Goal: Task Accomplishment & Management: Use online tool/utility

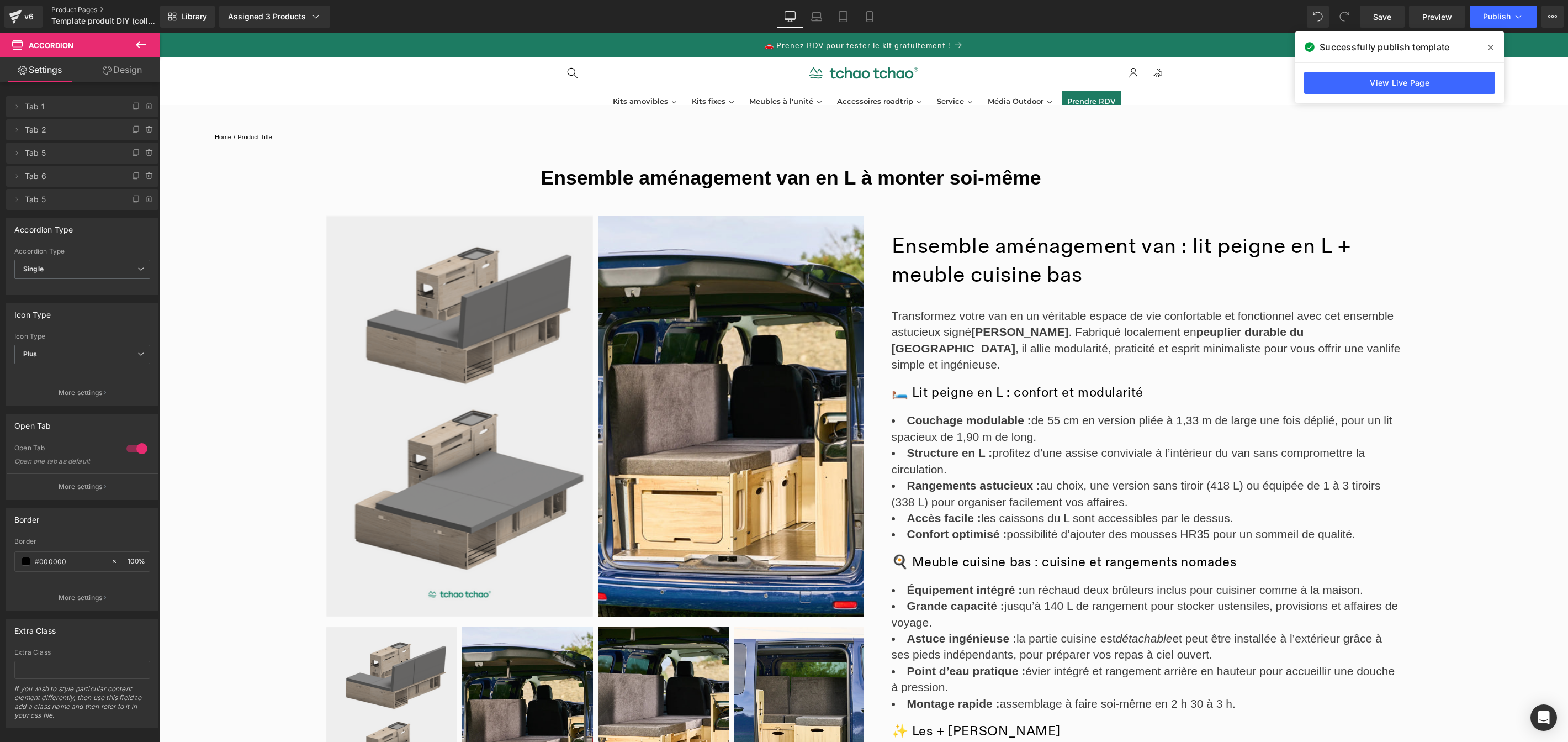
click at [83, 11] on link "Product Pages" at bounding box center [115, 10] width 127 height 9
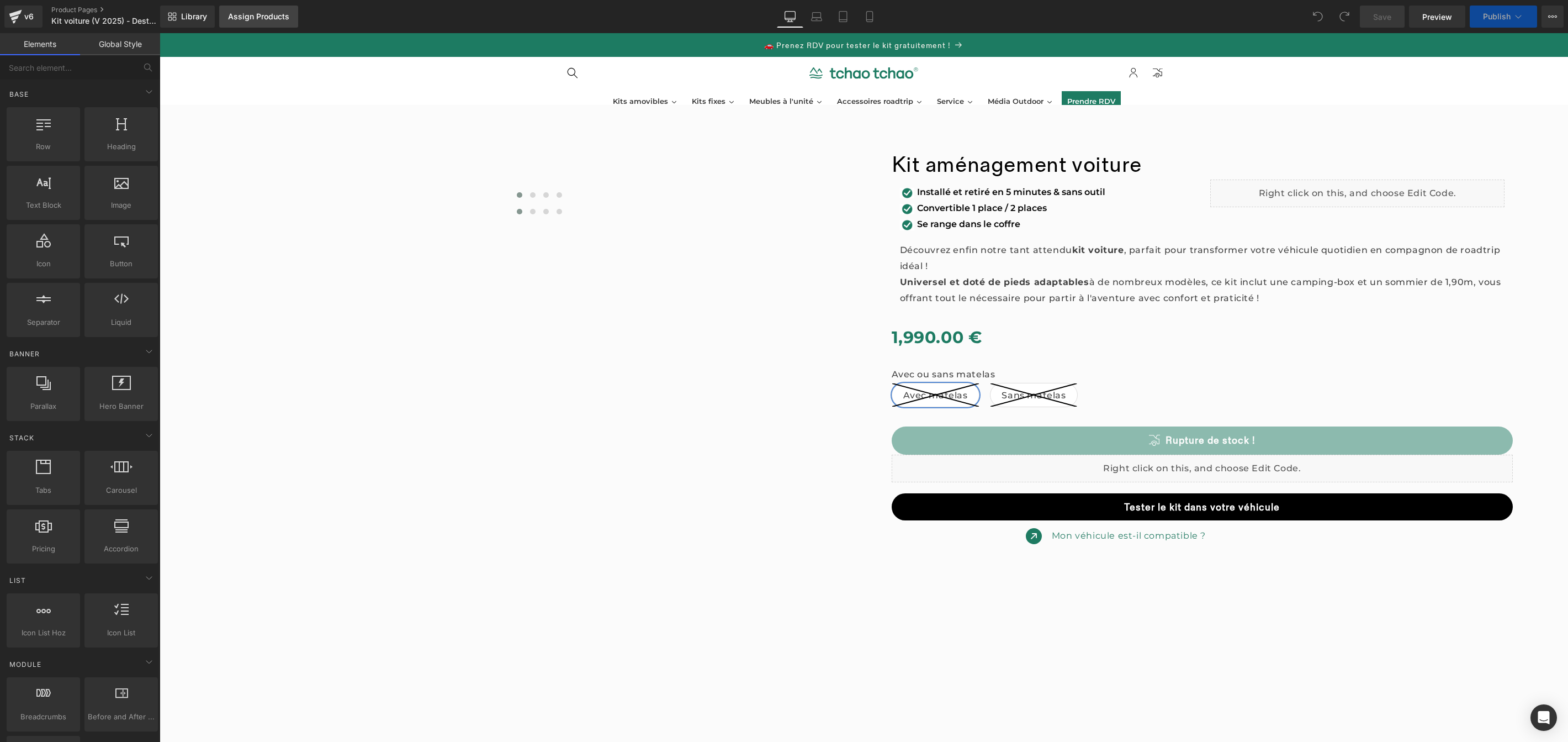
click at [258, 20] on div "Assign Products" at bounding box center [258, 17] width 61 height 9
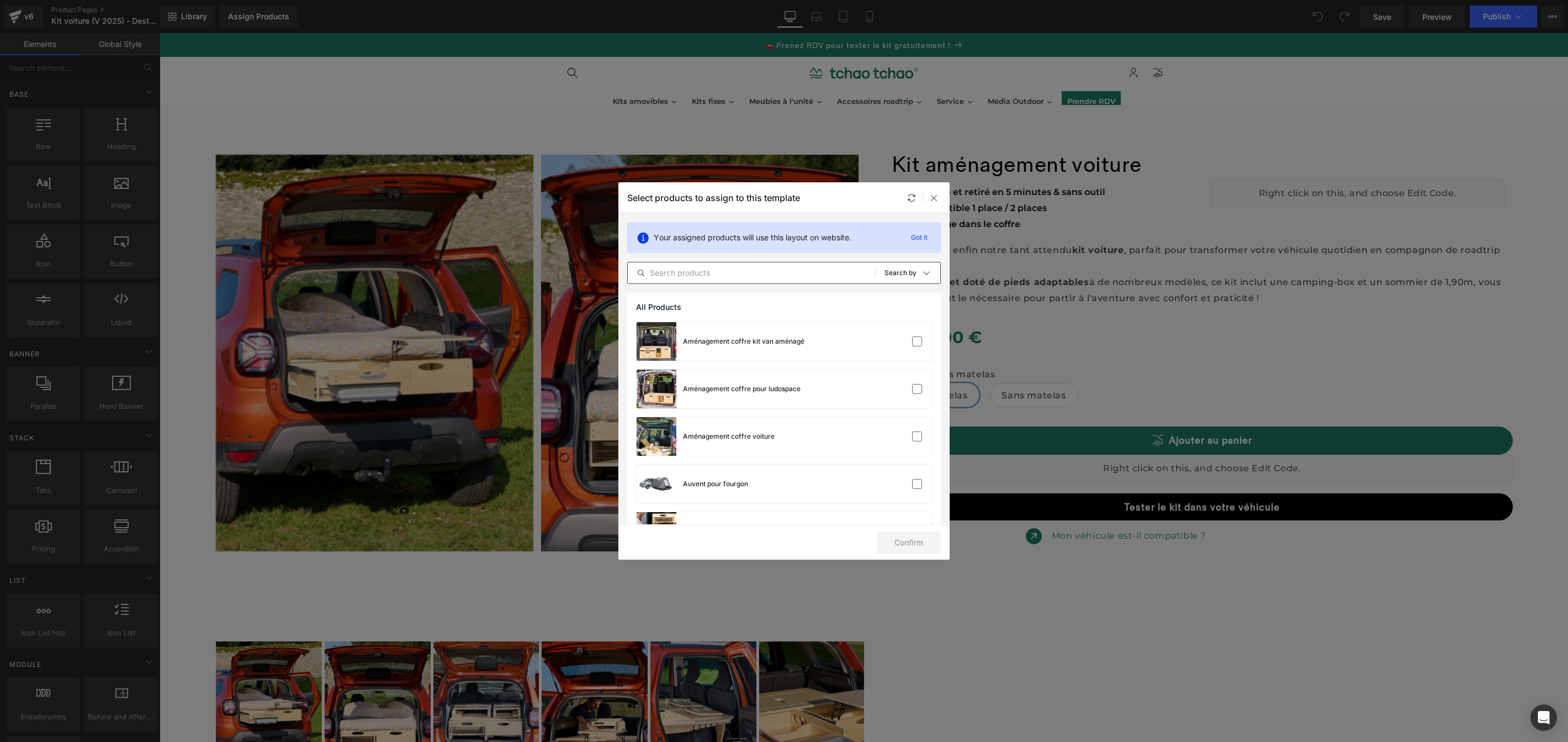
click at [766, 276] on input "text" at bounding box center [751, 273] width 247 height 13
type input "dest"
click at [804, 342] on div "Kit aménagement Voiture - Destockage" at bounding box center [745, 341] width 124 height 10
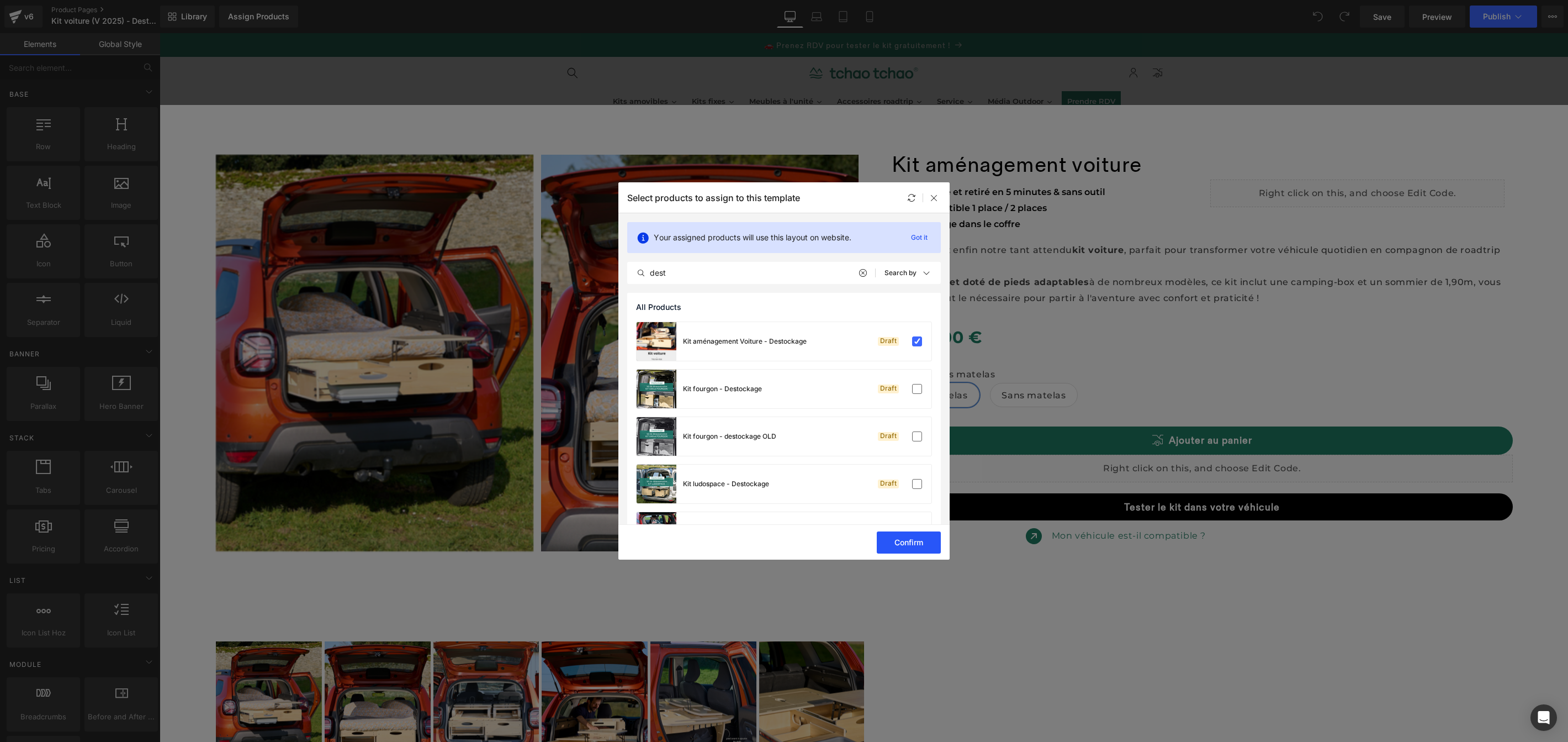
click at [910, 543] on button "Confirm" at bounding box center [909, 542] width 64 height 22
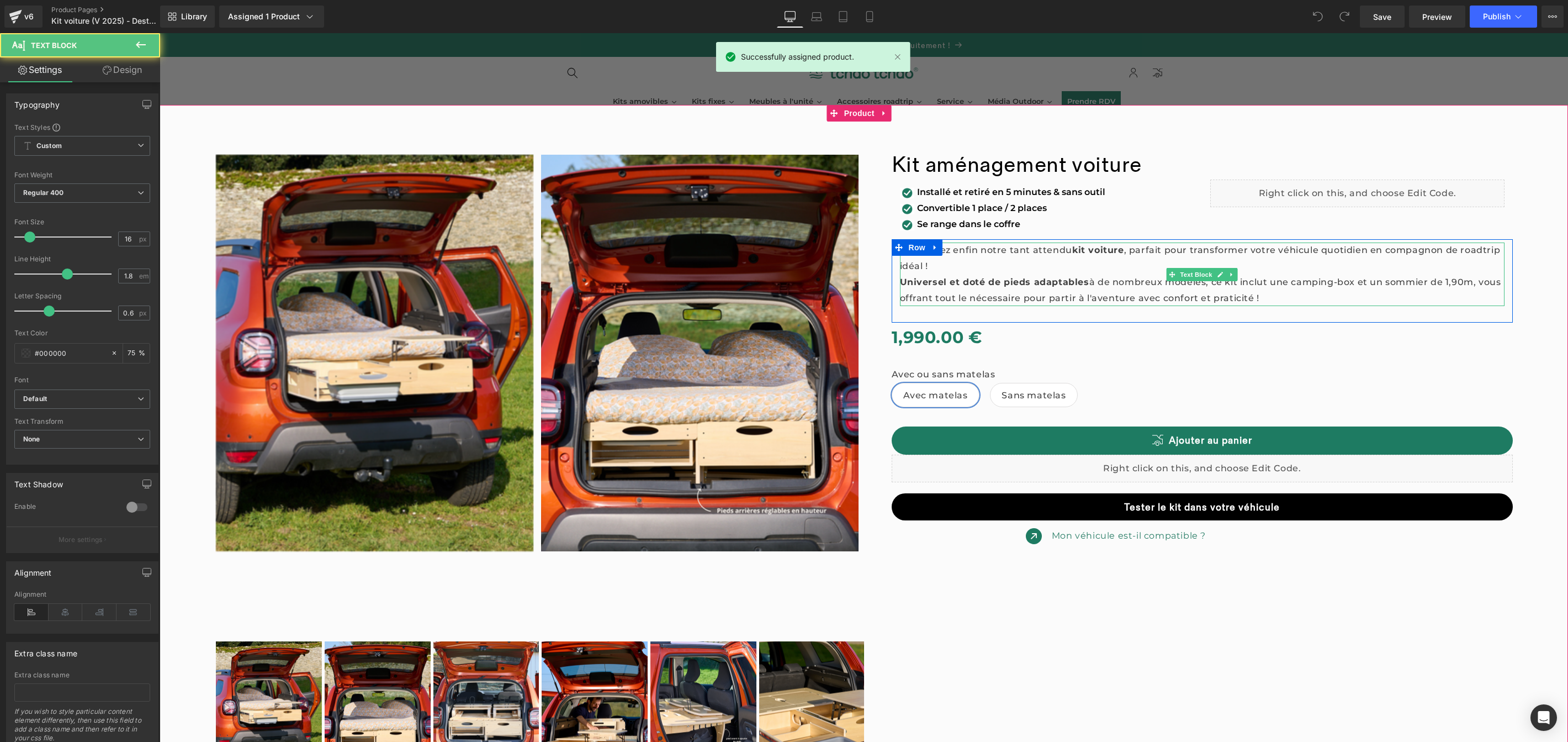
click at [994, 247] on p "Découvrez enfin notre tant attendu kit voiture , parfait pour transformer votre…" at bounding box center [1202, 258] width 605 height 32
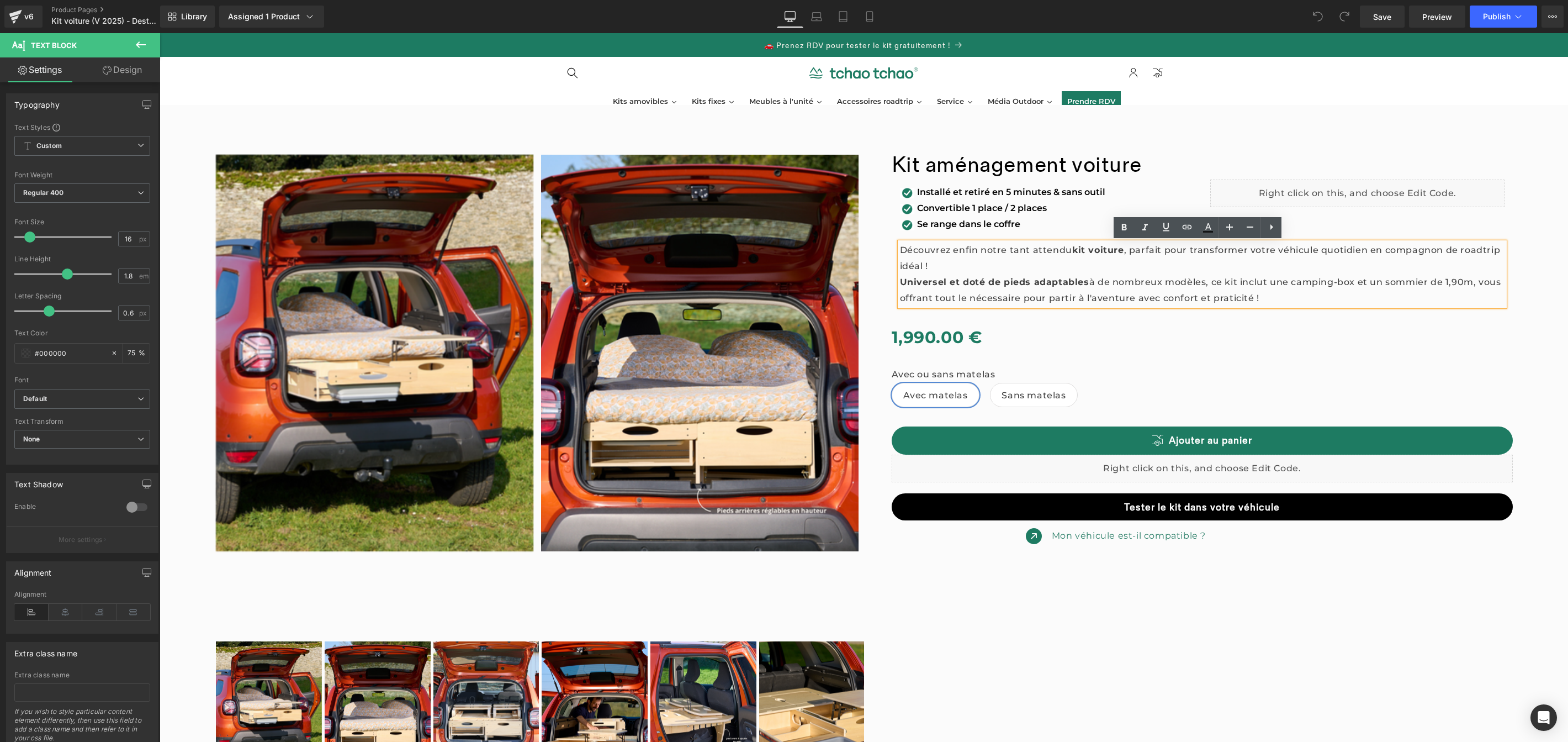
click at [900, 249] on p "Découvrez enfin notre tant attendu kit voiture , parfait pour transformer votre…" at bounding box center [1202, 258] width 605 height 32
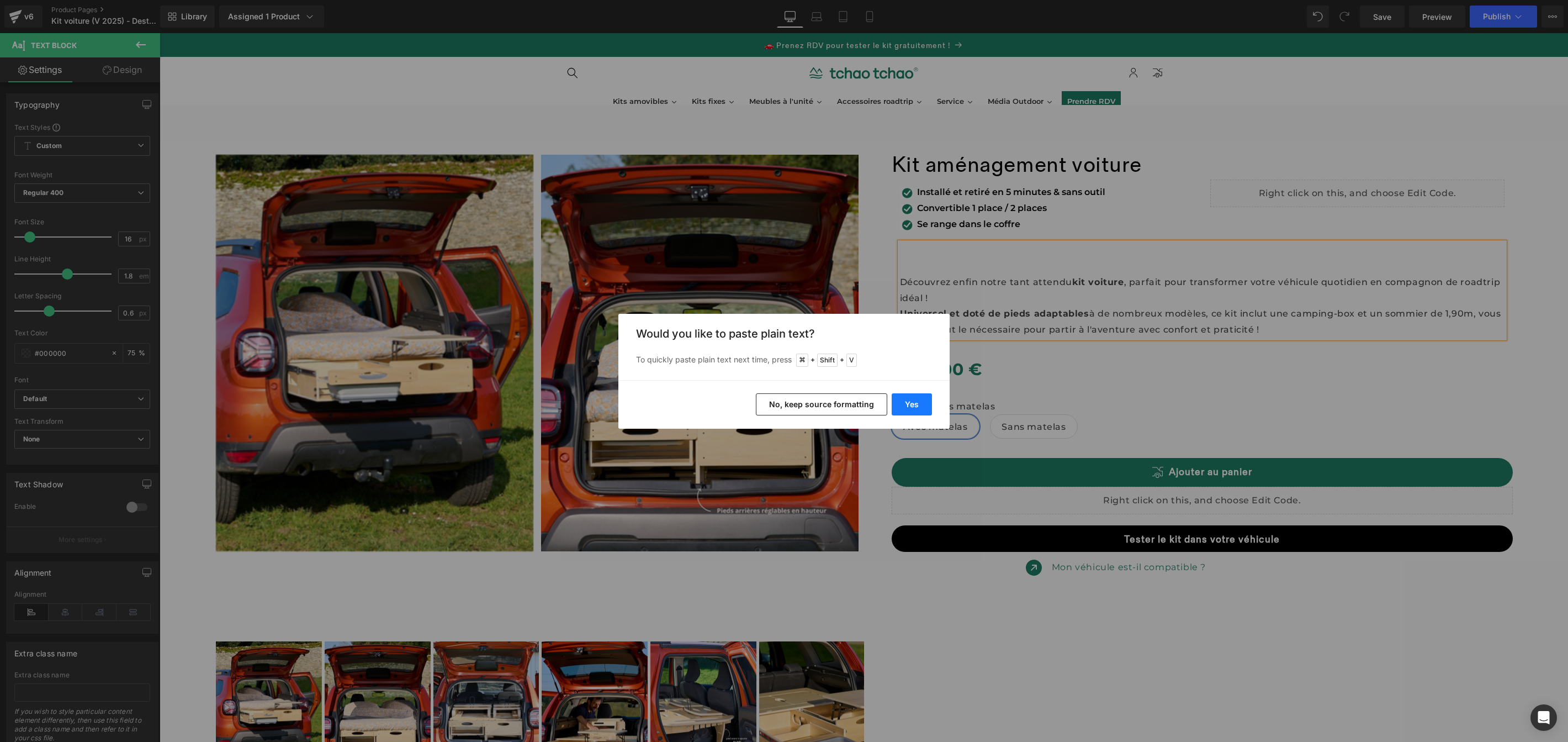
click at [922, 402] on button "Yes" at bounding box center [912, 404] width 40 height 22
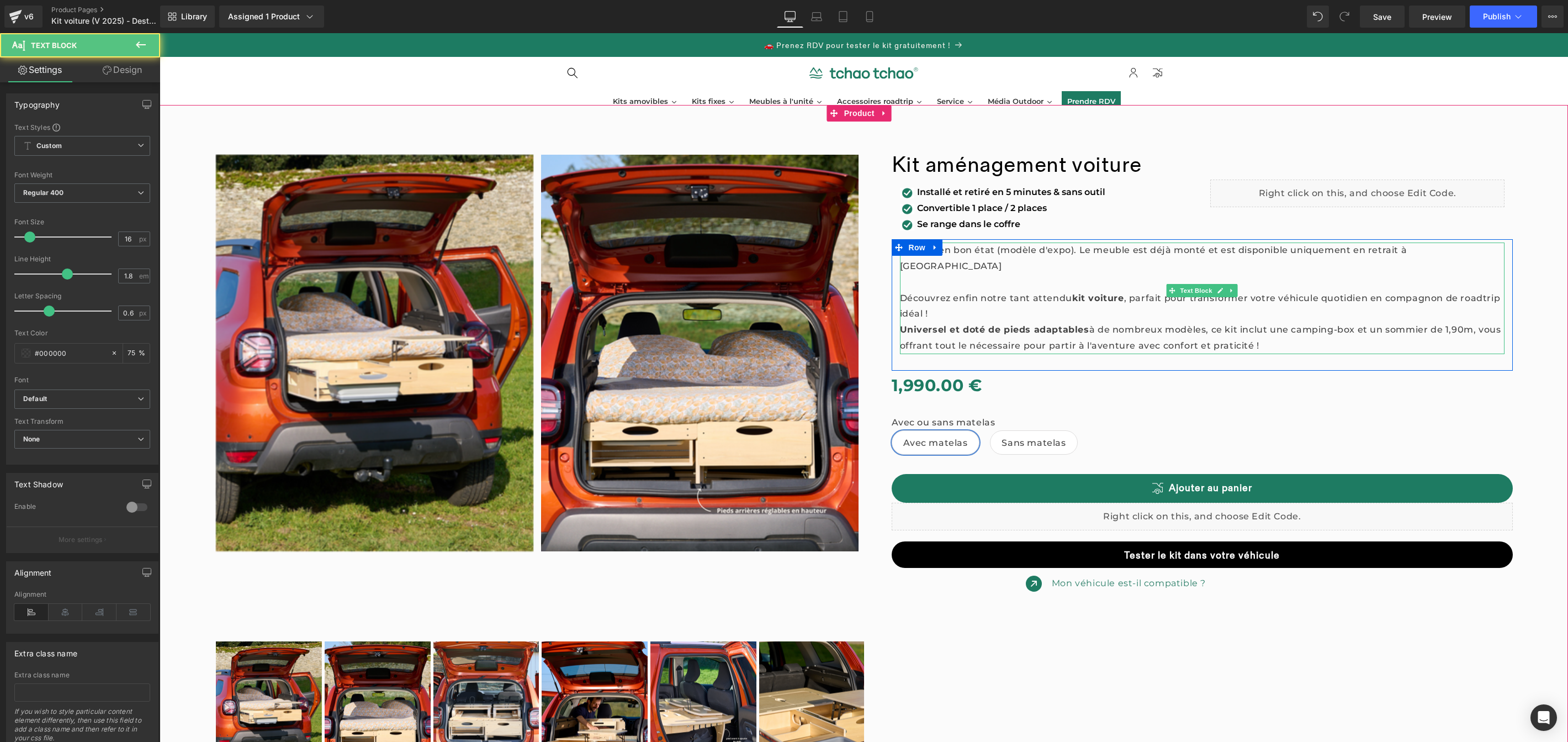
click at [987, 254] on p "Produit en bon état (modèle d'expo). Le meuble est déjà monté et est disponible…" at bounding box center [1202, 258] width 605 height 32
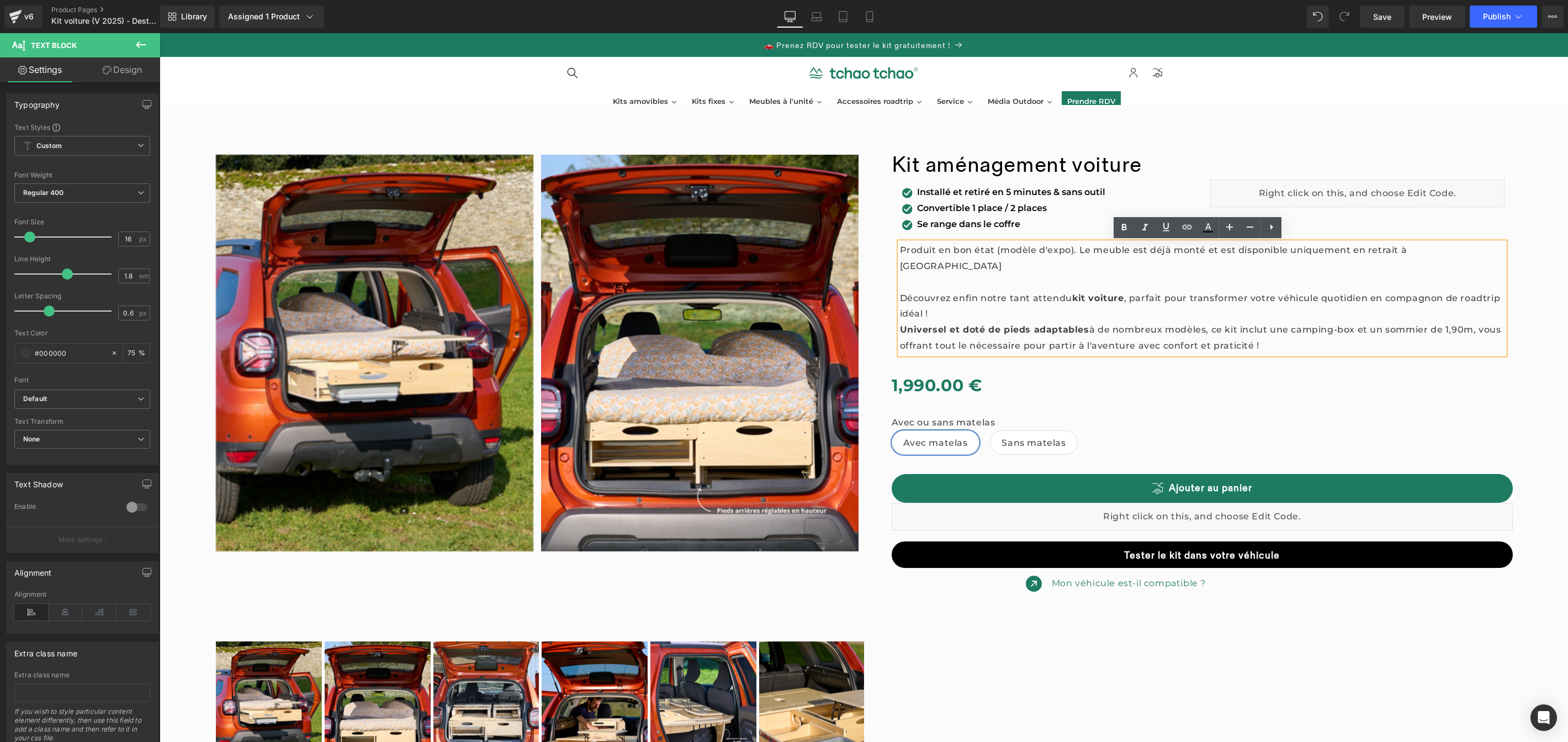
click at [949, 251] on p "Produit en bon état (modèle d'expo). Le meuble est déjà monté et est disponible…" at bounding box center [1202, 258] width 605 height 32
drag, startPoint x: 1208, startPoint y: 251, endPoint x: 1107, endPoint y: 252, distance: 101.0
click at [1107, 252] on p "Produit en très bon état (modèle d'expo). Le meuble est déjà monté et est dispo…" at bounding box center [1202, 258] width 605 height 32
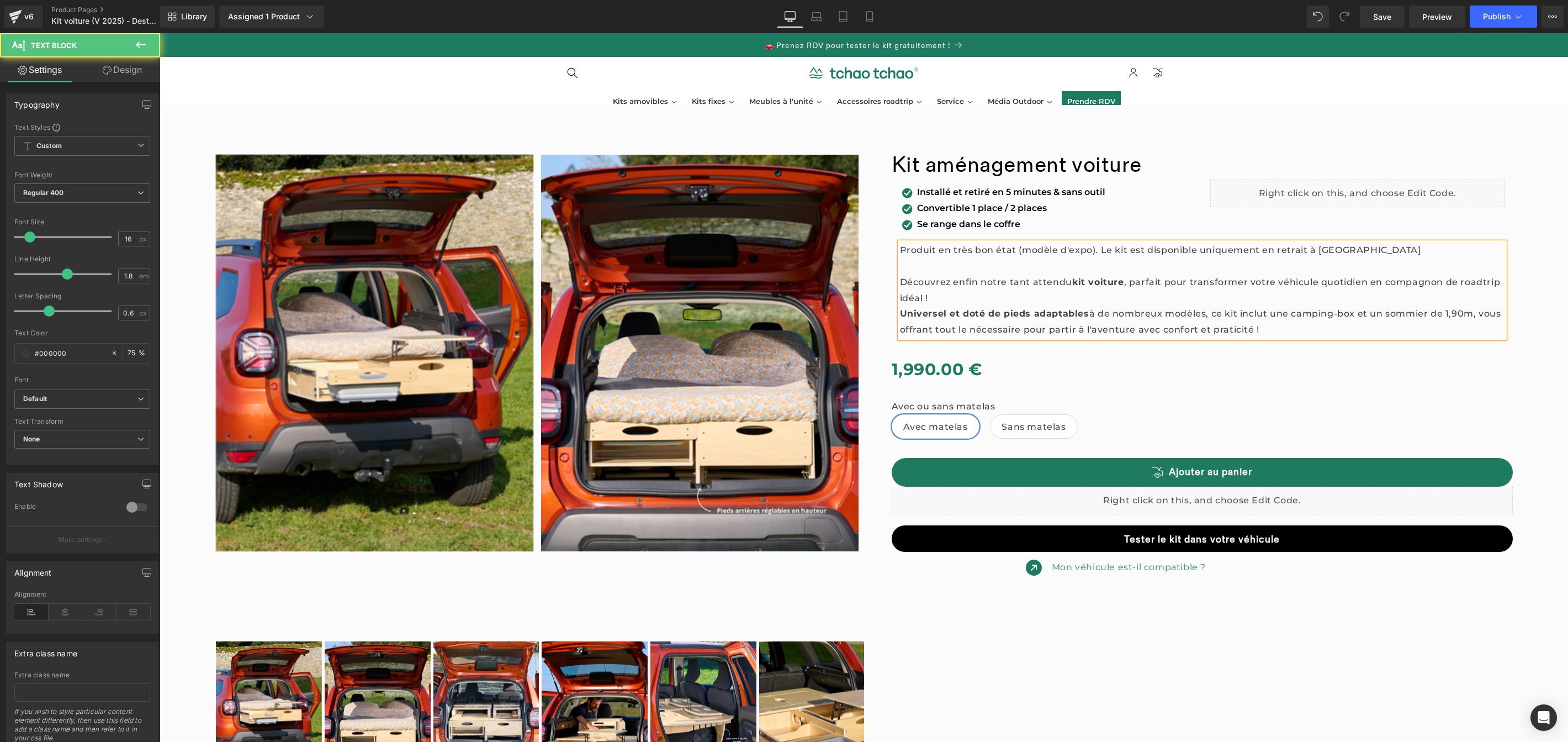
click at [1356, 251] on p "Produit en très bon état (modèle d'expo). Le kit est disponible uniquement en r…" at bounding box center [1202, 251] width 605 height 16
click at [1354, 252] on p "Produit en très bon état (modèle d'expo). Le kit est disponible uniquement en r…" at bounding box center [1202, 251] width 605 height 16
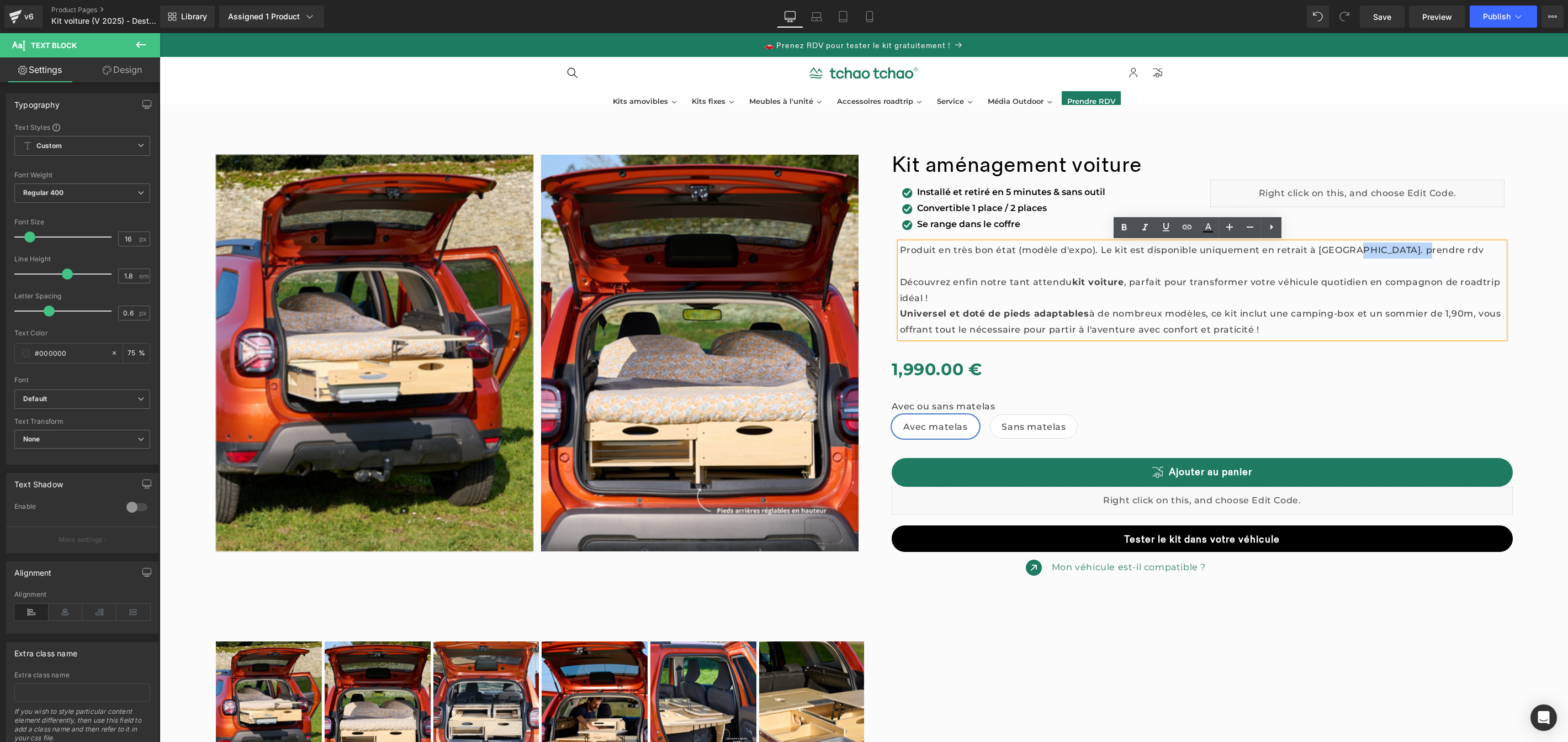
drag, startPoint x: 1435, startPoint y: 251, endPoint x: 1349, endPoint y: 249, distance: 86.0
click at [1349, 249] on p "Produit en très bon état (modèle d'expo). Le kit est disponible uniquement en r…" at bounding box center [1202, 251] width 605 height 16
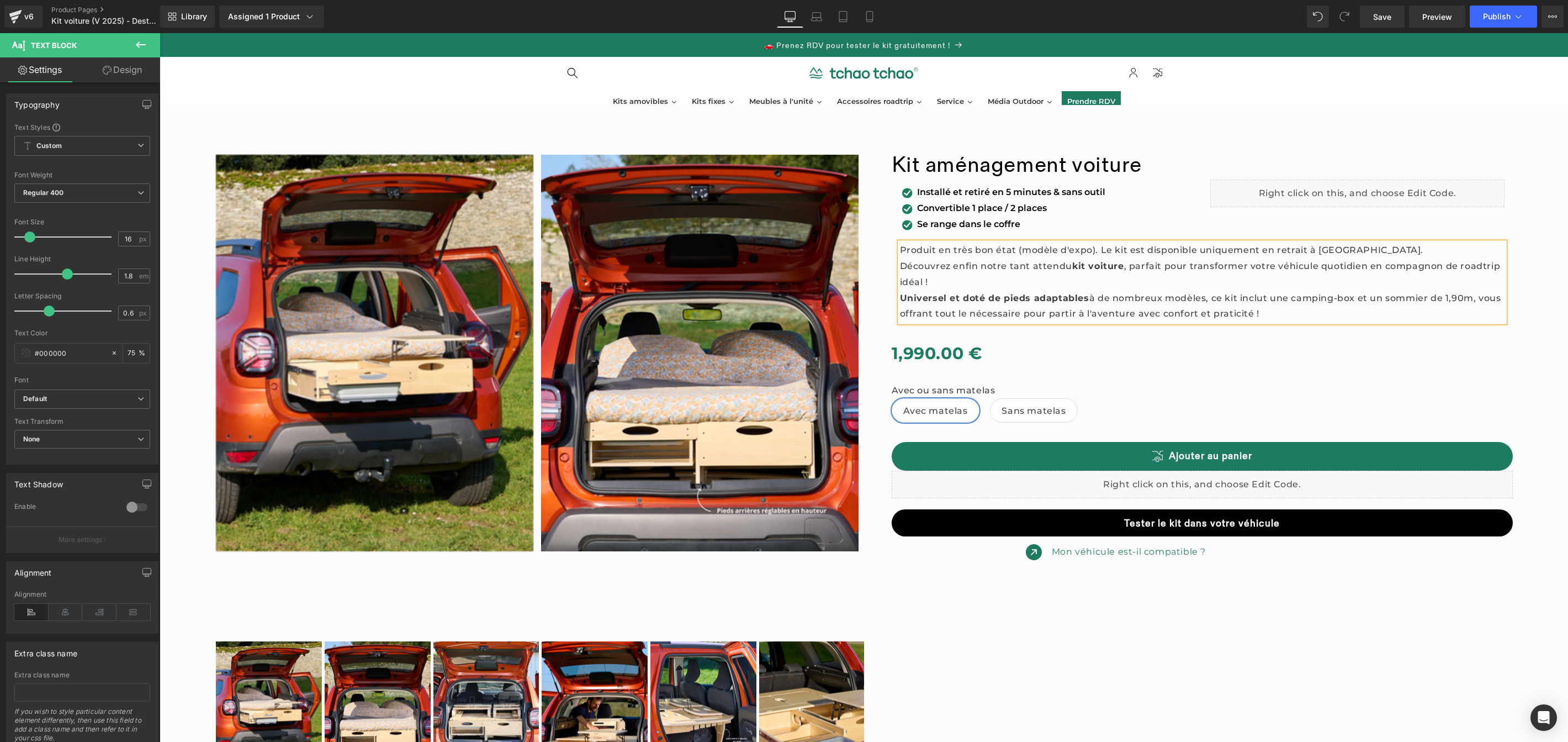
click at [1290, 312] on p "Universel et doté de pieds adaptables à de nombreux modèles, ce kit inclut une …" at bounding box center [1202, 306] width 605 height 32
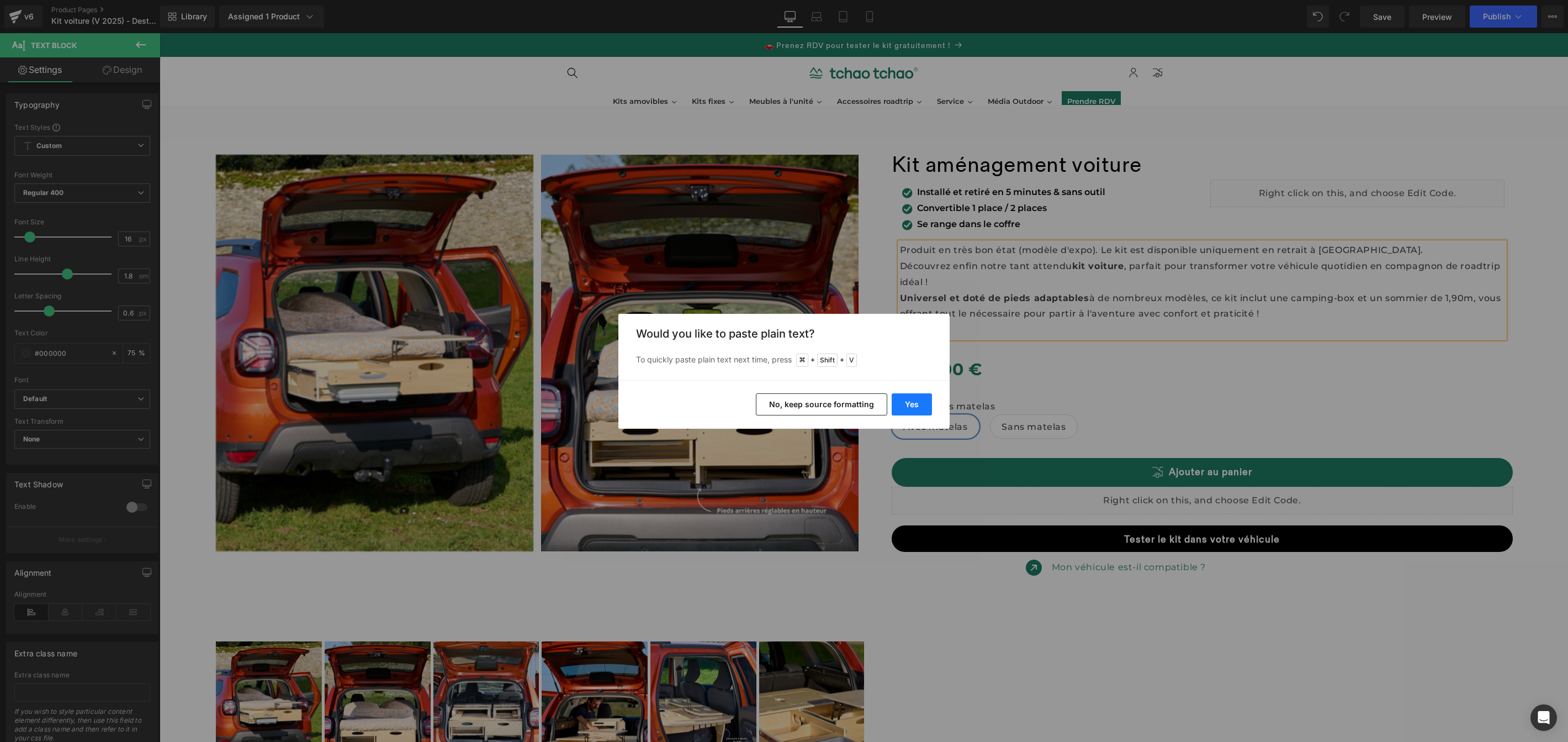
click at [908, 405] on button "Yes" at bounding box center [912, 404] width 40 height 22
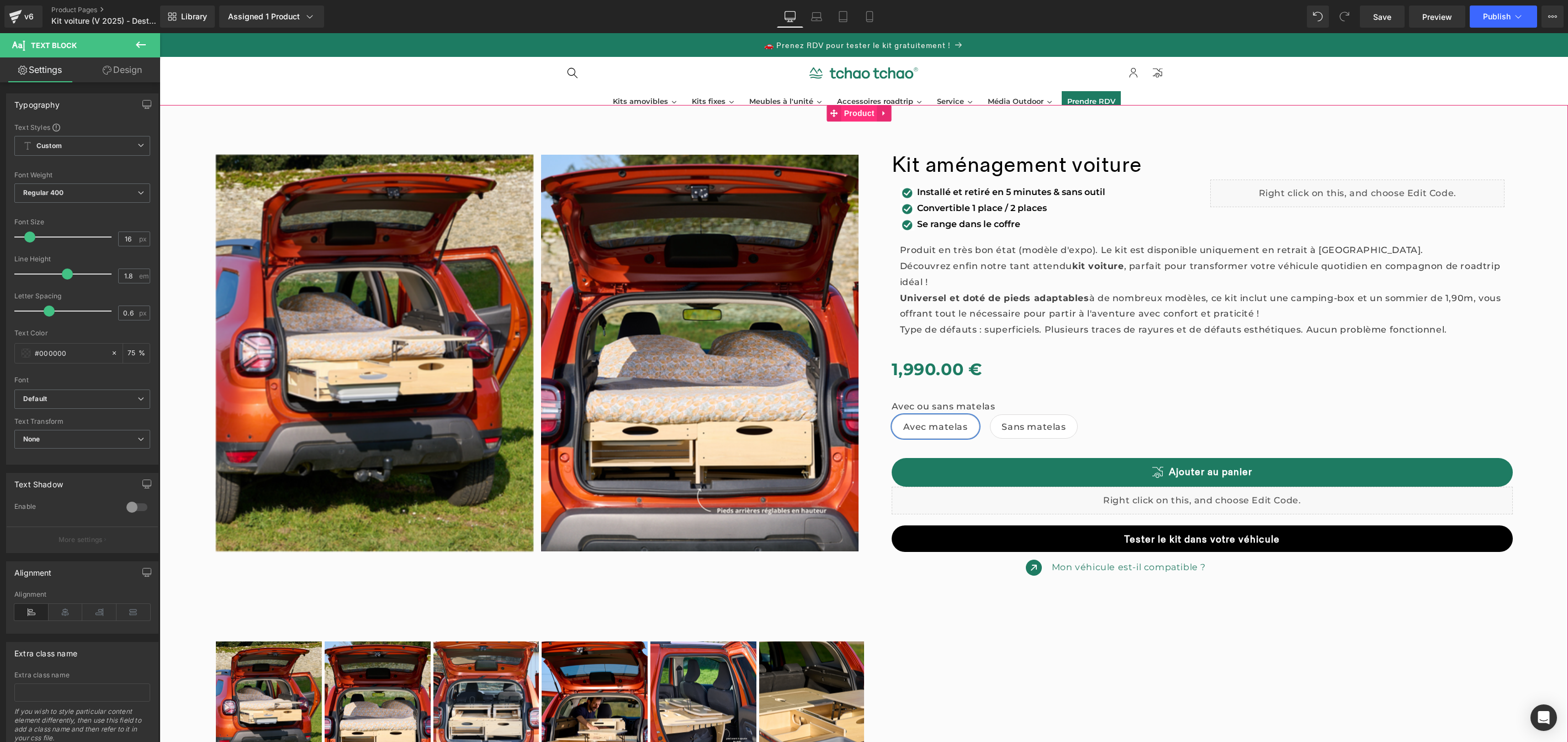
click at [866, 115] on link "Product" at bounding box center [852, 113] width 50 height 16
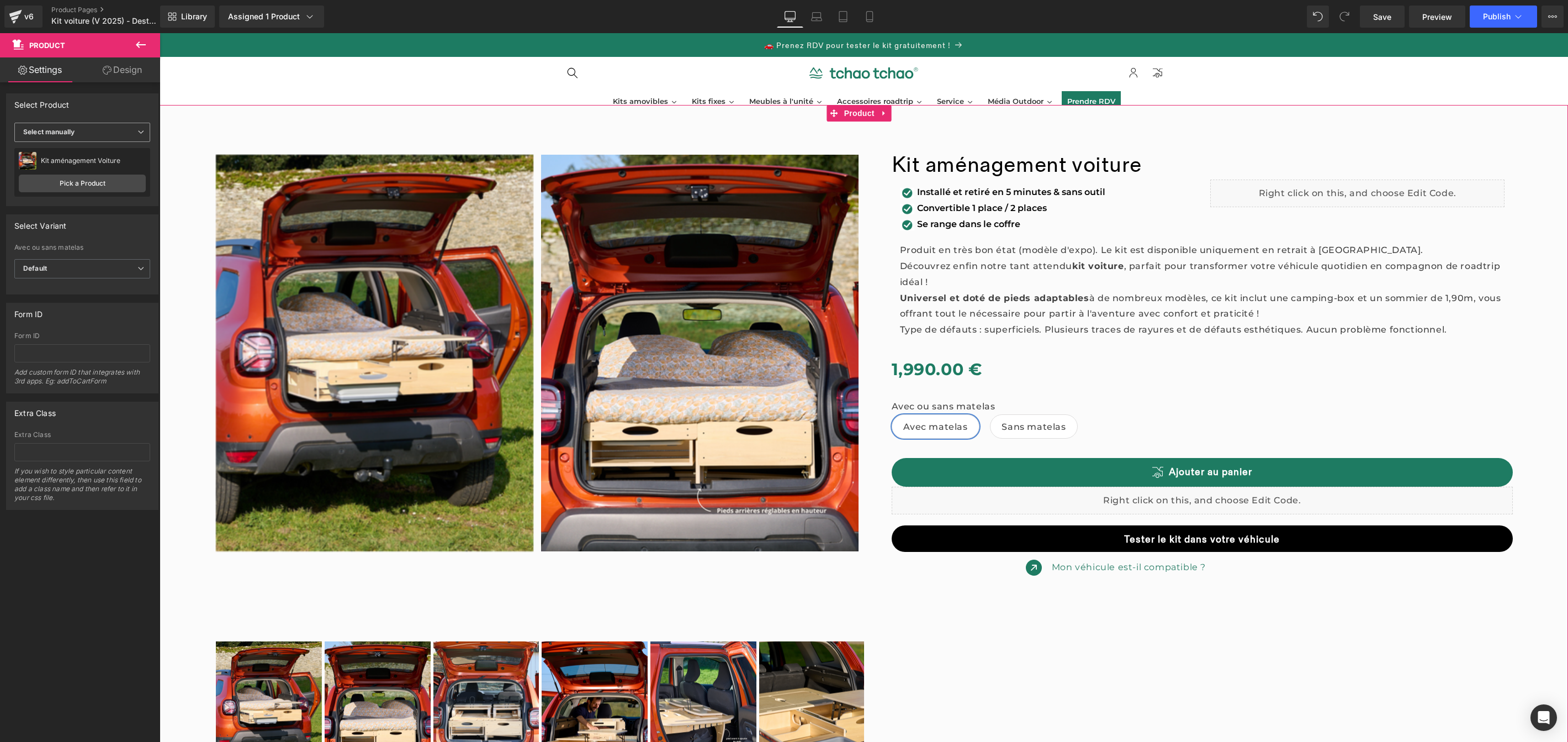
click at [99, 135] on span "Select manually" at bounding box center [82, 132] width 136 height 20
click at [100, 154] on li "Display by assigned product" at bounding box center [80, 149] width 131 height 16
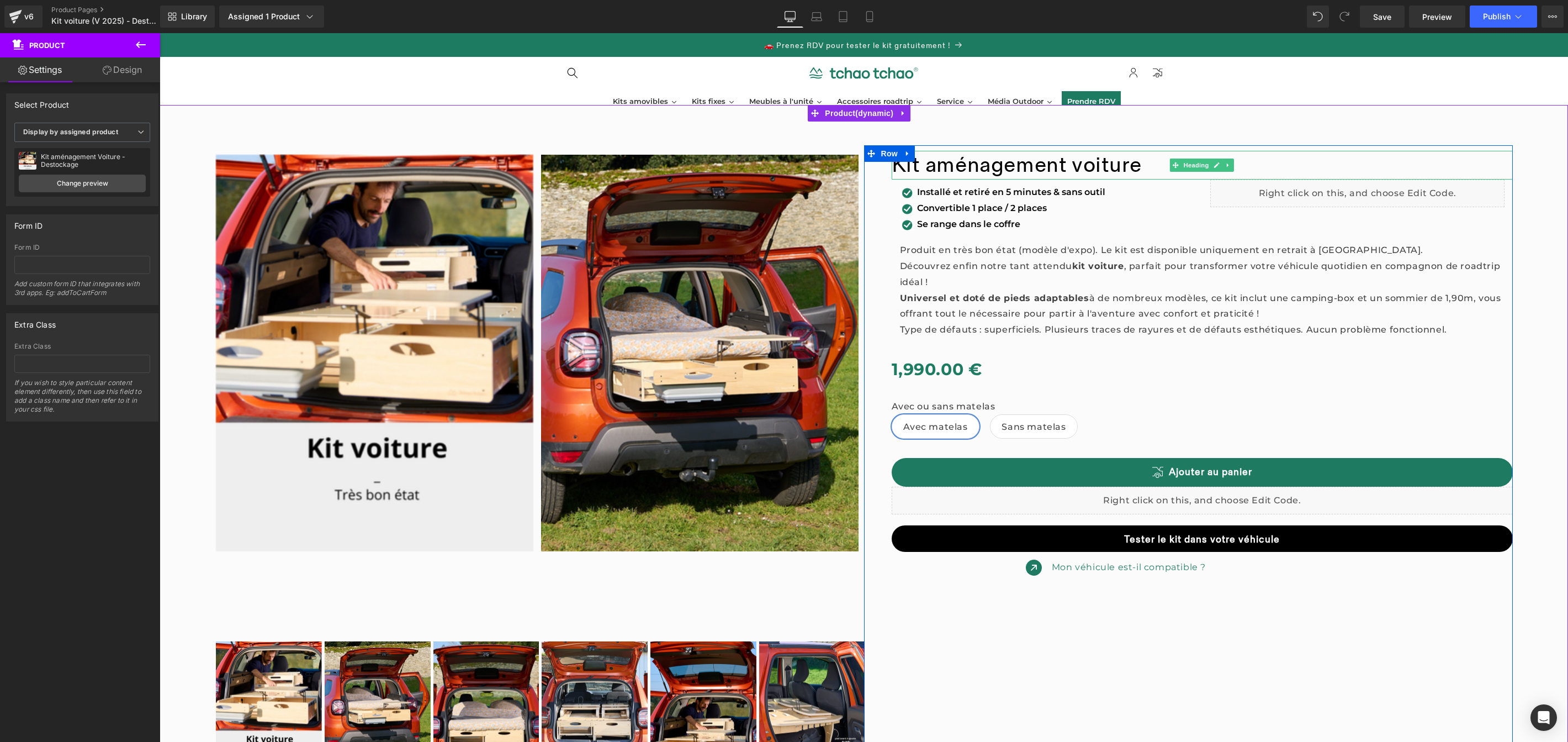
click at [1071, 169] on font "Kit aménagement voiture" at bounding box center [1017, 165] width 250 height 27
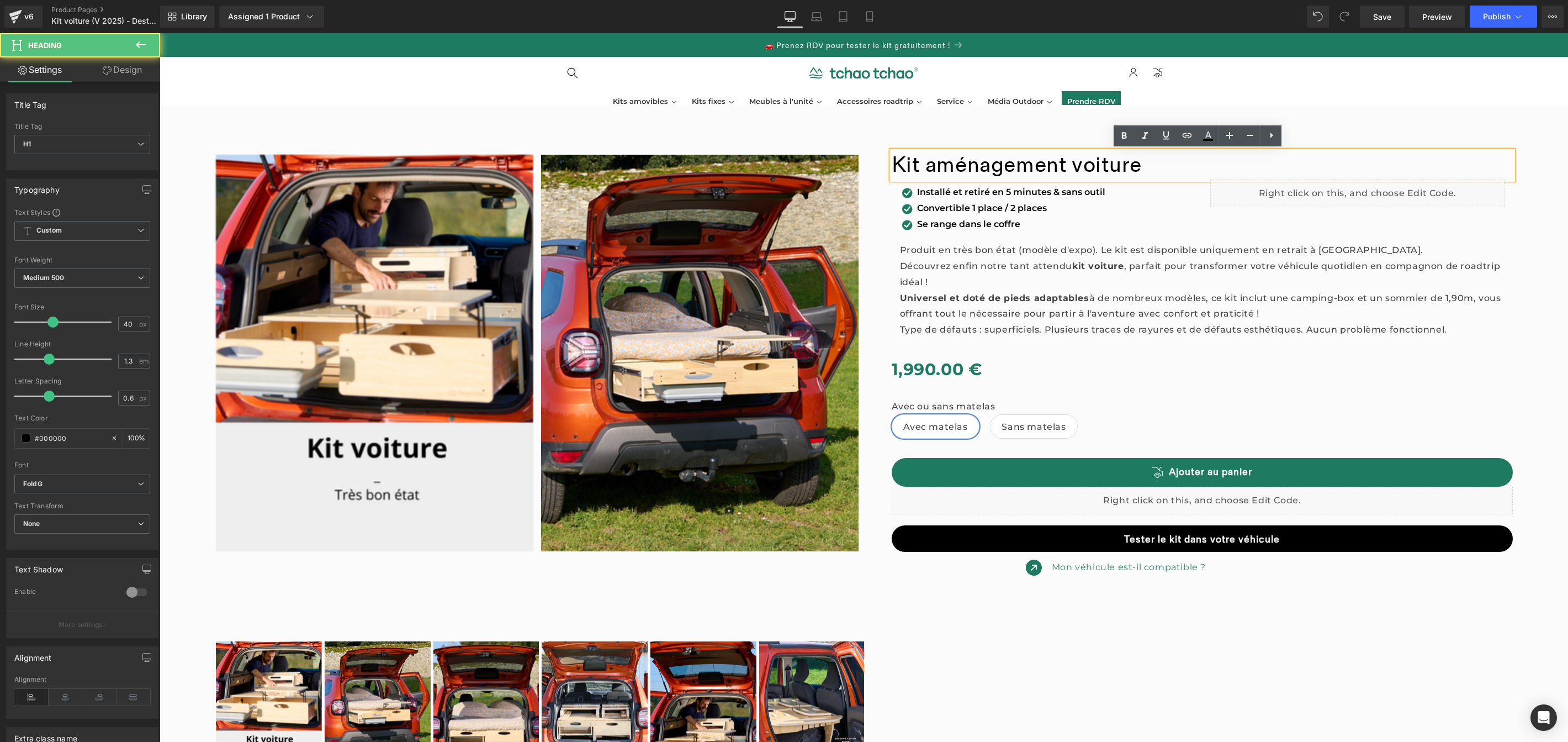
click at [1096, 166] on font "Kit aménagement voiture" at bounding box center [1017, 165] width 250 height 27
click at [1157, 162] on h1 "Kit aménagement voiture" at bounding box center [1203, 165] width 622 height 29
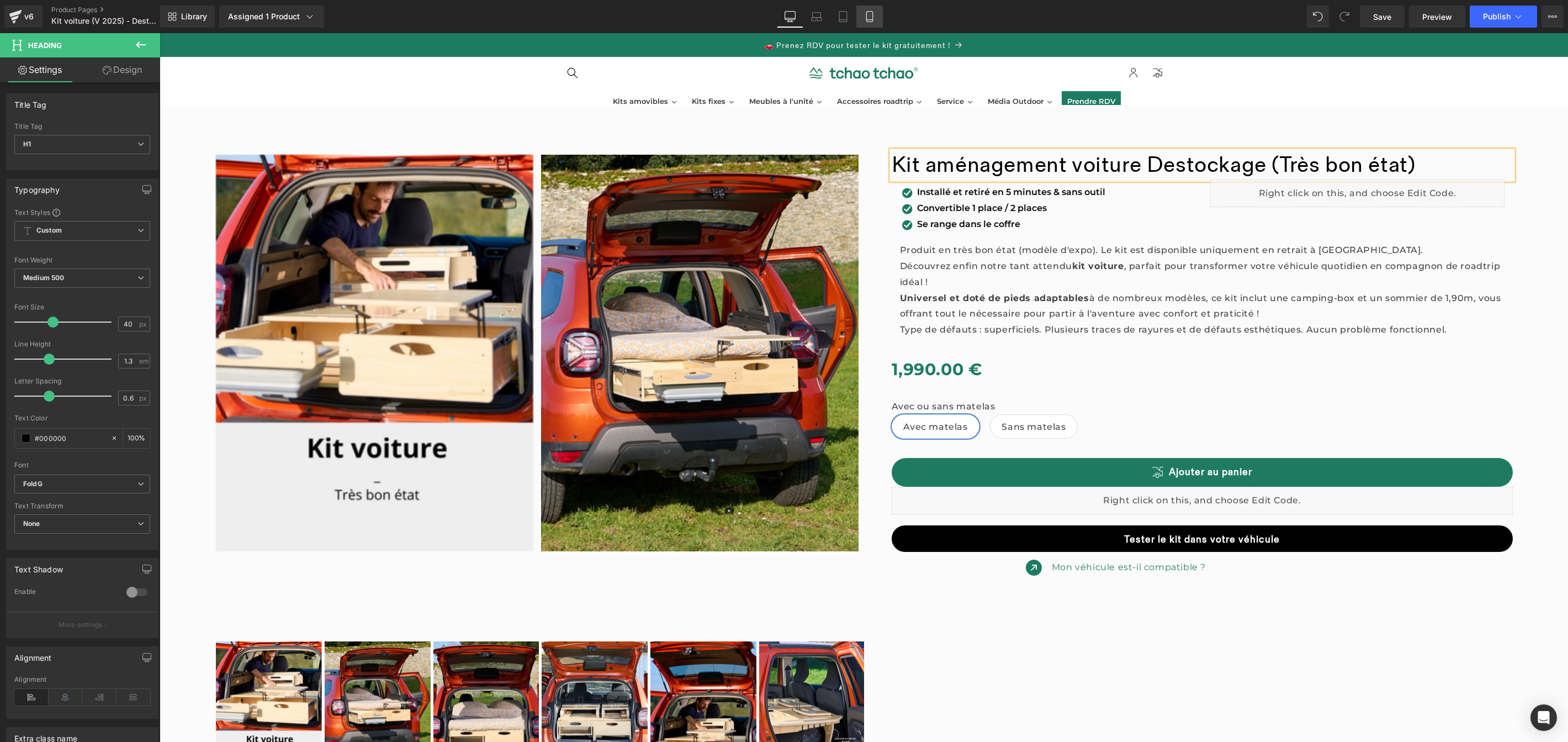
click at [864, 16] on icon at bounding box center [869, 16] width 11 height 11
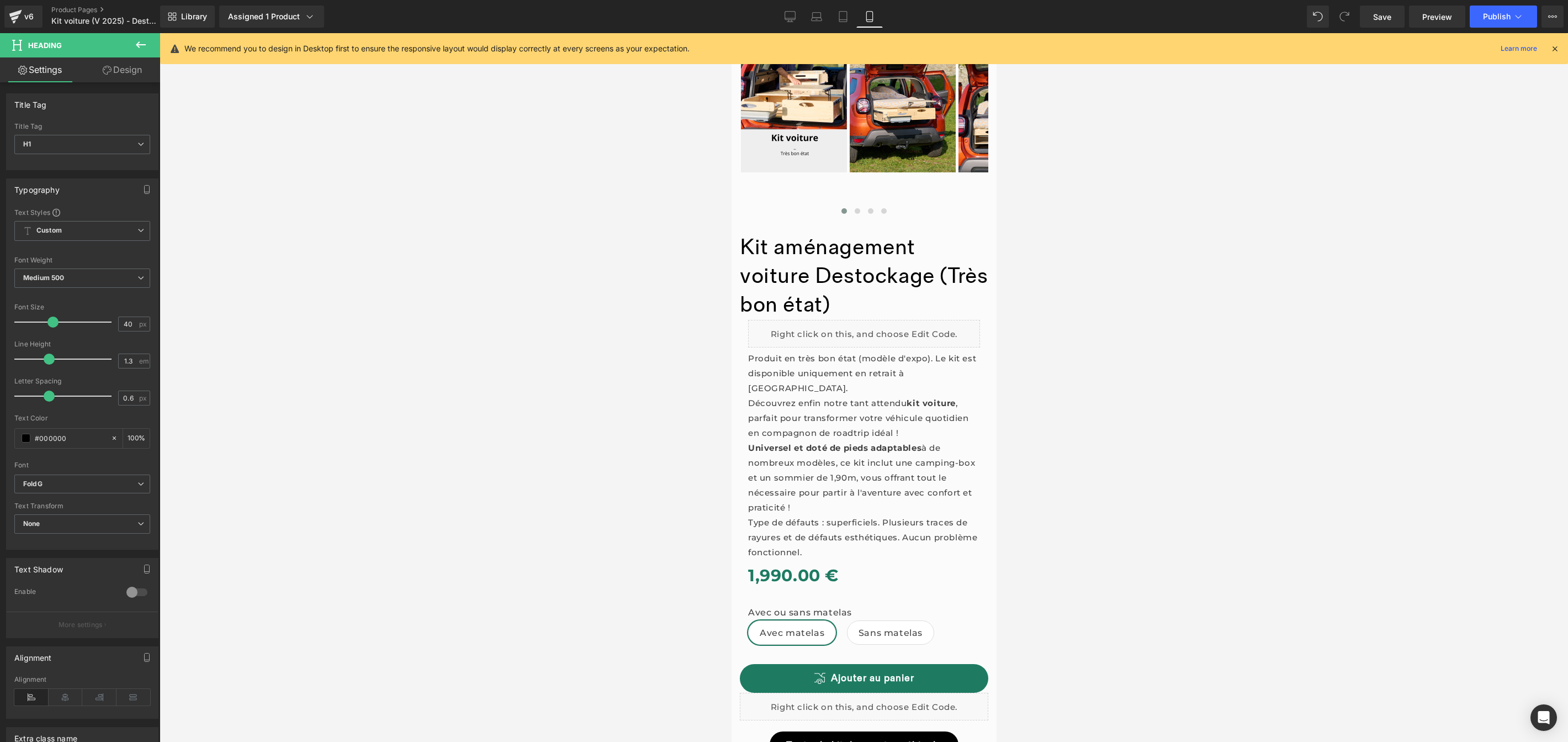
scroll to position [228, 0]
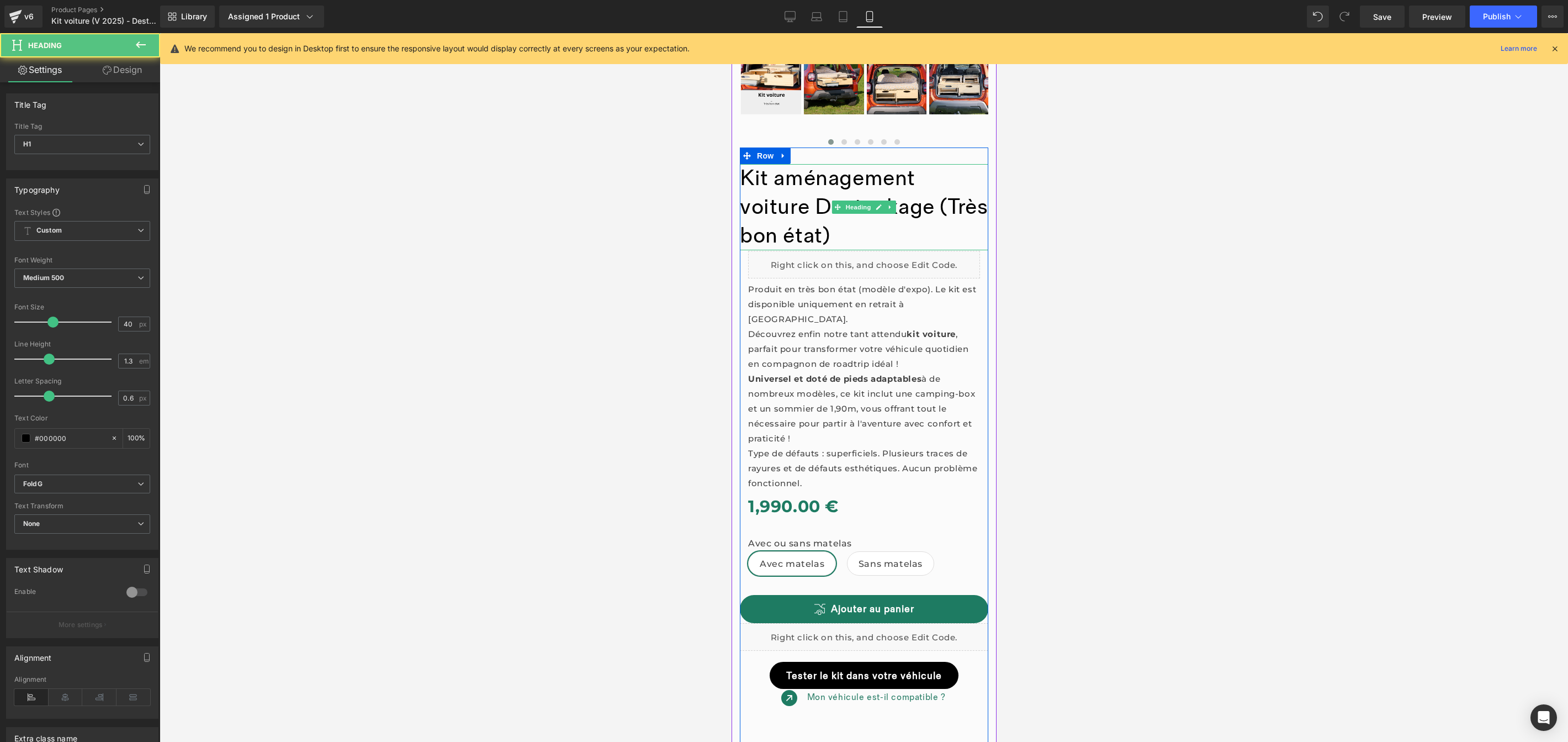
click at [860, 232] on font "Kit aménagement voiture Destockage (Très bon état)" at bounding box center [863, 207] width 248 height 84
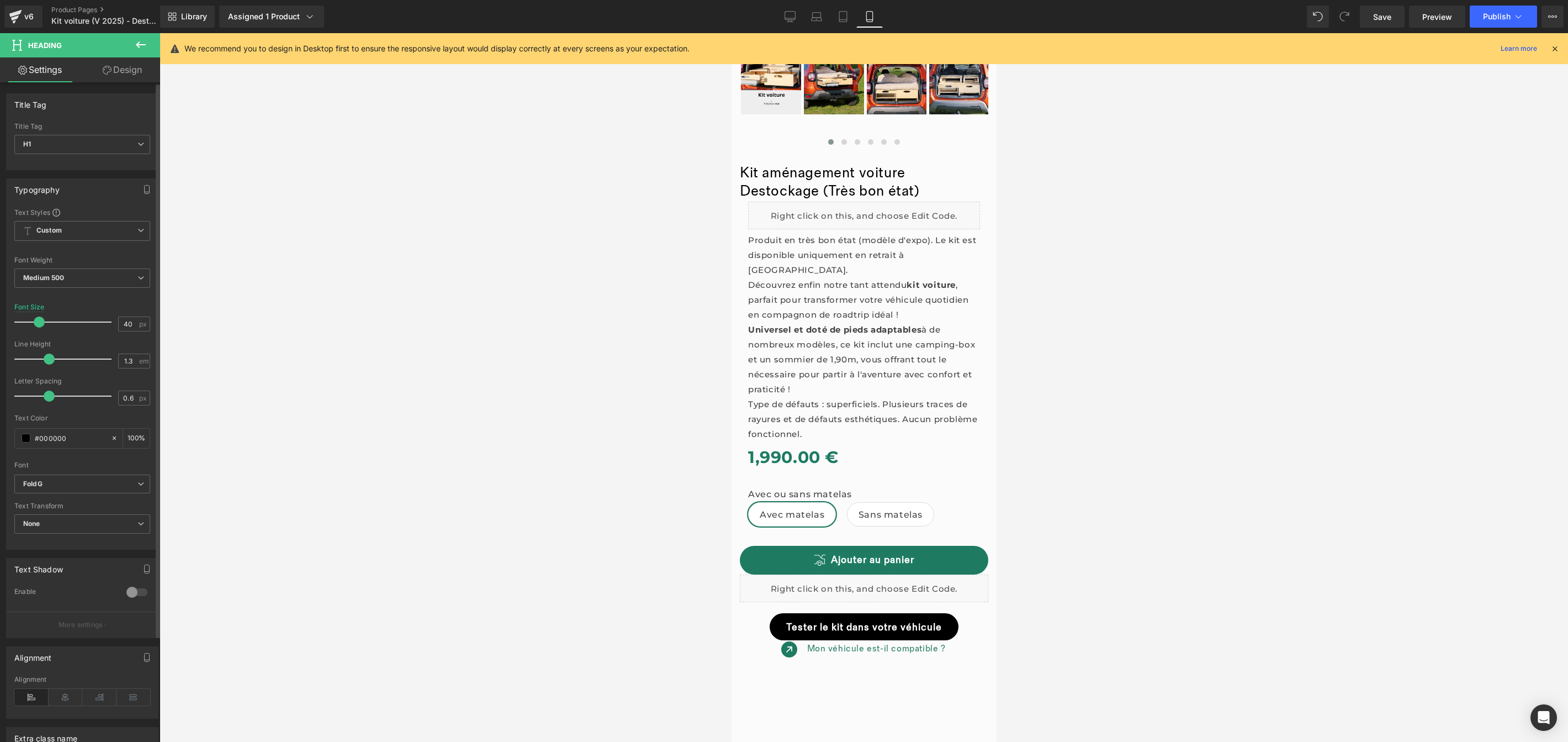
drag, startPoint x: 52, startPoint y: 325, endPoint x: 38, endPoint y: 328, distance: 14.3
click at [38, 328] on div at bounding box center [66, 322] width 92 height 22
click at [1048, 287] on div at bounding box center [863, 387] width 1409 height 709
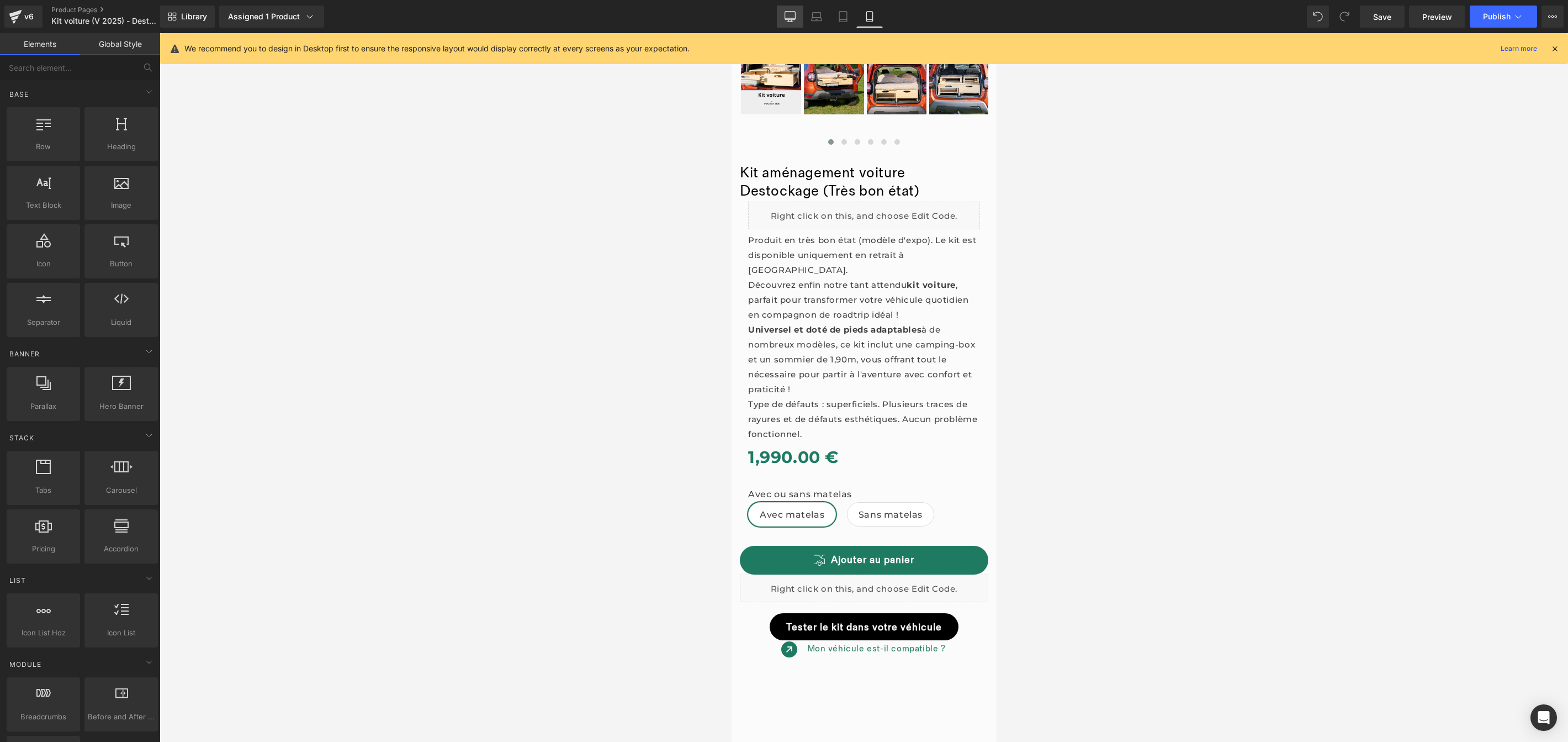
click at [791, 18] on icon at bounding box center [791, 18] width 10 height 0
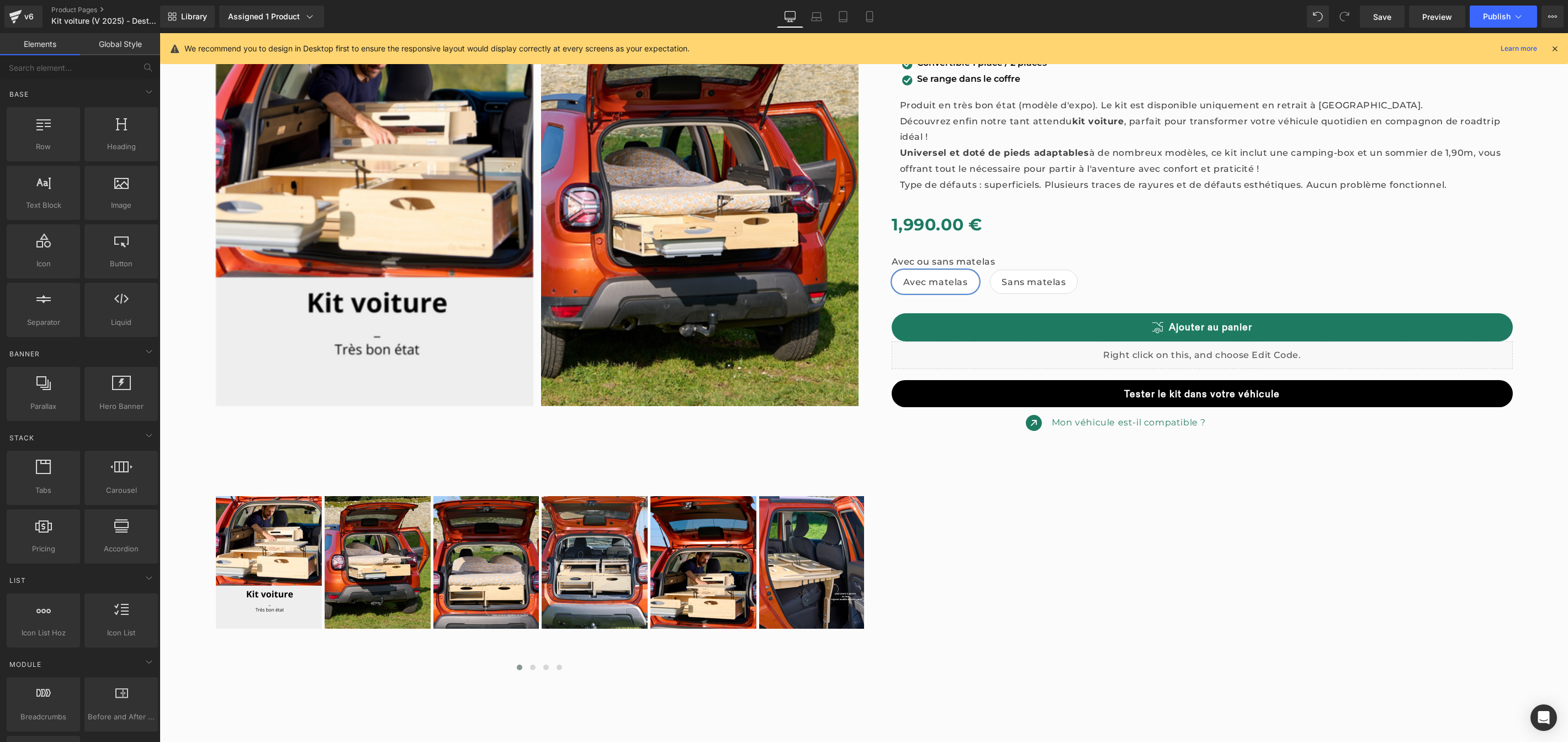
scroll to position [0, 0]
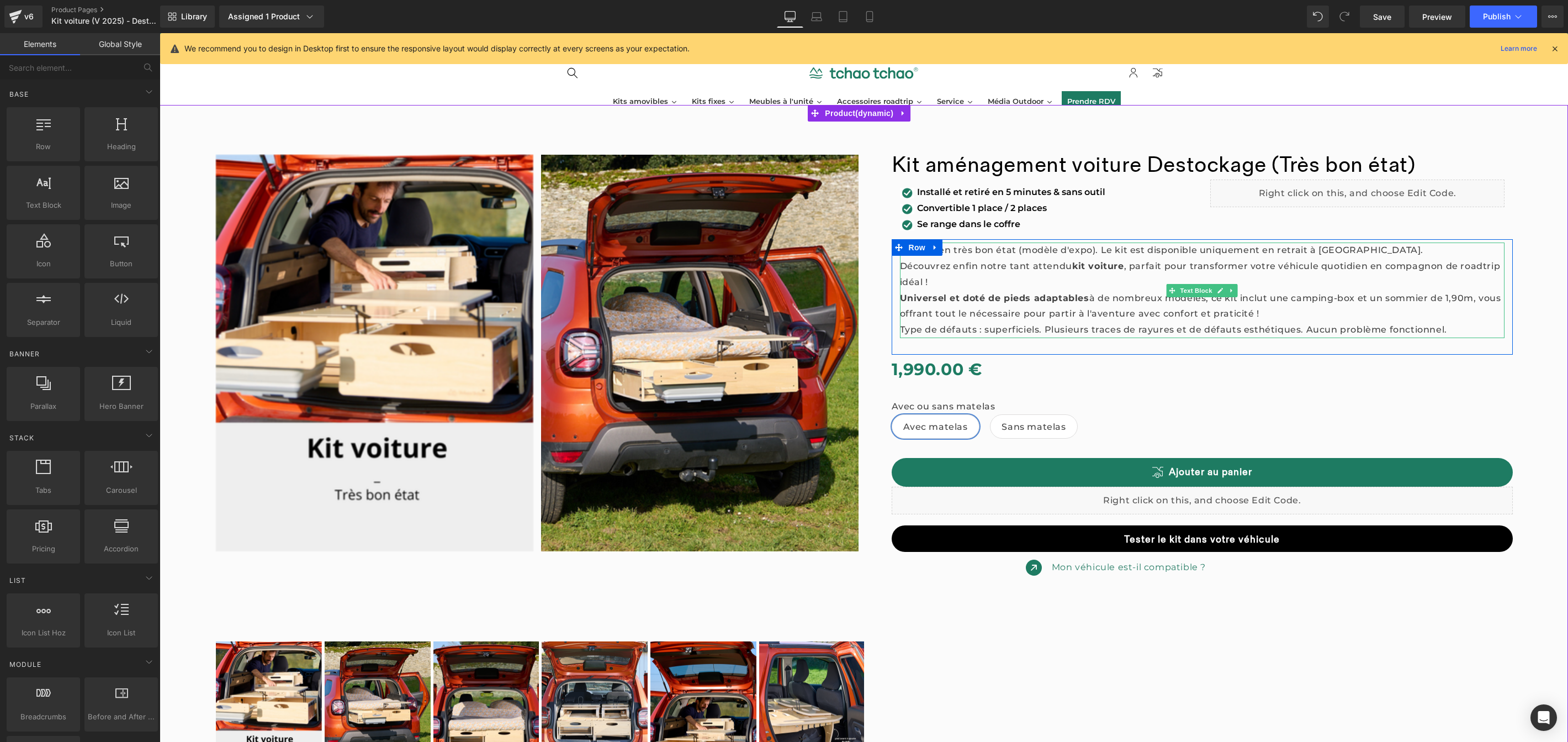
click at [1101, 261] on strong "kit voiture" at bounding box center [1098, 266] width 52 height 10
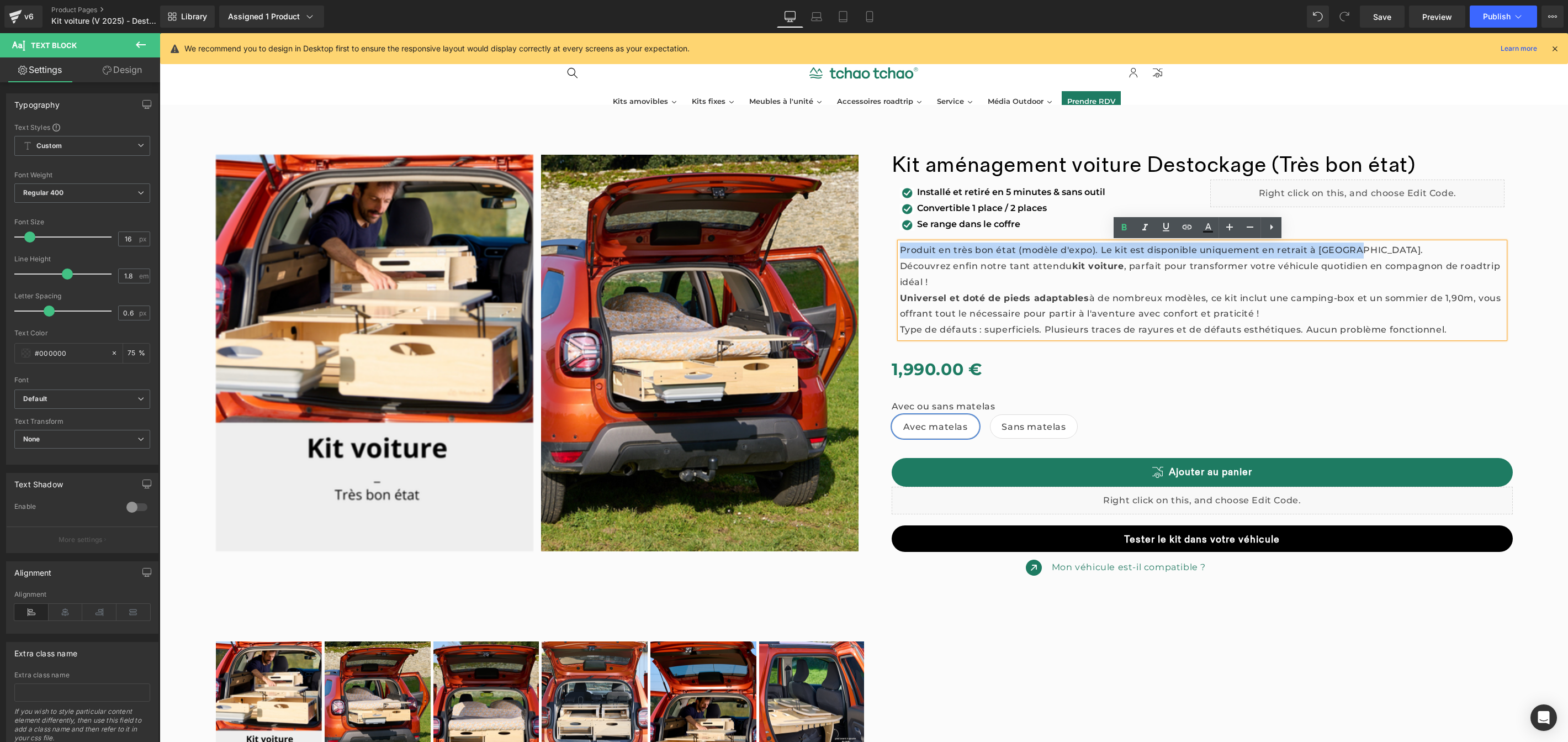
drag, startPoint x: 1367, startPoint y: 249, endPoint x: 897, endPoint y: 248, distance: 470.0
click at [900, 248] on p "Produit en très bon état (modèle d'expo). Le kit est disponible uniquement en r…" at bounding box center [1202, 251] width 605 height 16
click at [1124, 226] on icon at bounding box center [1124, 227] width 13 height 13
click at [1140, 329] on p "Type de défauts : superficiels. Plusieurs traces de rayures et de défauts esthé…" at bounding box center [1202, 330] width 605 height 16
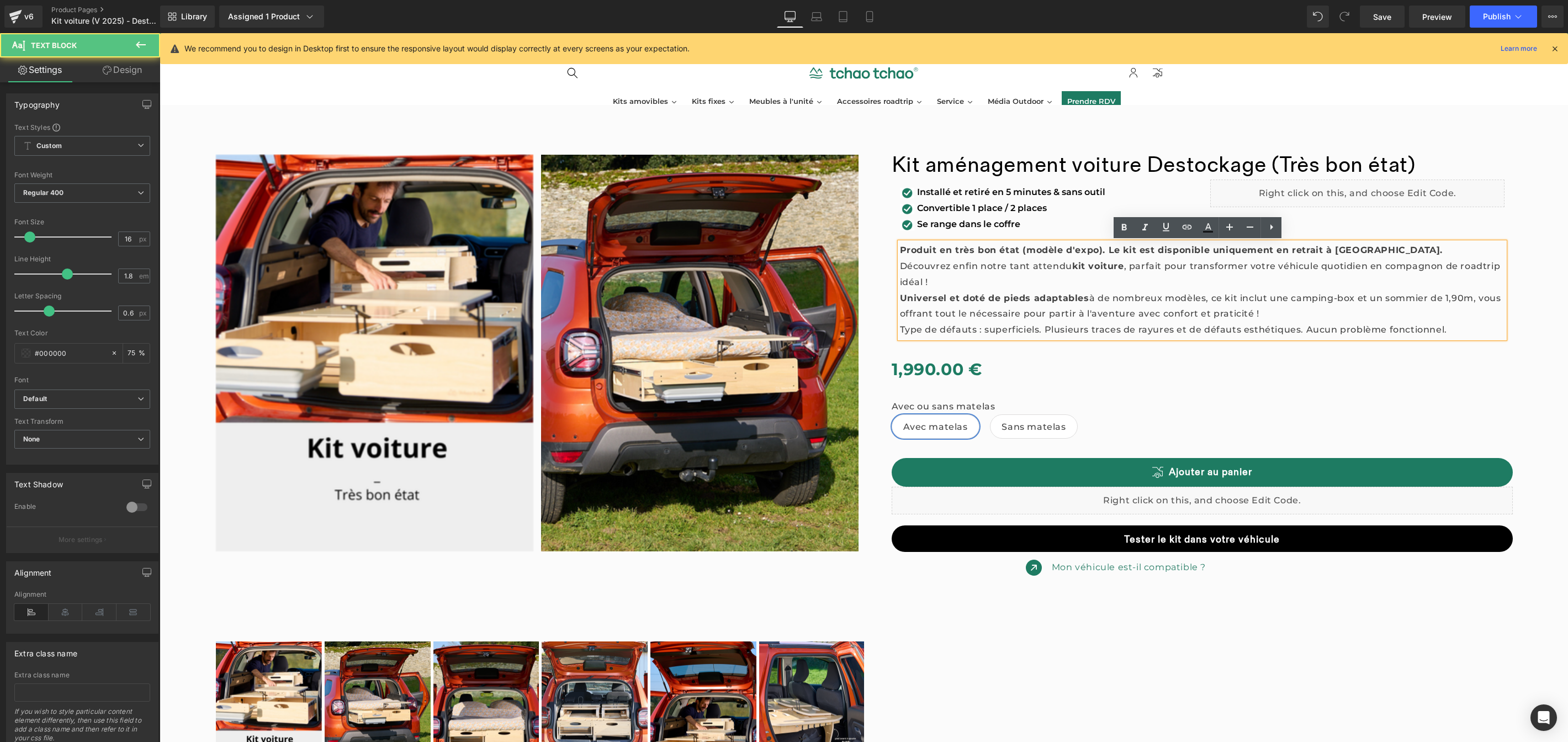
click at [1446, 327] on p "Type de défauts : superficiels. Plusieurs traces de rayures et de défauts esthé…" at bounding box center [1202, 330] width 605 height 16
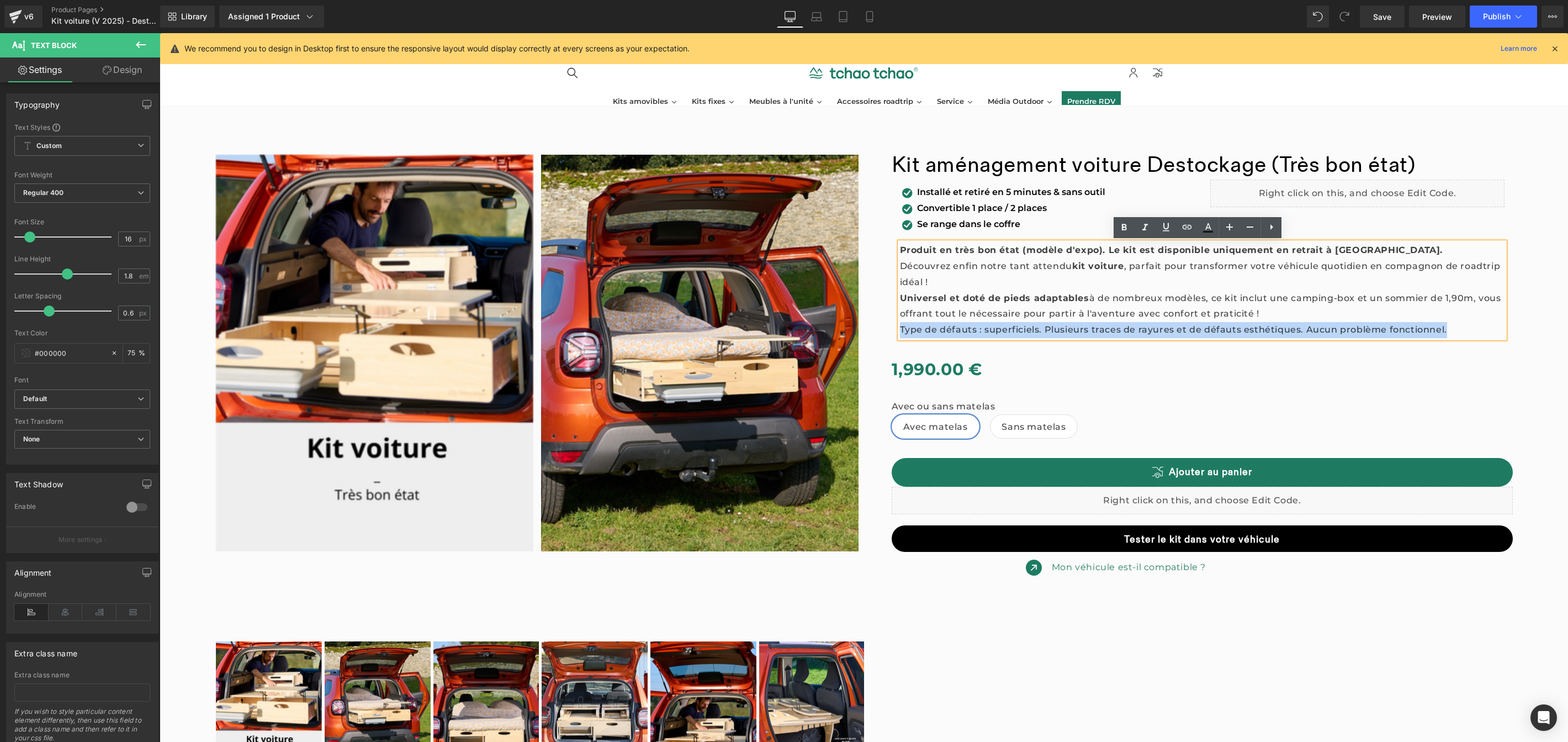
drag, startPoint x: 1446, startPoint y: 327, endPoint x: 895, endPoint y: 325, distance: 551.0
click at [900, 325] on p "Type de défauts : superficiels. Plusieurs traces de rayures et de défauts esthé…" at bounding box center [1202, 330] width 605 height 16
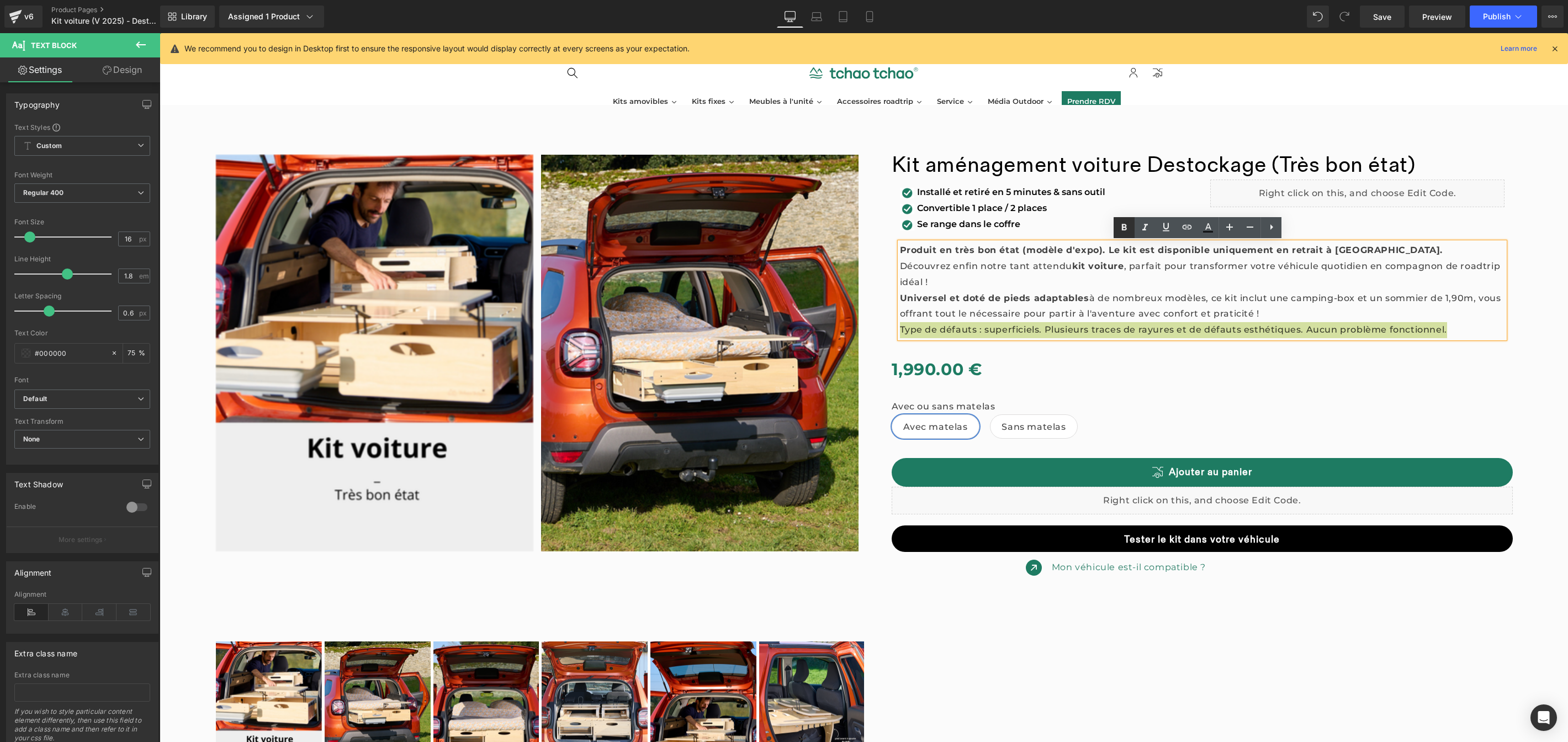
click at [1123, 227] on icon at bounding box center [1124, 228] width 5 height 7
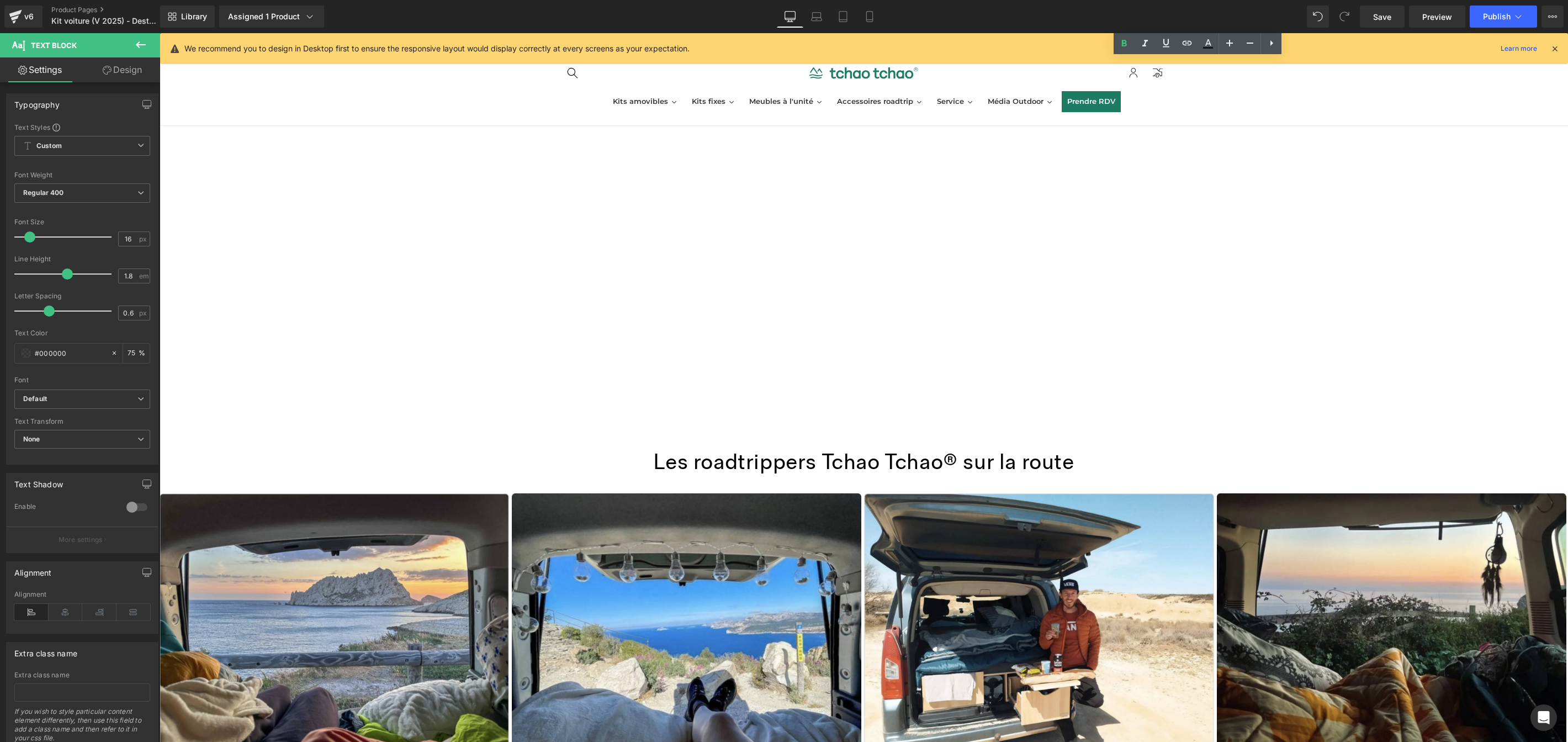
scroll to position [1955, 0]
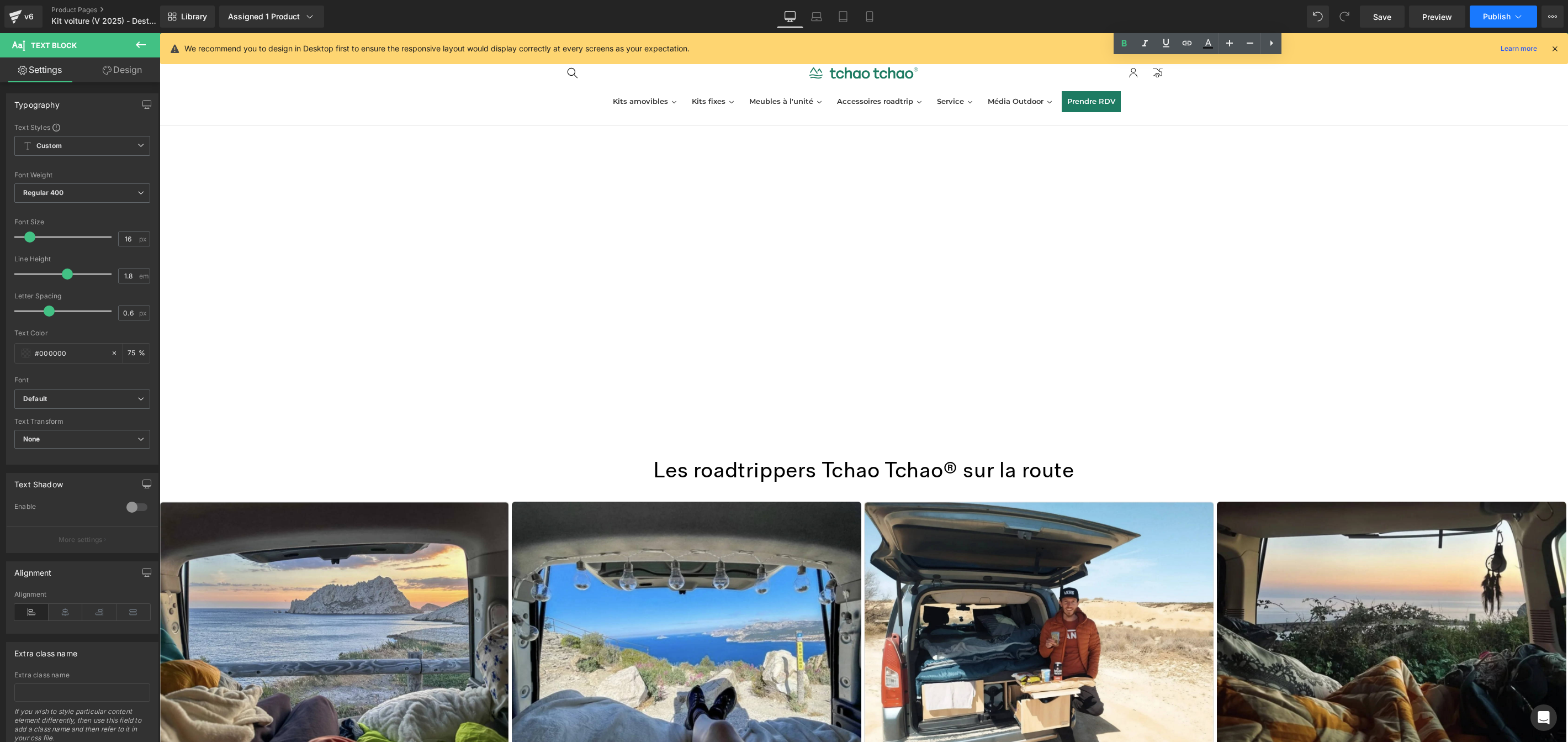
click at [1485, 12] on span "Publish" at bounding box center [1497, 17] width 27 height 9
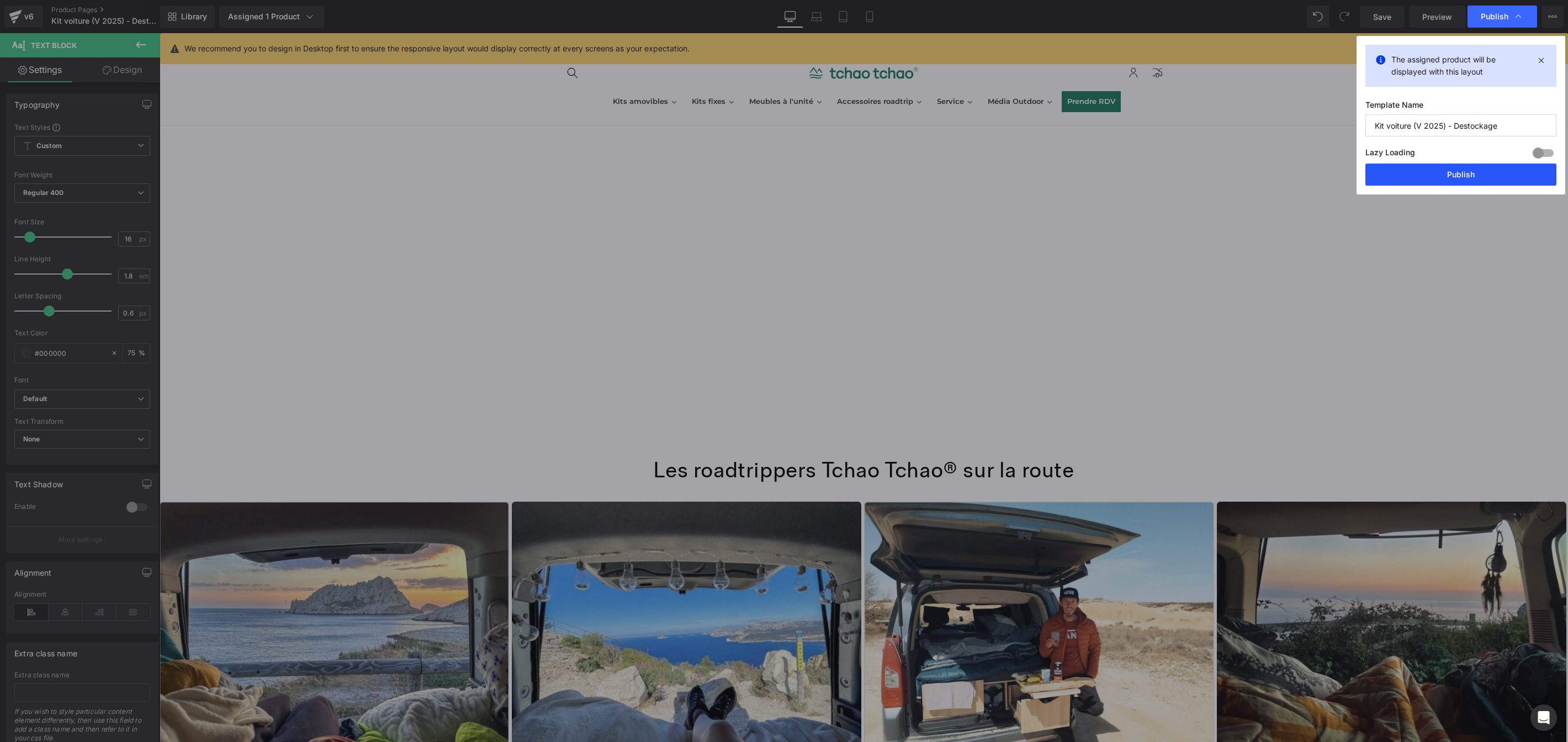
click at [1417, 173] on button "Publish" at bounding box center [1461, 174] width 191 height 22
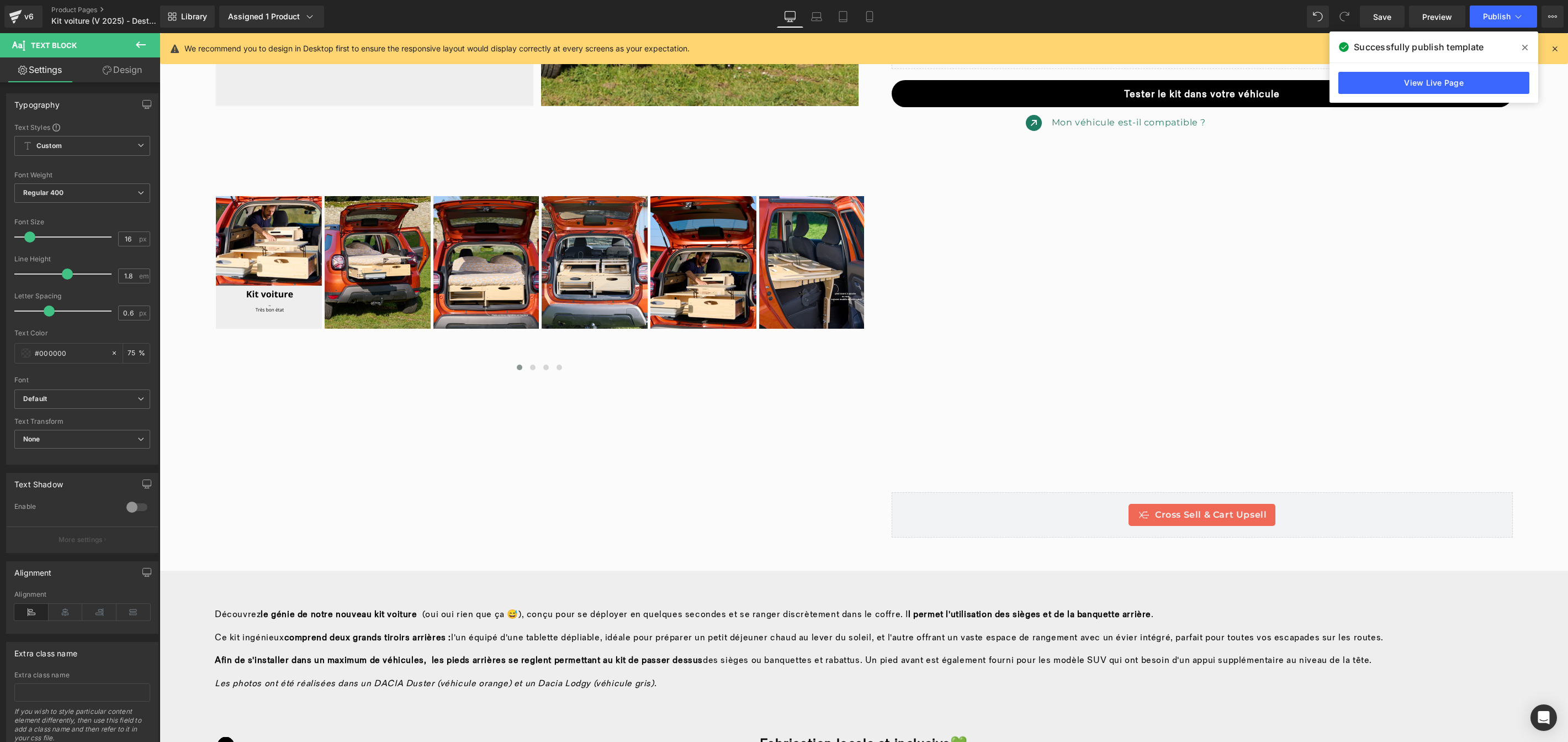
scroll to position [0, 0]
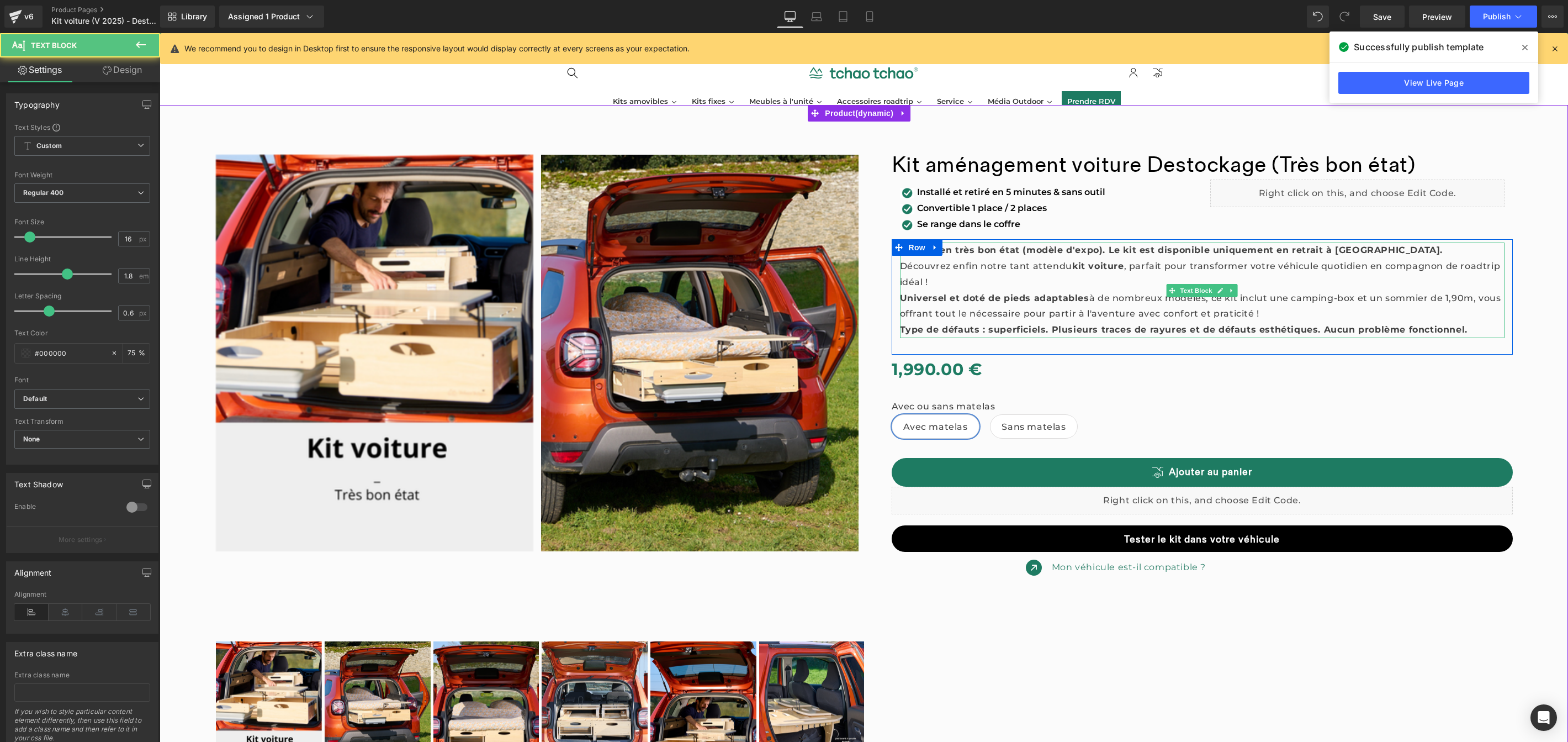
click at [1029, 325] on strong "Type de défauts : superficiels. Plusieurs traces de rayures et de défauts esthé…" at bounding box center [1183, 329] width 567 height 10
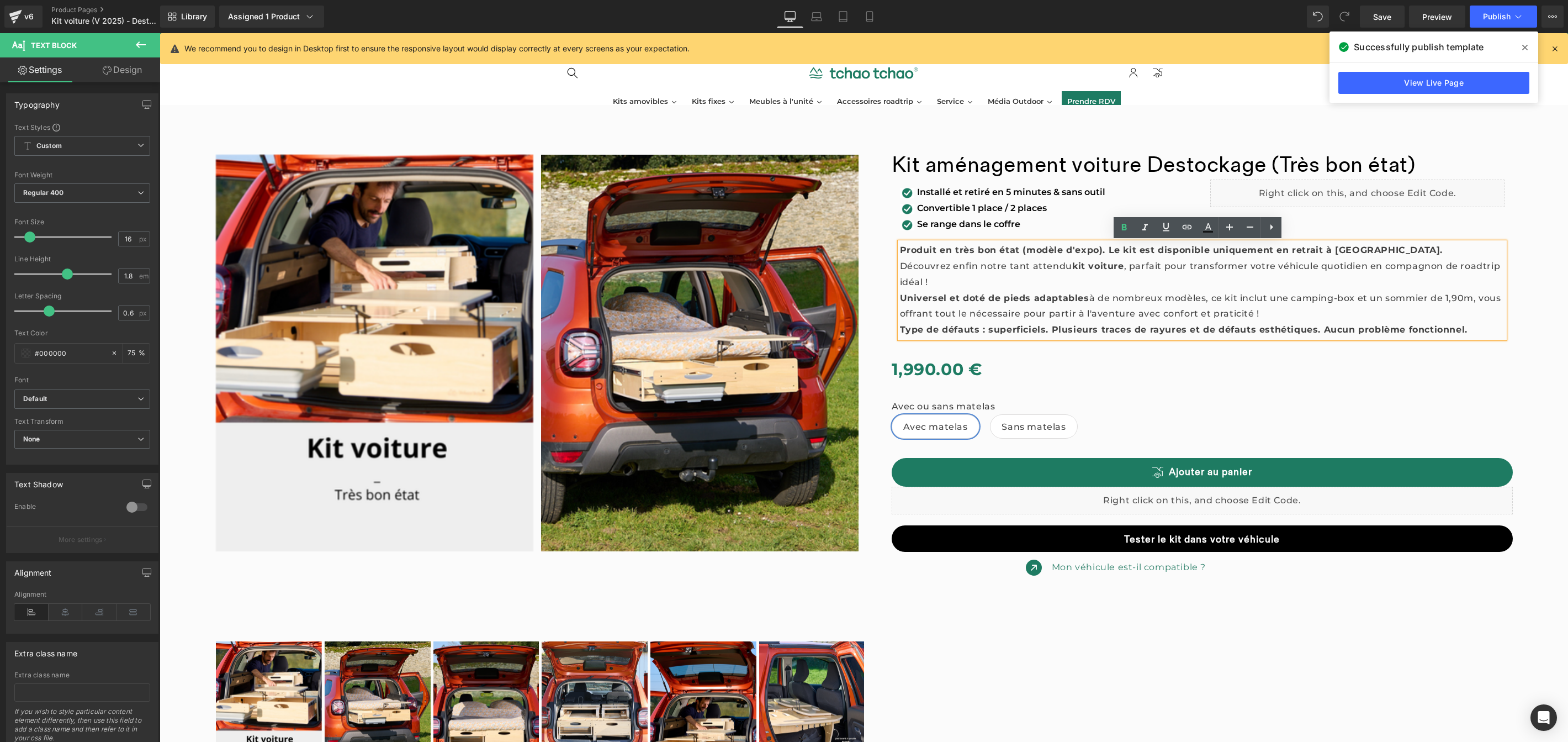
click at [1308, 331] on strong "Type de défauts : superficiels. Plusieurs traces de rayures et de défauts esthé…" at bounding box center [1183, 329] width 567 height 10
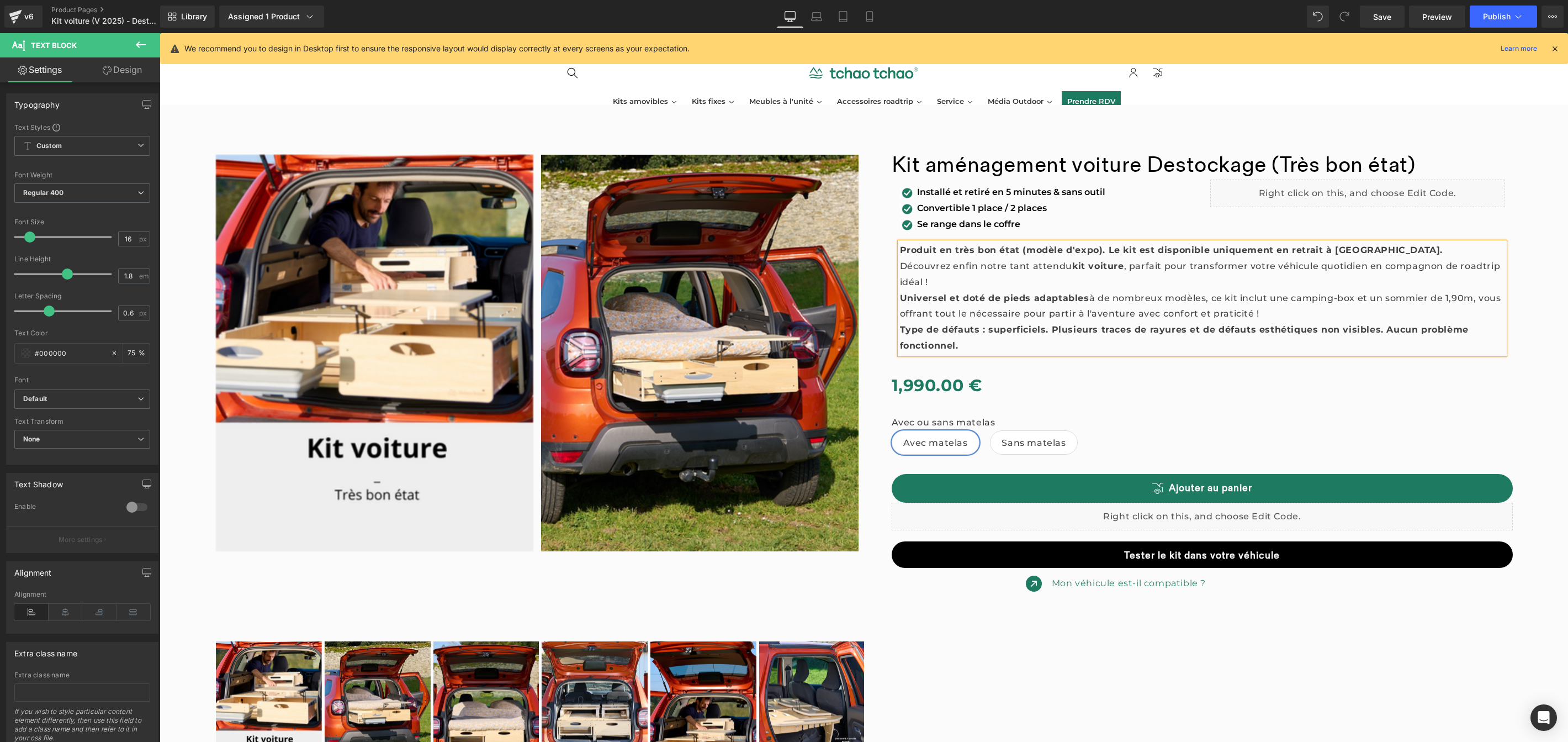
click at [1094, 334] on strong "Type de défauts : superficiels. Plusieurs traces de rayures et de défauts esthé…" at bounding box center [1184, 337] width 569 height 27
click at [1487, 21] on button "Publish" at bounding box center [1504, 16] width 68 height 22
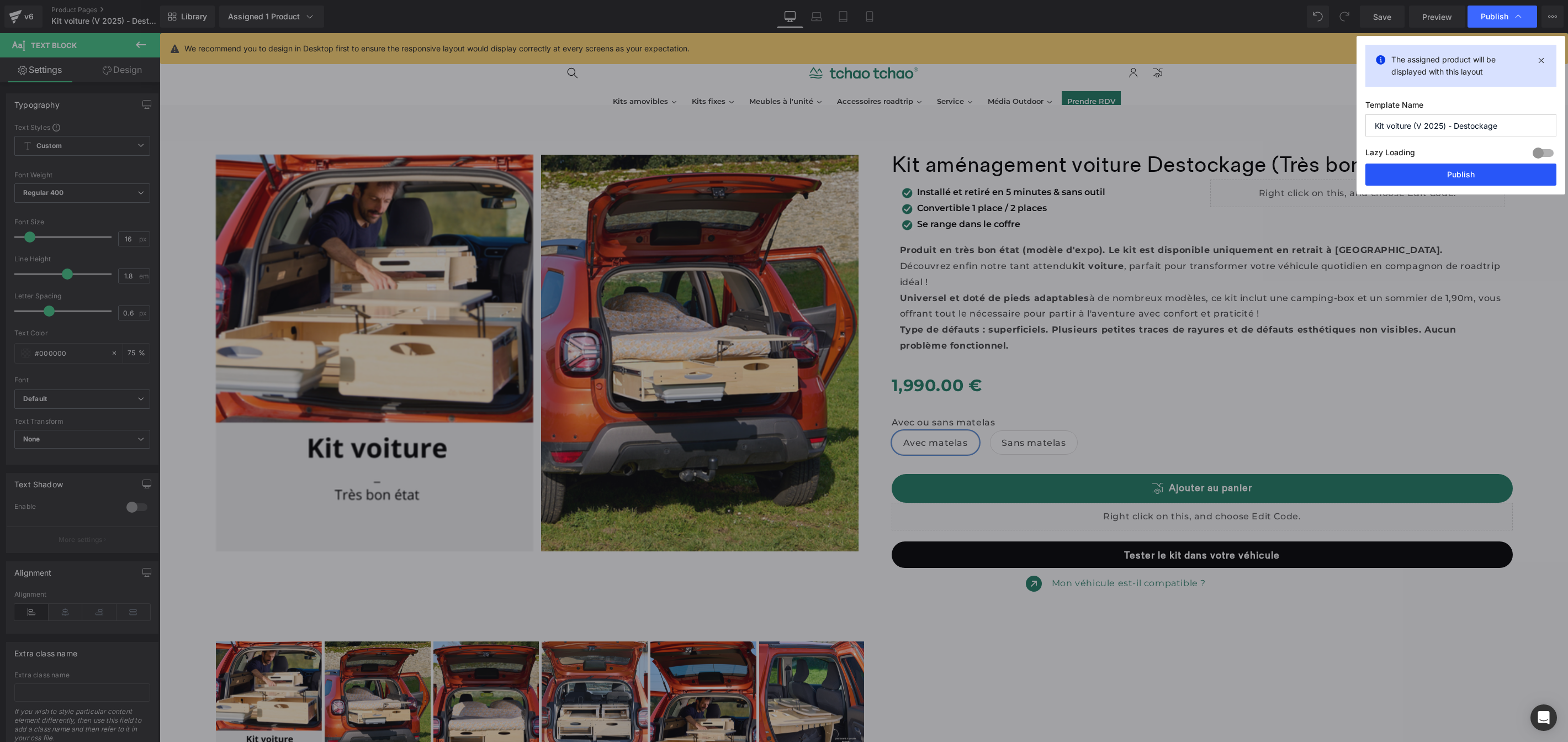
click at [1469, 177] on button "Publish" at bounding box center [1461, 174] width 191 height 22
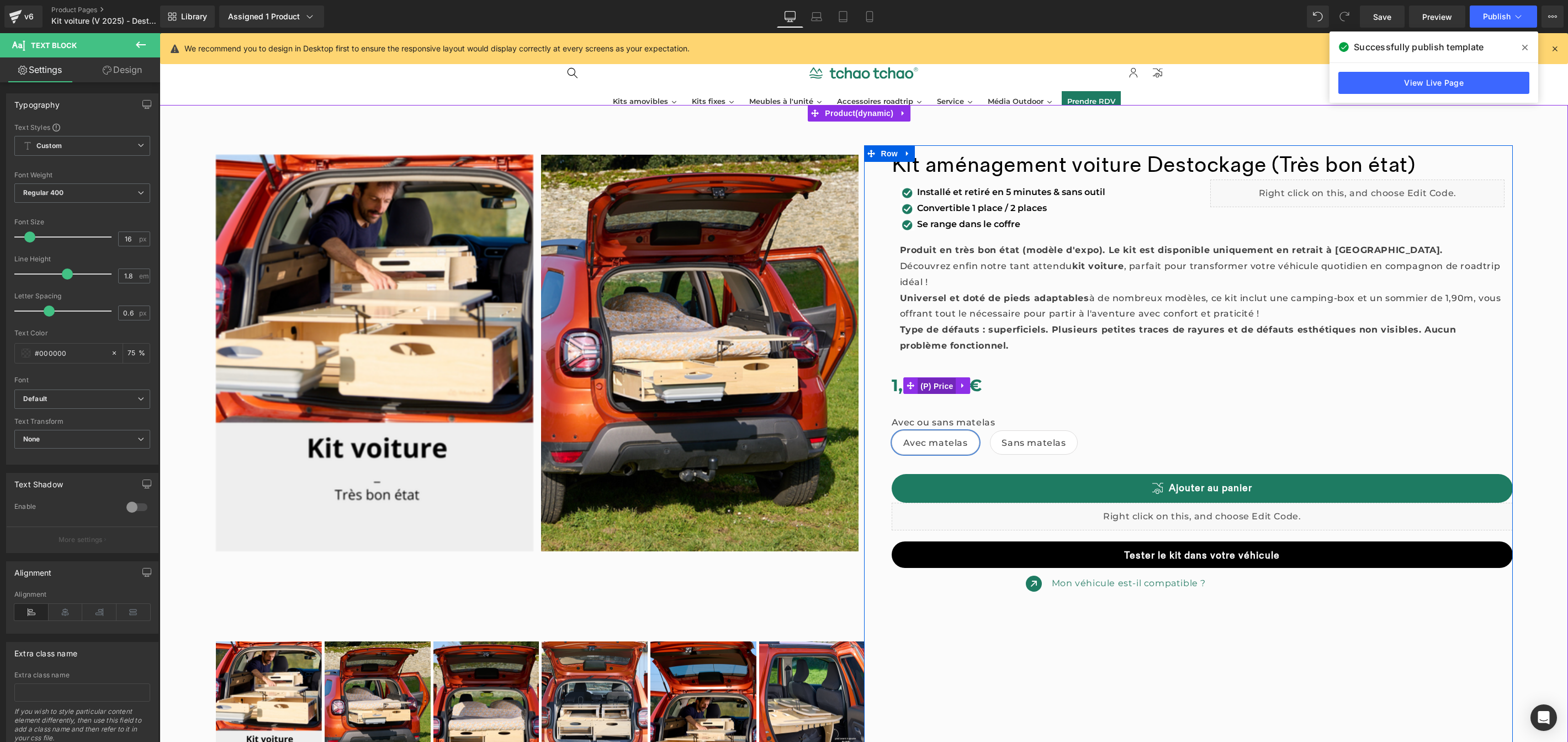
click at [937, 384] on div "0 € 1,990.00 € (P) Price" at bounding box center [1203, 385] width 622 height 30
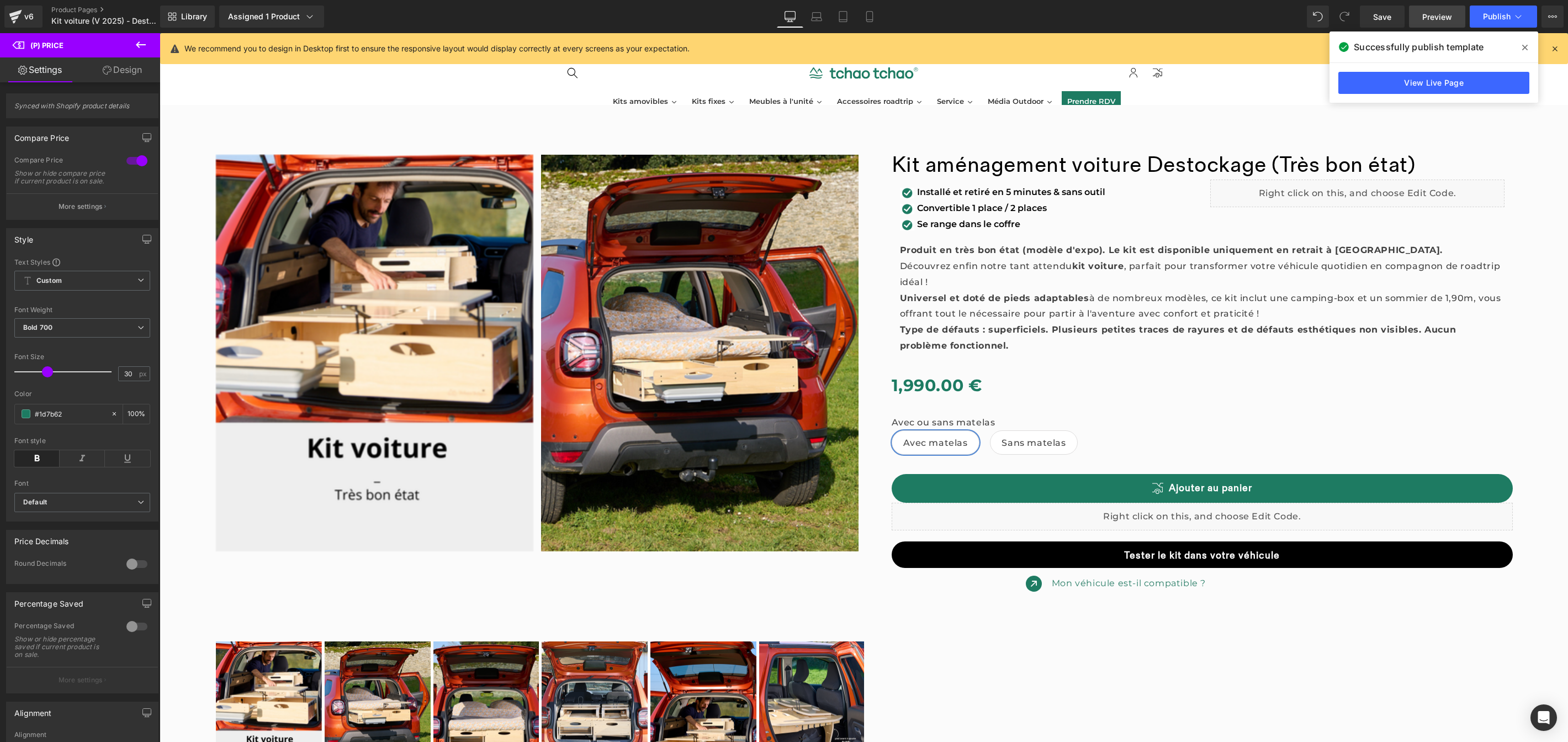
click at [1441, 17] on span "Preview" at bounding box center [1437, 17] width 30 height 12
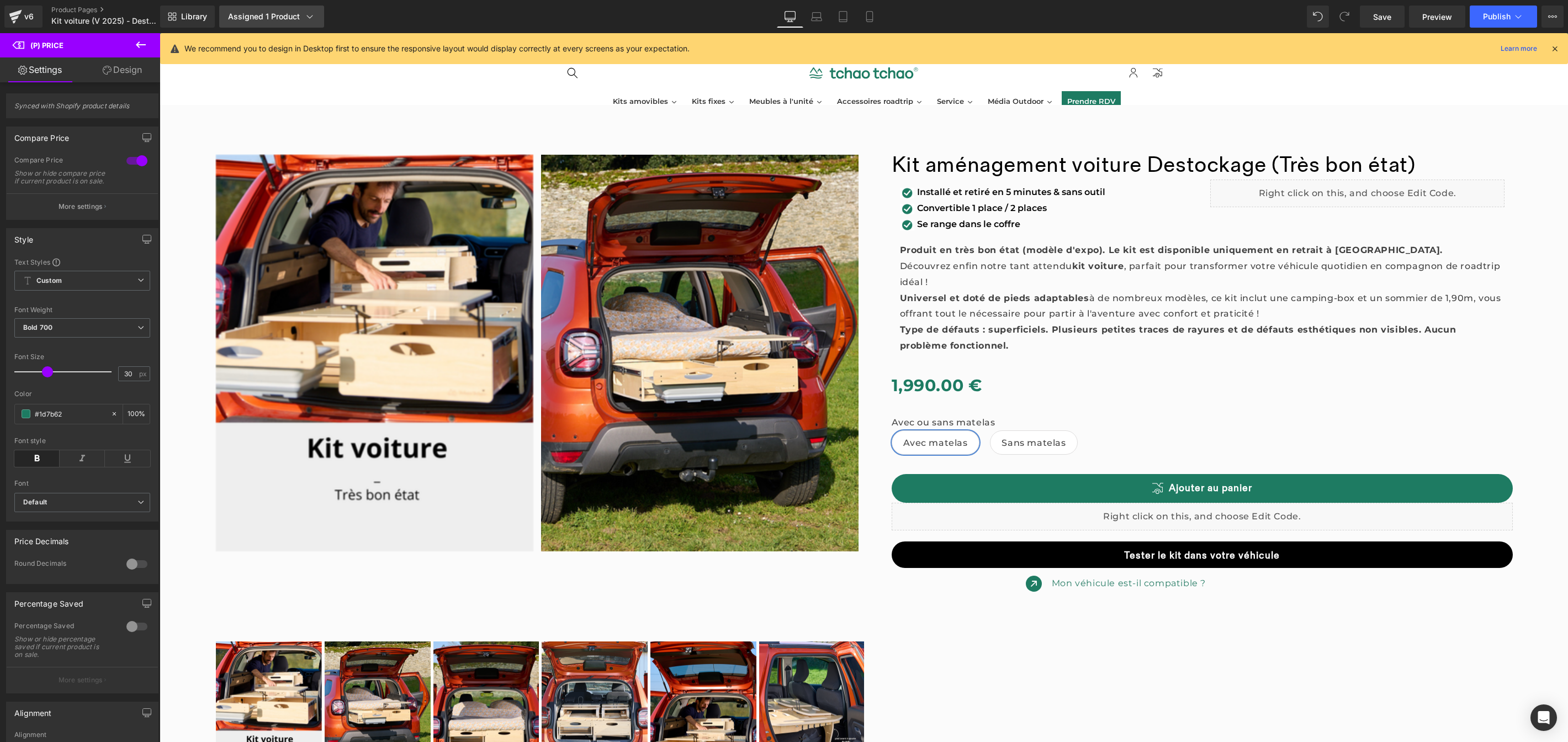
click at [247, 20] on div "Assigned 1 Product" at bounding box center [271, 16] width 87 height 11
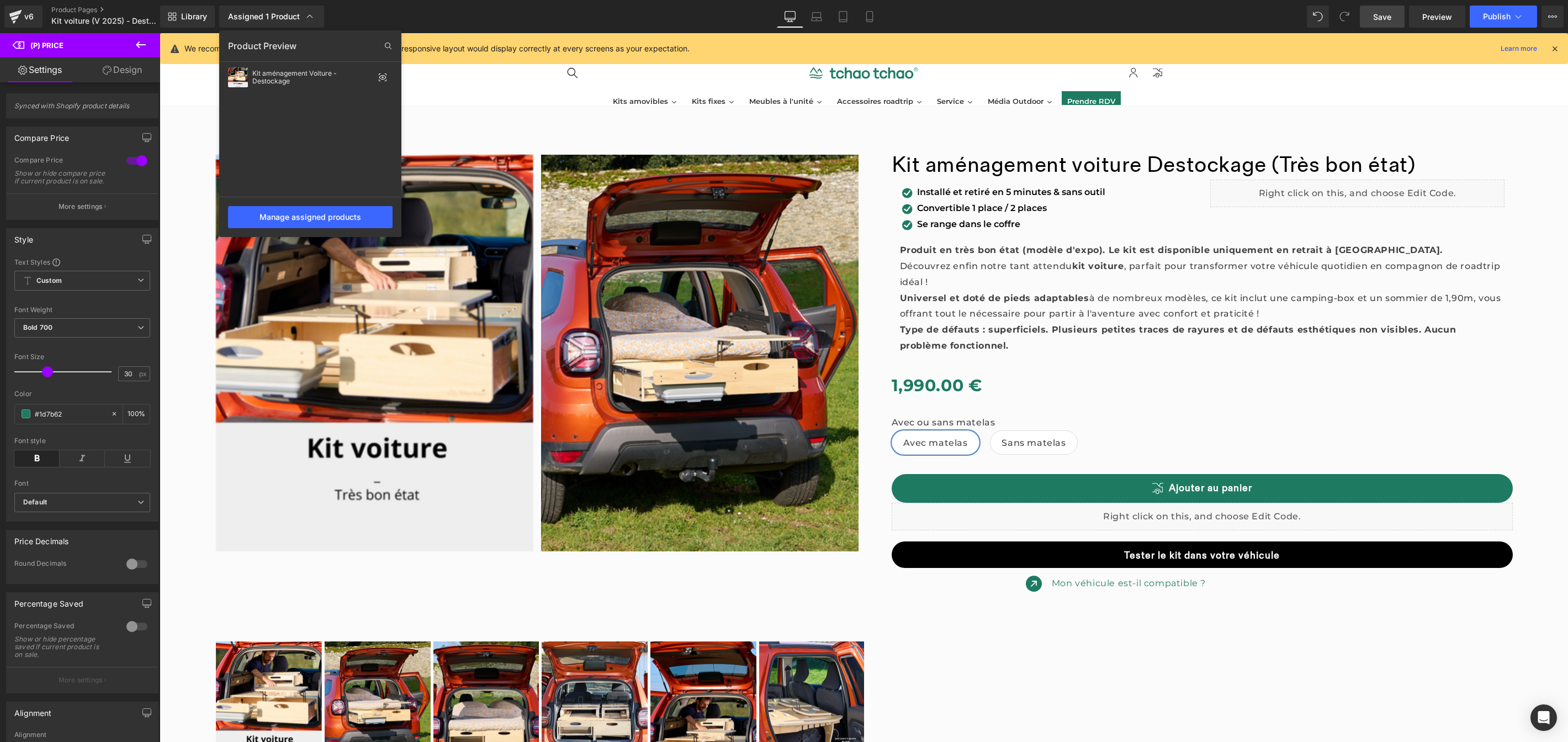
click at [1379, 25] on link "Save" at bounding box center [1382, 16] width 45 height 22
click at [1439, 20] on span "Preview" at bounding box center [1437, 17] width 30 height 12
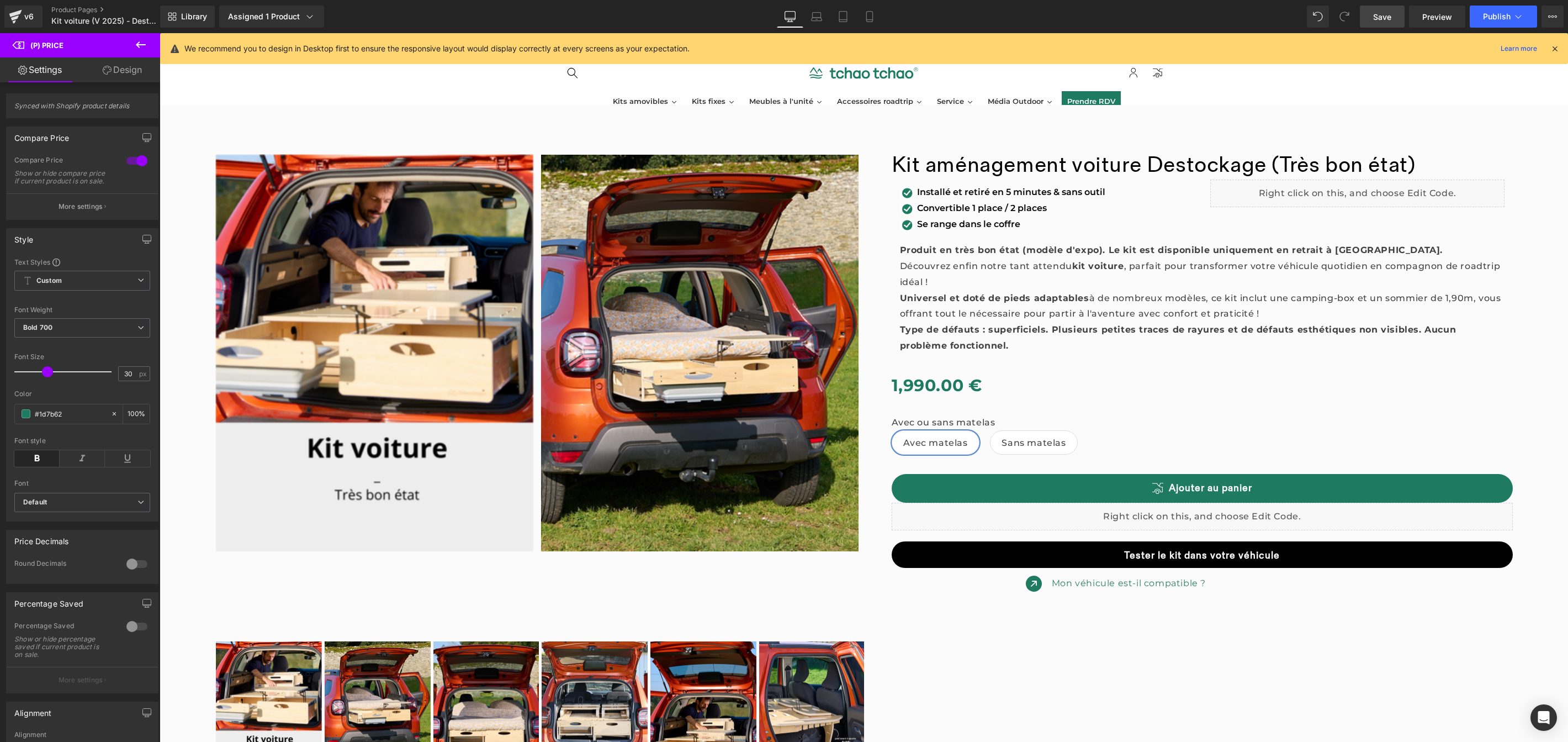
click at [1387, 19] on span "Save" at bounding box center [1383, 17] width 18 height 12
click at [1450, 21] on span "Preview" at bounding box center [1437, 17] width 30 height 12
click at [261, 14] on div "Assigned 1 Product" at bounding box center [271, 16] width 87 height 11
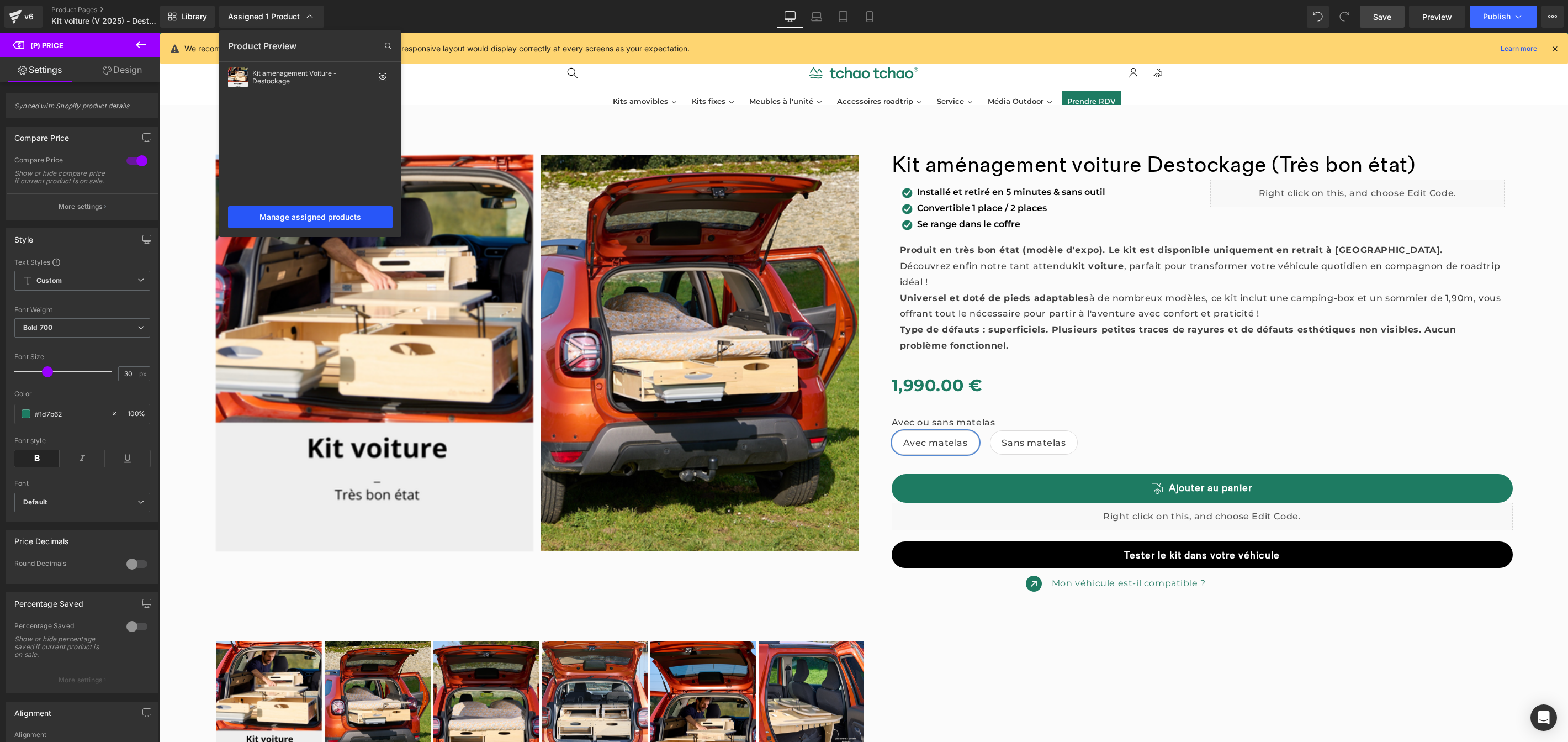
click at [342, 221] on div "Manage assigned products" at bounding box center [310, 217] width 165 height 22
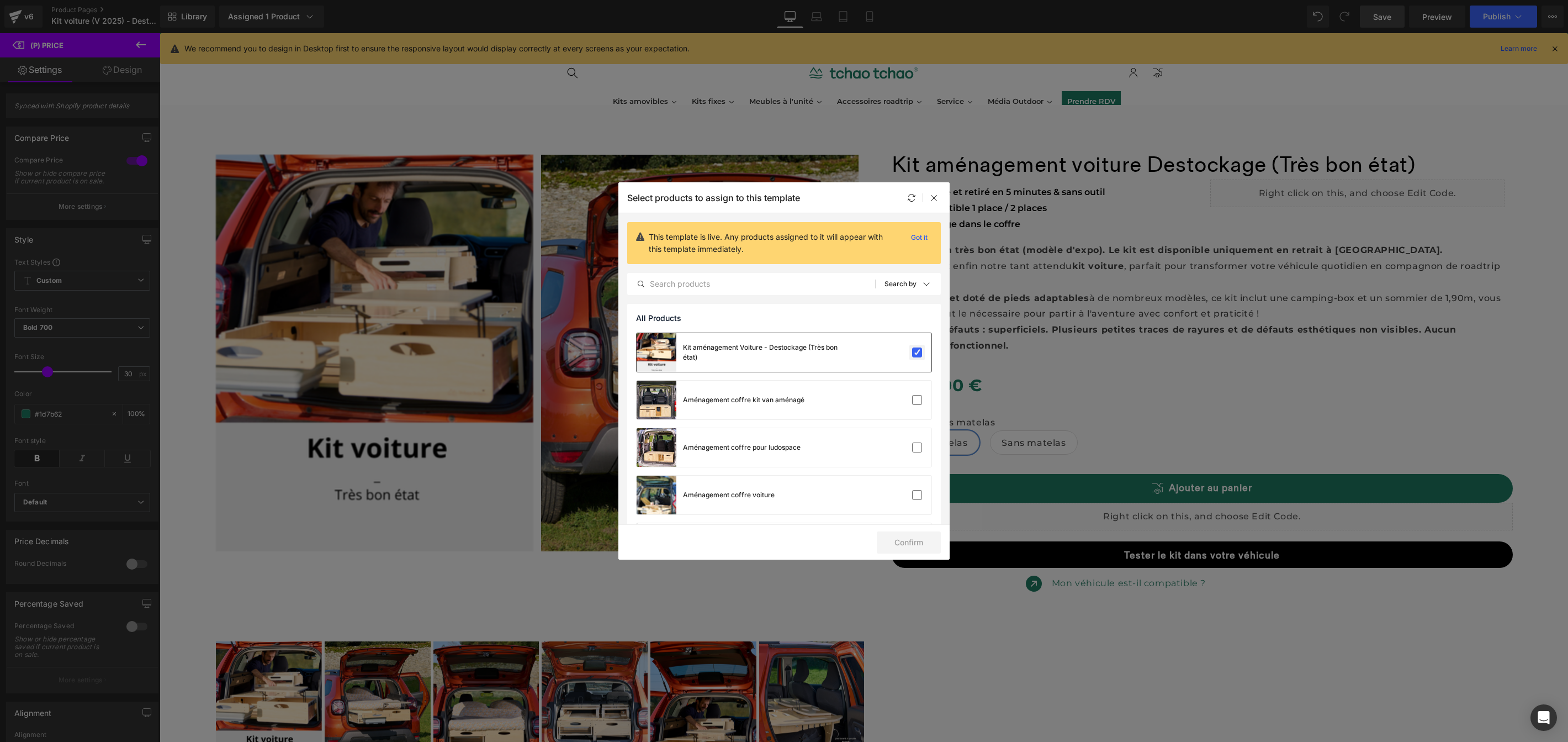
click at [915, 355] on label at bounding box center [917, 352] width 10 height 10
click at [917, 352] on input "checkbox" at bounding box center [917, 352] width 0 height 0
click at [915, 355] on label at bounding box center [917, 352] width 10 height 10
click at [917, 352] on input "checkbox" at bounding box center [917, 352] width 0 height 0
click at [913, 199] on icon at bounding box center [912, 198] width 9 height 9
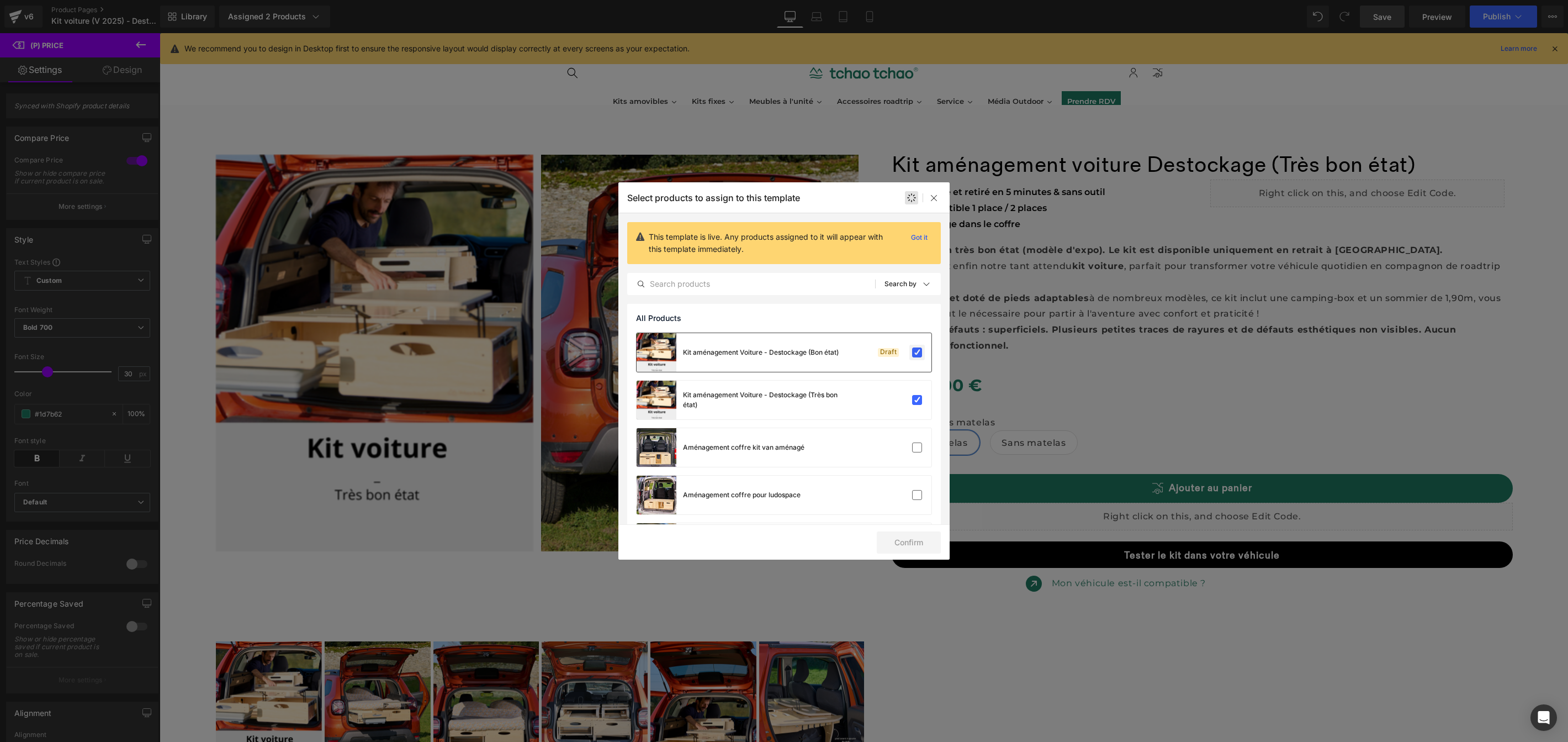
click at [913, 357] on label at bounding box center [917, 352] width 10 height 10
click at [917, 352] on input "checkbox" at bounding box center [917, 352] width 0 height 0
click at [915, 553] on div "Confirm" at bounding box center [784, 542] width 331 height 35
click at [917, 544] on button "Confirm" at bounding box center [909, 542] width 64 height 22
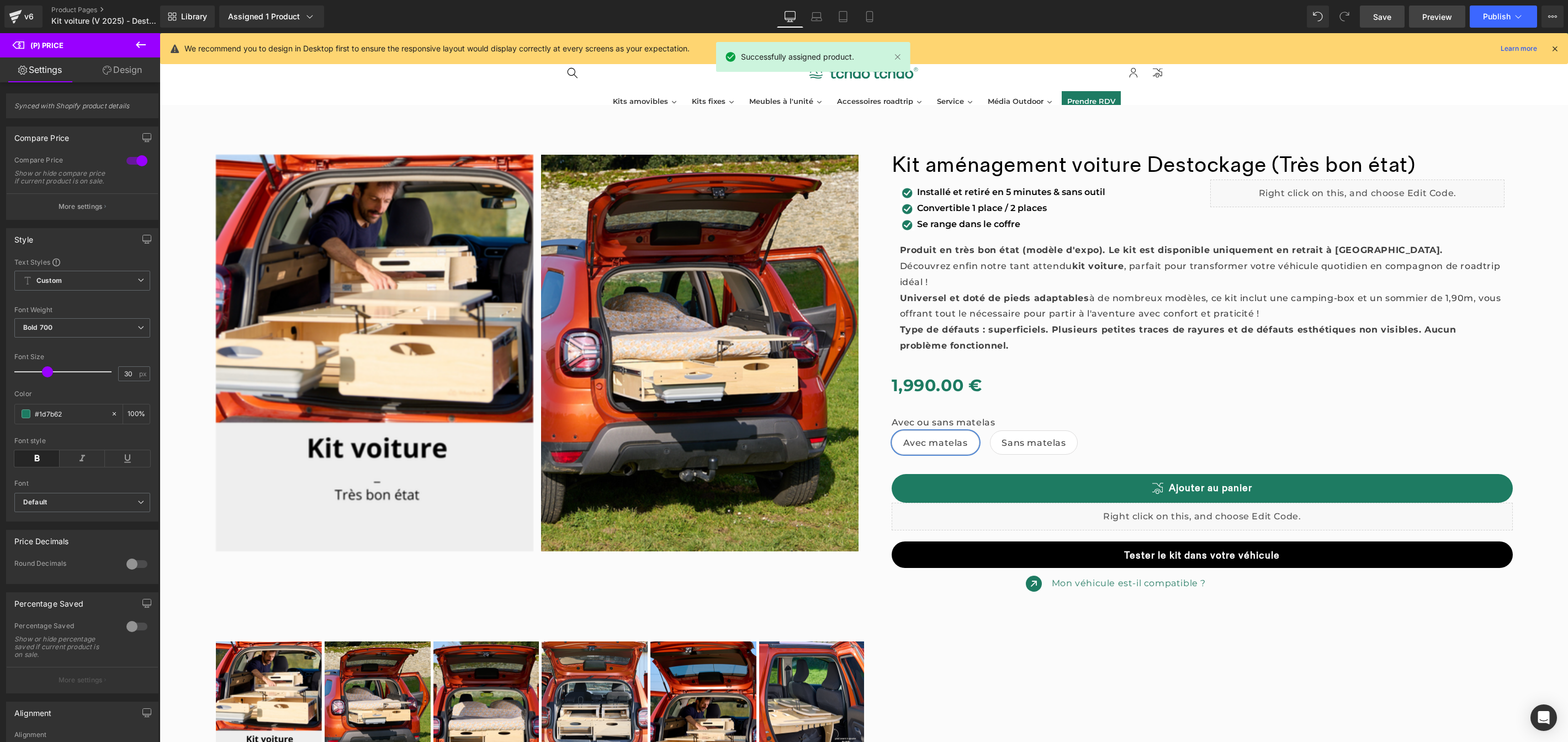
click at [1444, 16] on span "Preview" at bounding box center [1437, 17] width 30 height 12
click at [18, 18] on icon at bounding box center [16, 16] width 13 height 27
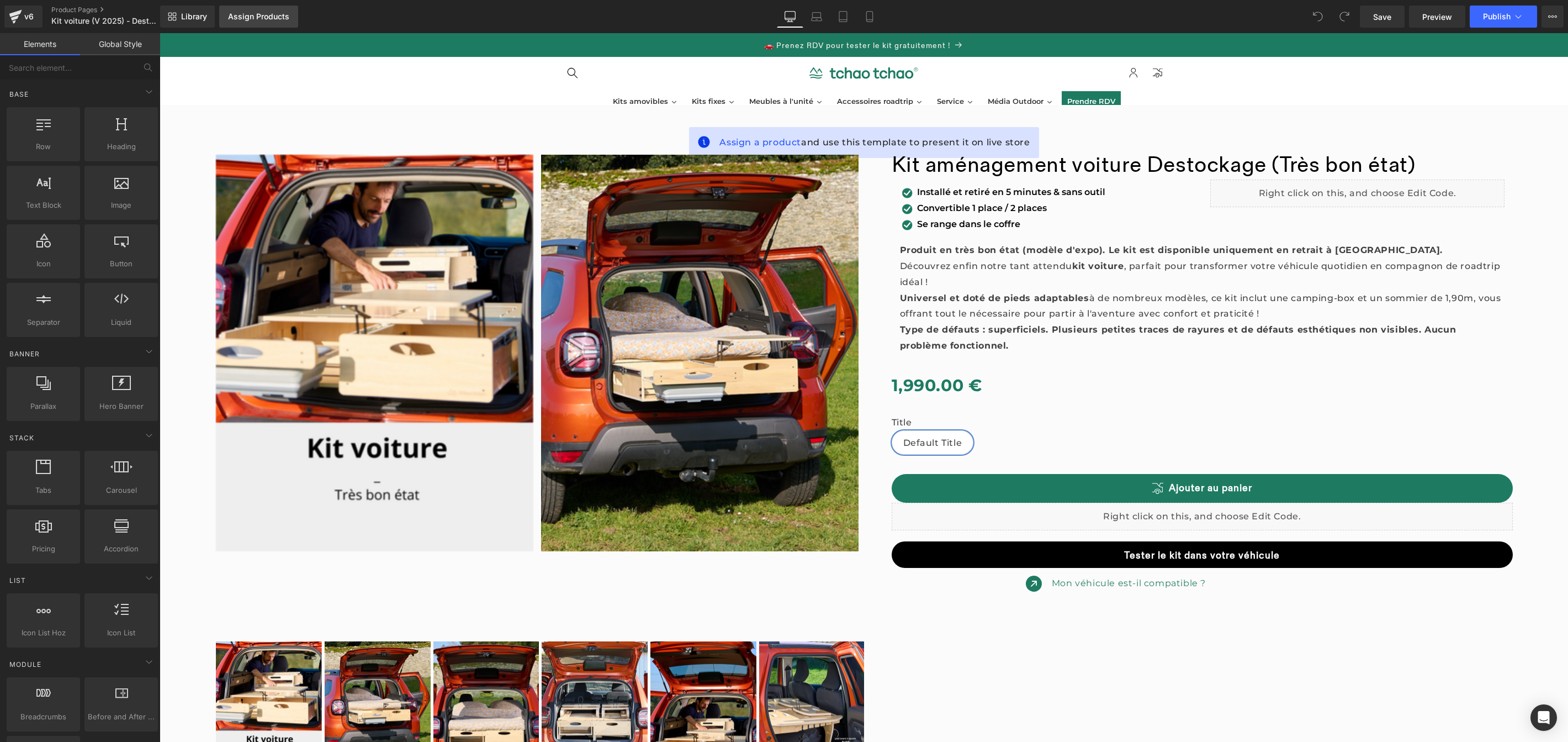
click at [272, 14] on div "Assign Products" at bounding box center [258, 17] width 61 height 9
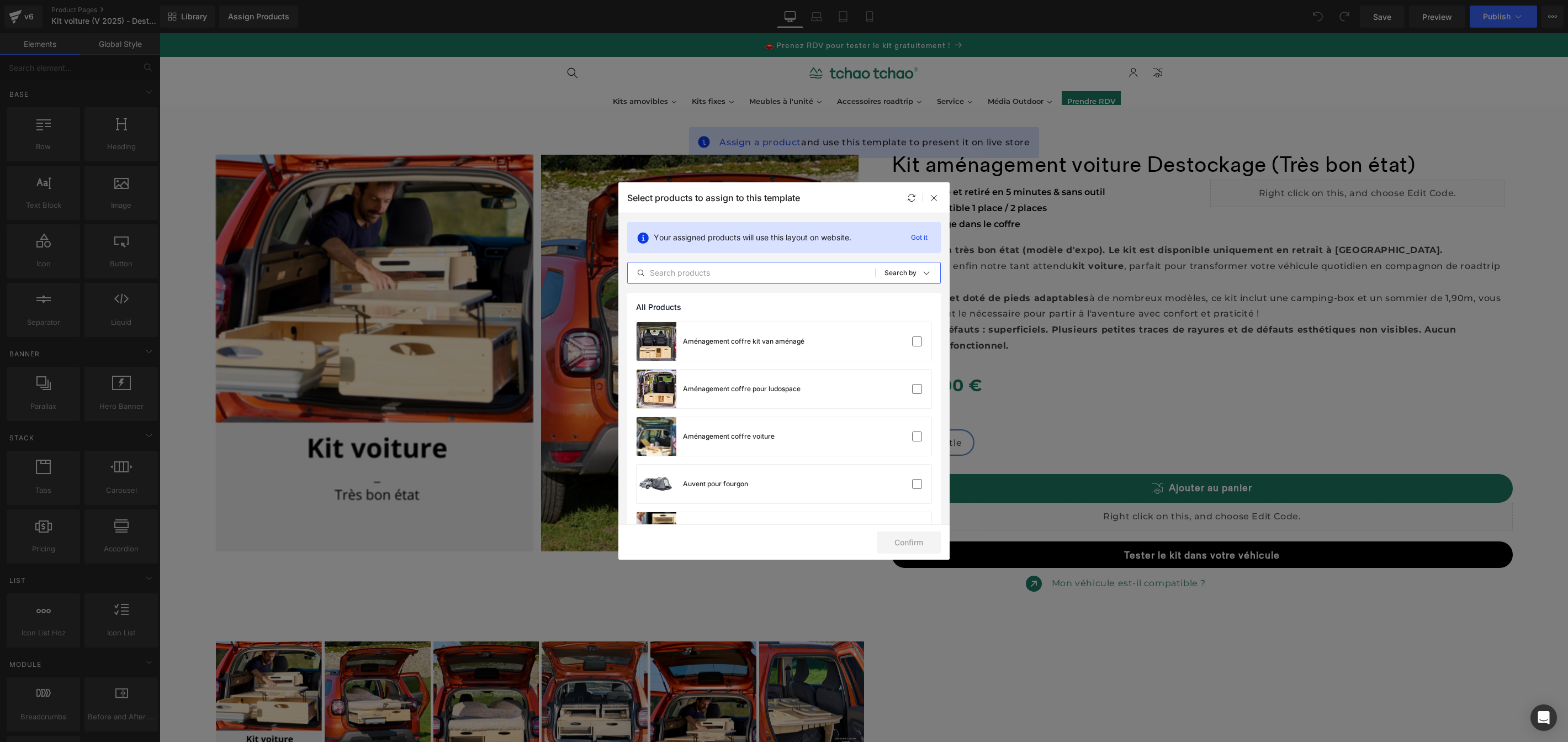
click at [808, 275] on input "text" at bounding box center [751, 273] width 247 height 13
type input "destockage"
click at [912, 341] on label at bounding box center [917, 341] width 10 height 10
click at [917, 341] on input "checkbox" at bounding box center [917, 341] width 0 height 0
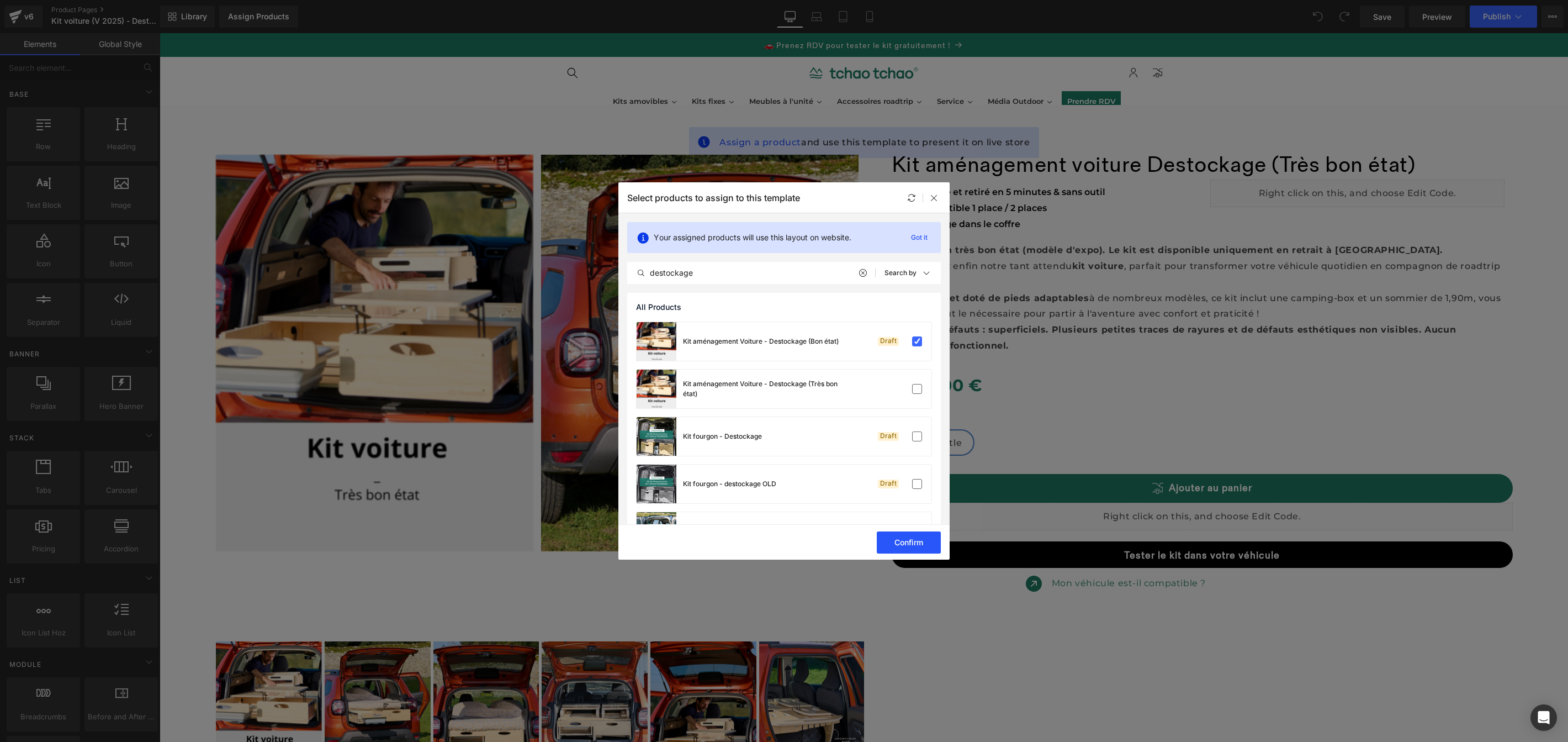
click at [917, 545] on button "Confirm" at bounding box center [909, 542] width 64 height 22
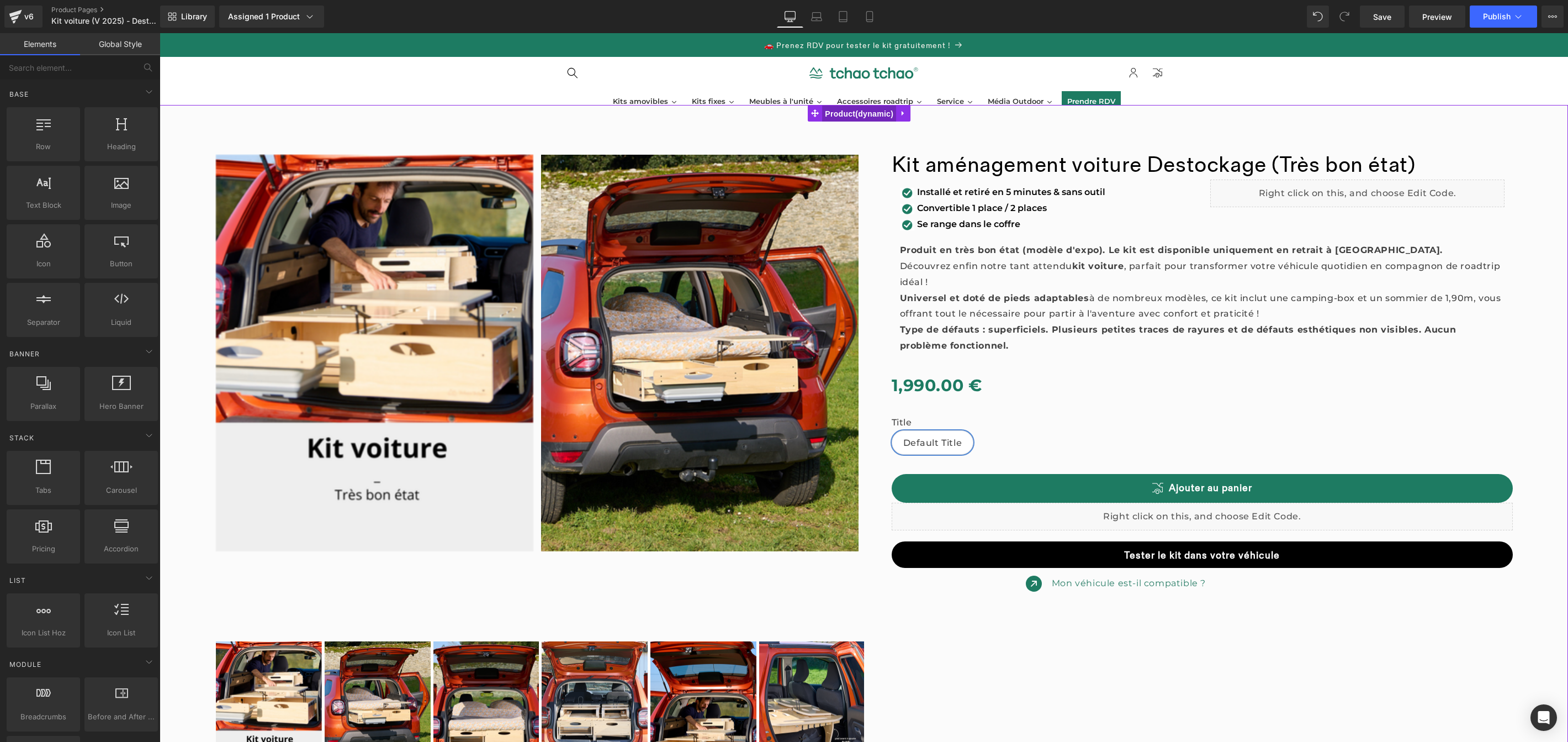
click at [871, 117] on link "Product" at bounding box center [852, 113] width 88 height 16
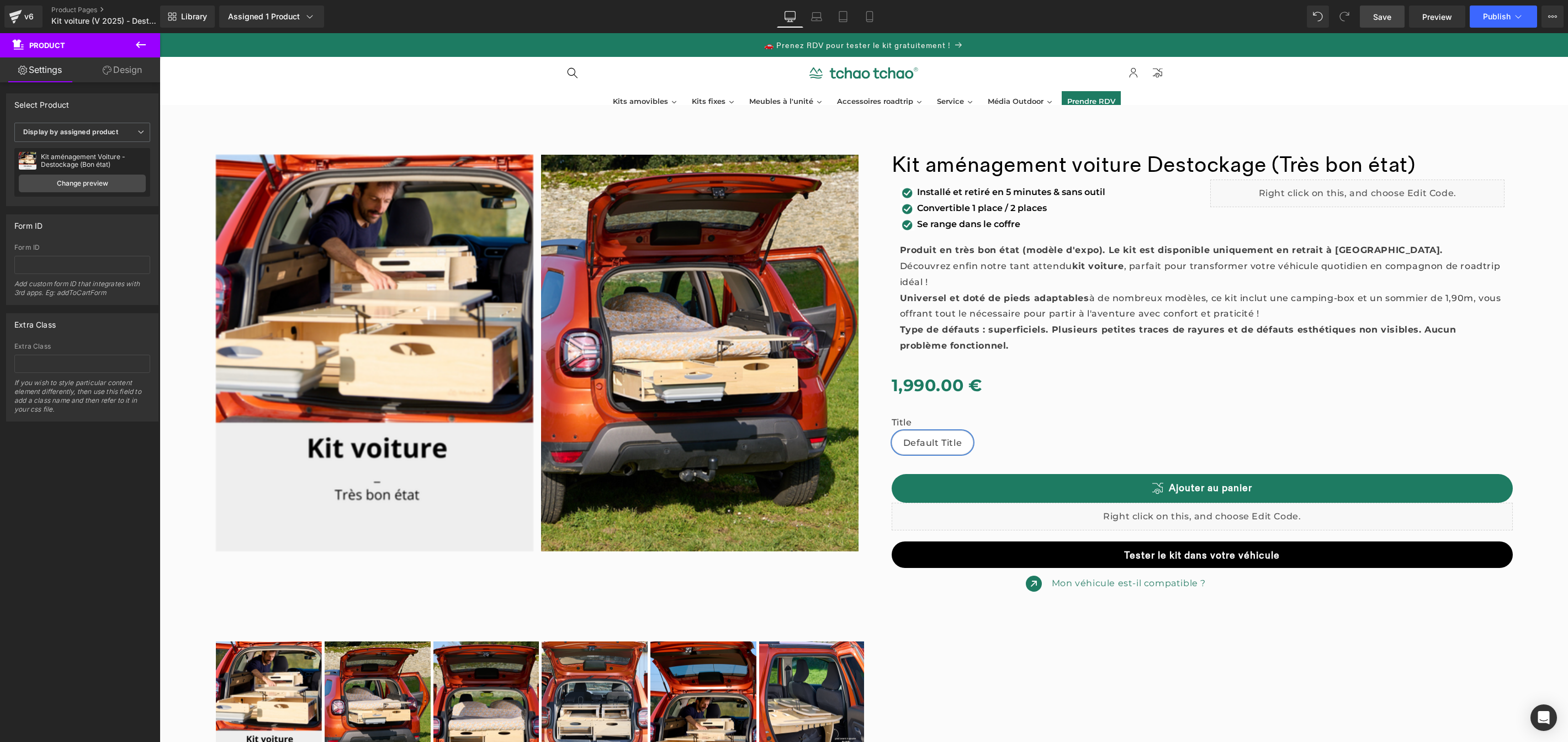
drag, startPoint x: 1381, startPoint y: 10, endPoint x: 874, endPoint y: 232, distance: 553.5
click at [1381, 11] on span "Save" at bounding box center [1383, 17] width 18 height 12
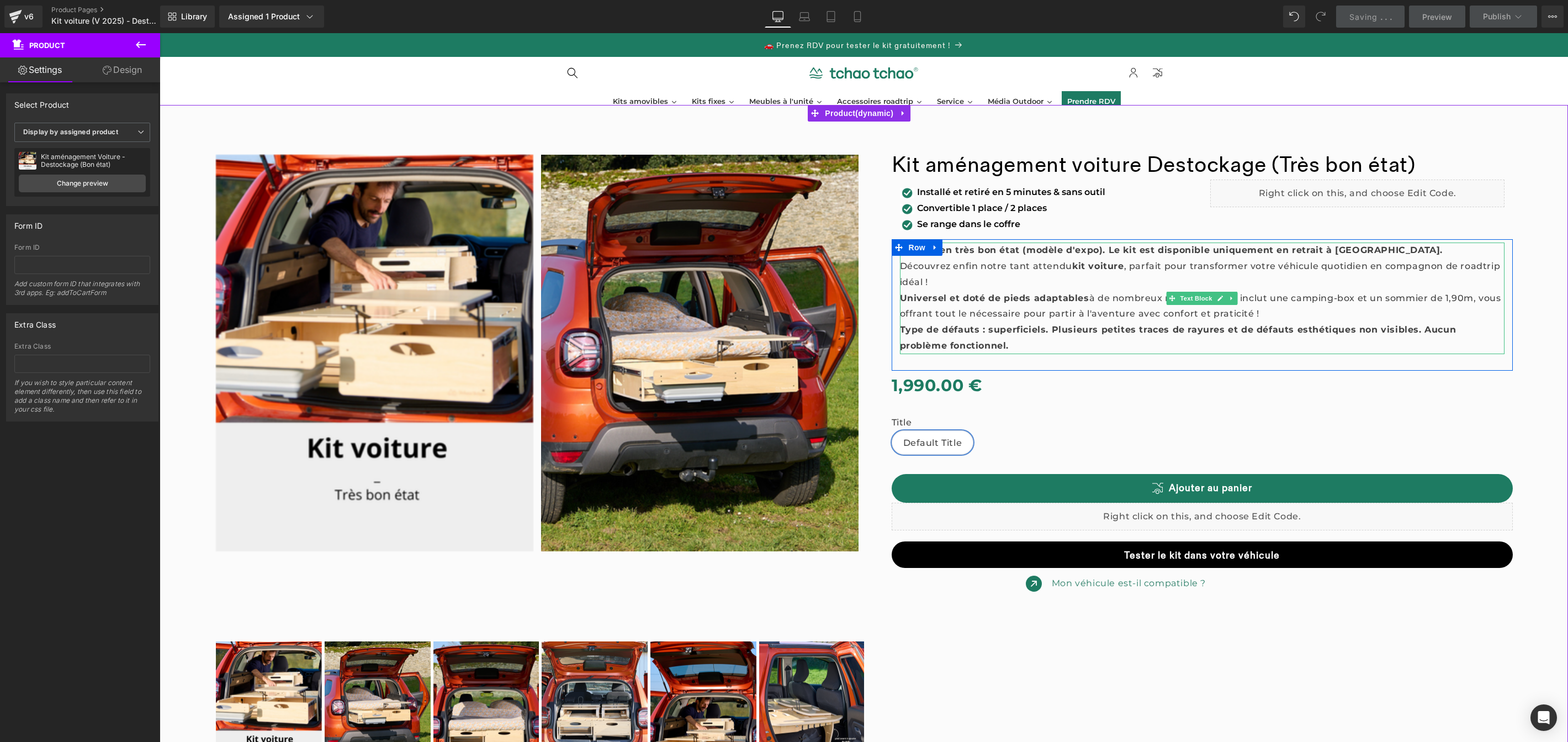
click at [1027, 251] on strong "Produit en très bon état (modèle d'expo). Le kit est disponible uniquement en r…" at bounding box center [1171, 250] width 543 height 10
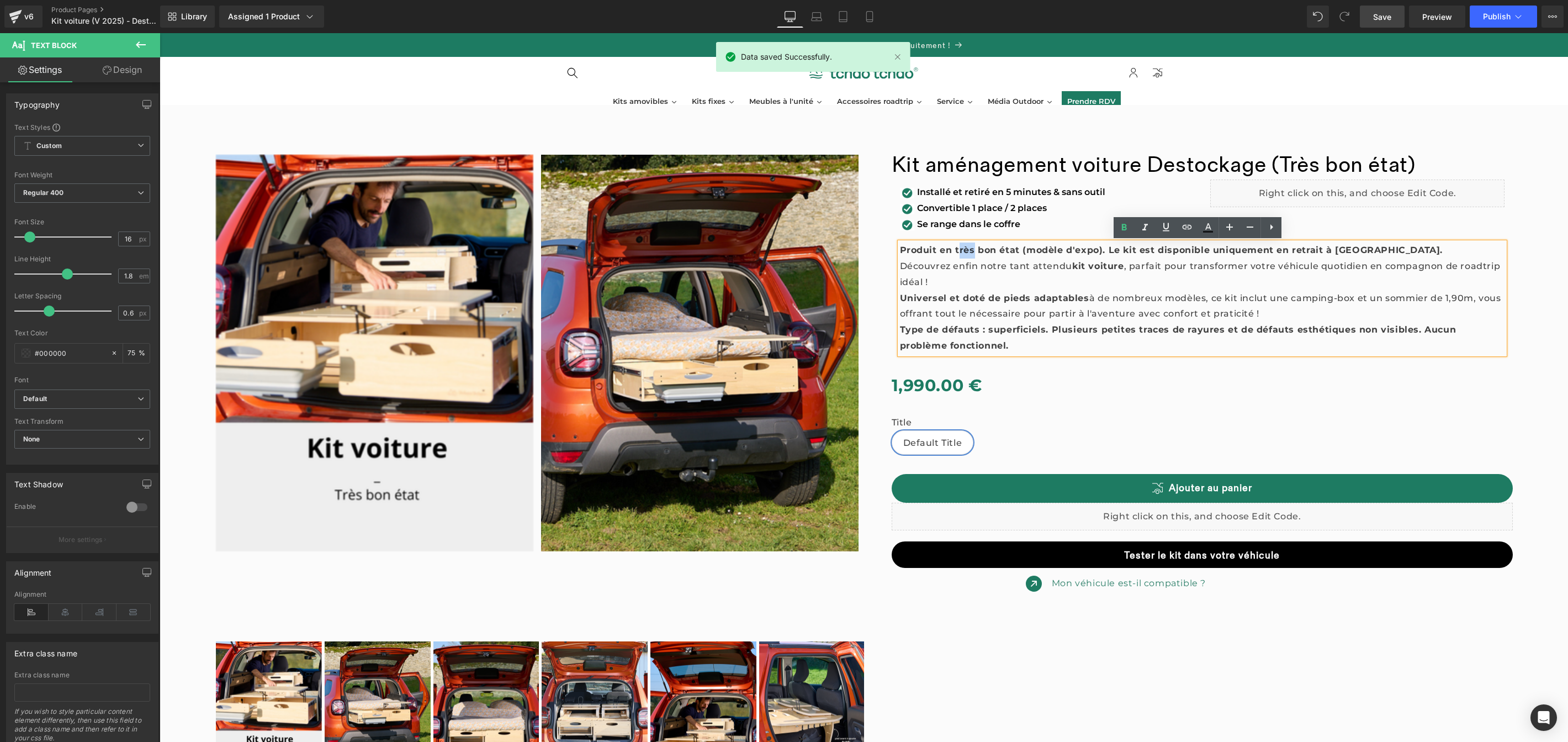
drag, startPoint x: 971, startPoint y: 248, endPoint x: 953, endPoint y: 249, distance: 18.0
click at [953, 249] on strong "Produit en très bon état (modèle d'expo). Le kit est disponible uniquement en r…" at bounding box center [1171, 250] width 543 height 10
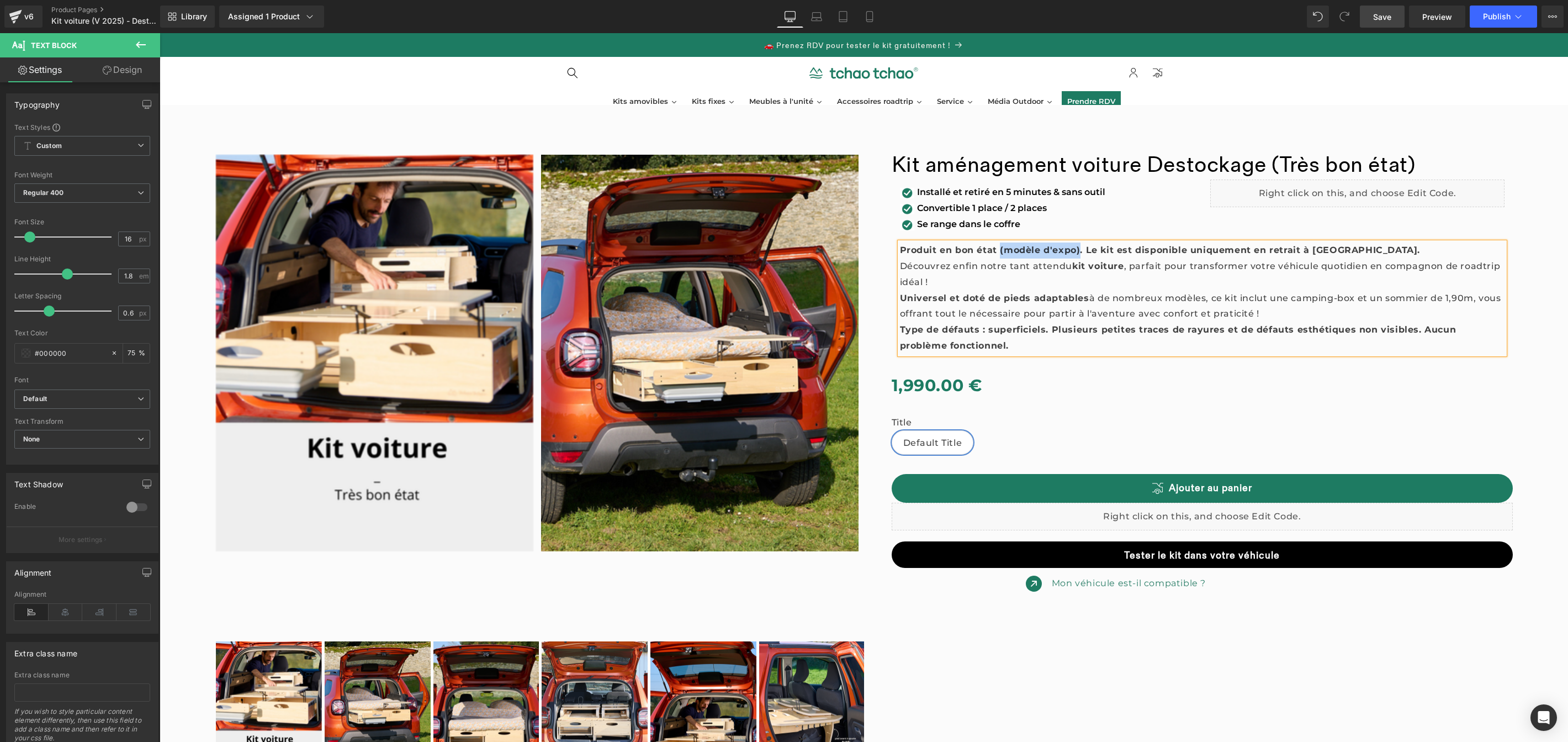
drag, startPoint x: 1072, startPoint y: 250, endPoint x: 994, endPoint y: 249, distance: 78.0
click at [994, 249] on strong "Produit en bon état (modèle d'expo). Le kit est disponible uniquement en retrai…" at bounding box center [1160, 250] width 520 height 10
drag, startPoint x: 1127, startPoint y: 331, endPoint x: 1094, endPoint y: 333, distance: 33.1
click at [1094, 333] on strong "Type de défauts : superficiels. Plusieurs petites traces de rayures et de défau…" at bounding box center [1178, 337] width 556 height 27
click at [1366, 334] on strong "Type de défauts : superficiels. Plusieurs traces de rayures et de défauts esthé…" at bounding box center [1184, 337] width 569 height 27
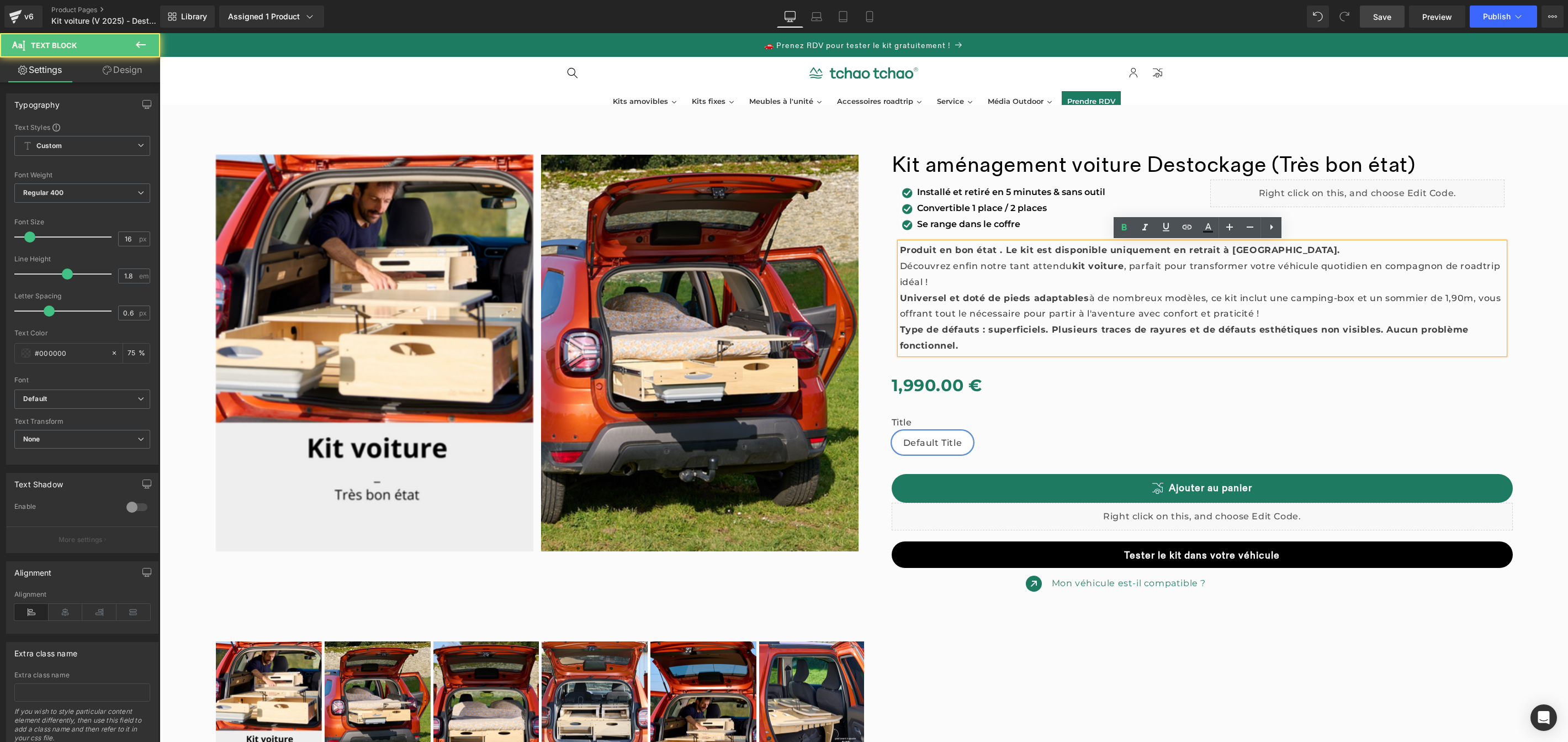
click at [1094, 331] on strong "Type de défauts : superficiels. Plusieurs traces de rayures et de défauts esthé…" at bounding box center [1184, 337] width 569 height 27
click at [1129, 328] on strong "Type de défauts : superficiels. Plusieurs traces de rayures et de défauts esthé…" at bounding box center [1184, 337] width 569 height 27
drag, startPoint x: 1370, startPoint y: 331, endPoint x: 1312, endPoint y: 333, distance: 58.0
click at [1312, 333] on strong "Type de défauts : superficiels. Plusieurs traces de rayures et de défauts esthé…" at bounding box center [1184, 337] width 569 height 27
click at [1166, 340] on p "Type de défauts : superficiels. Plusieurs traces de rayures et de défauts esthé…" at bounding box center [1202, 338] width 605 height 32
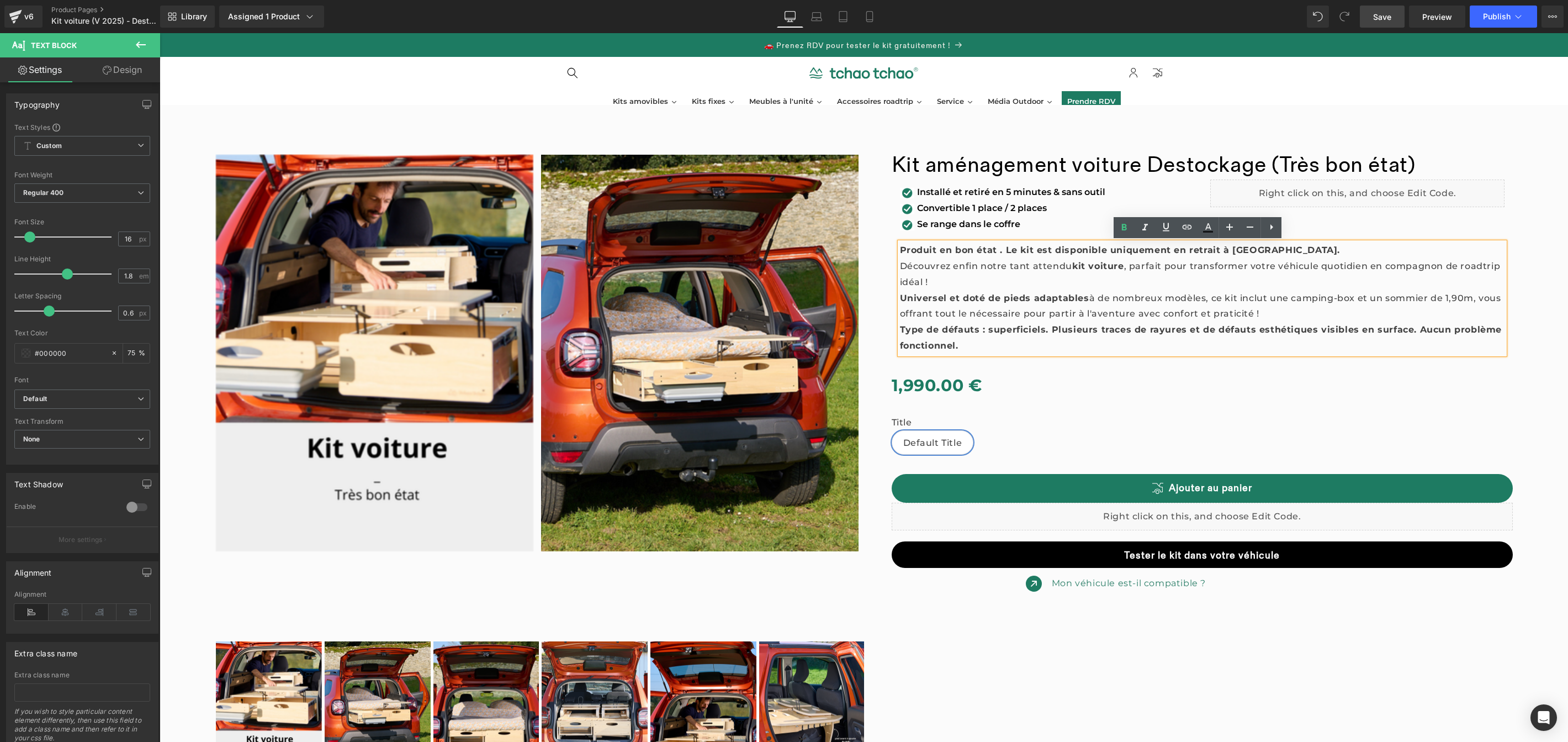
click at [1379, 18] on span "Save" at bounding box center [1383, 17] width 18 height 12
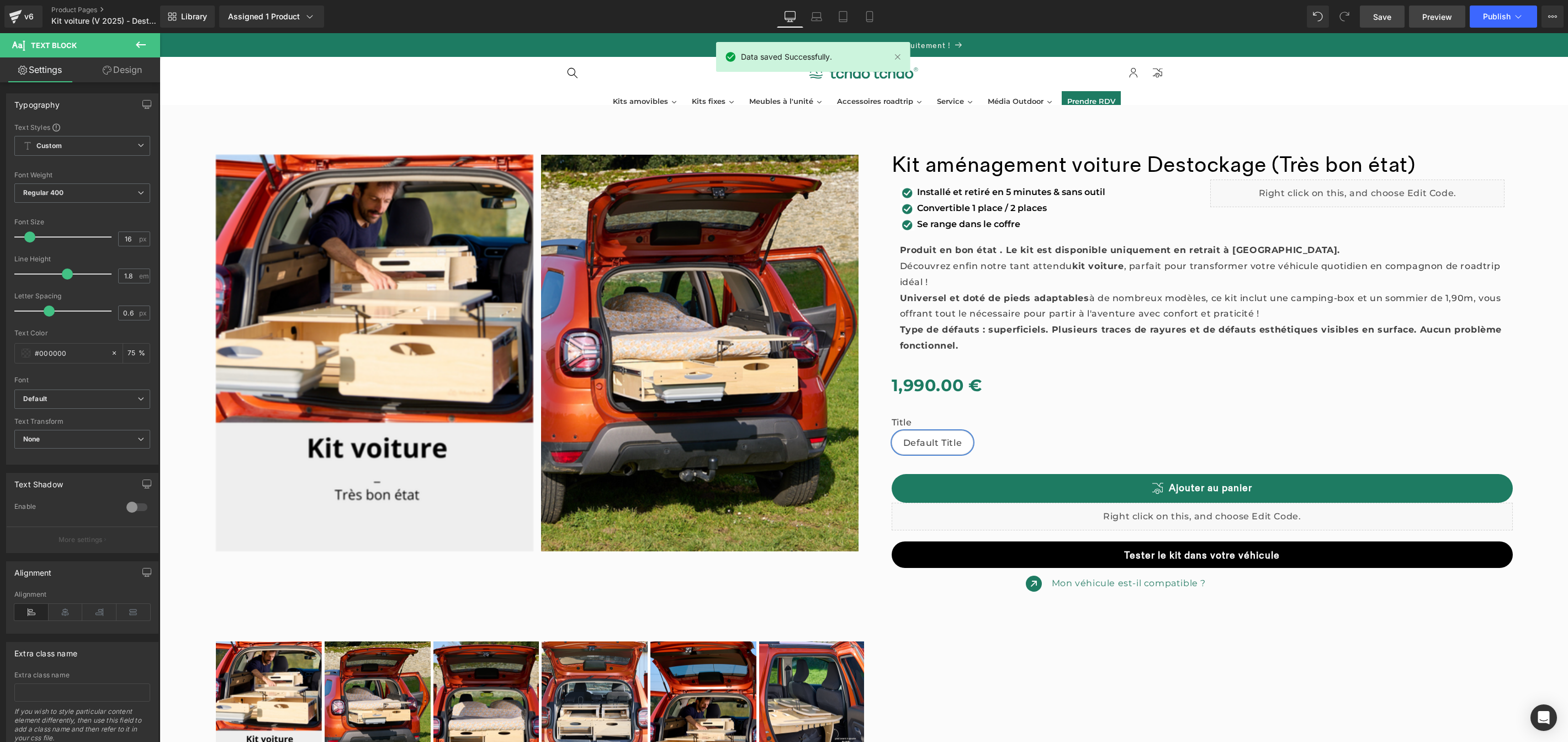
click at [1442, 13] on span "Preview" at bounding box center [1437, 17] width 30 height 12
click at [1366, 16] on link "Save" at bounding box center [1382, 16] width 45 height 22
click at [1434, 22] on span "Preview" at bounding box center [1437, 17] width 30 height 12
click at [1446, 14] on span "Preview" at bounding box center [1437, 17] width 30 height 12
click at [1498, 14] on span "Publish" at bounding box center [1497, 17] width 27 height 9
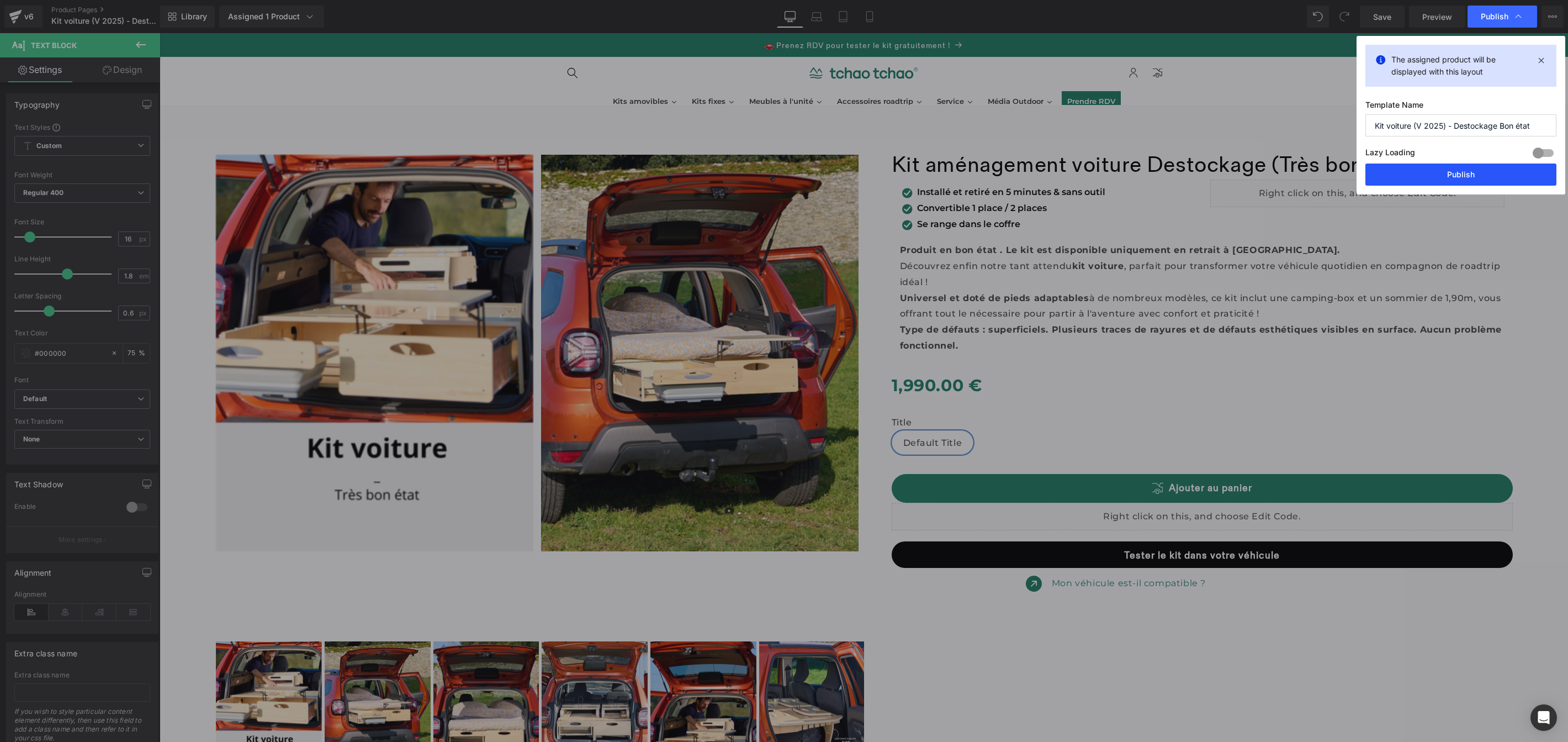
click at [1432, 176] on button "Publish" at bounding box center [1461, 174] width 191 height 22
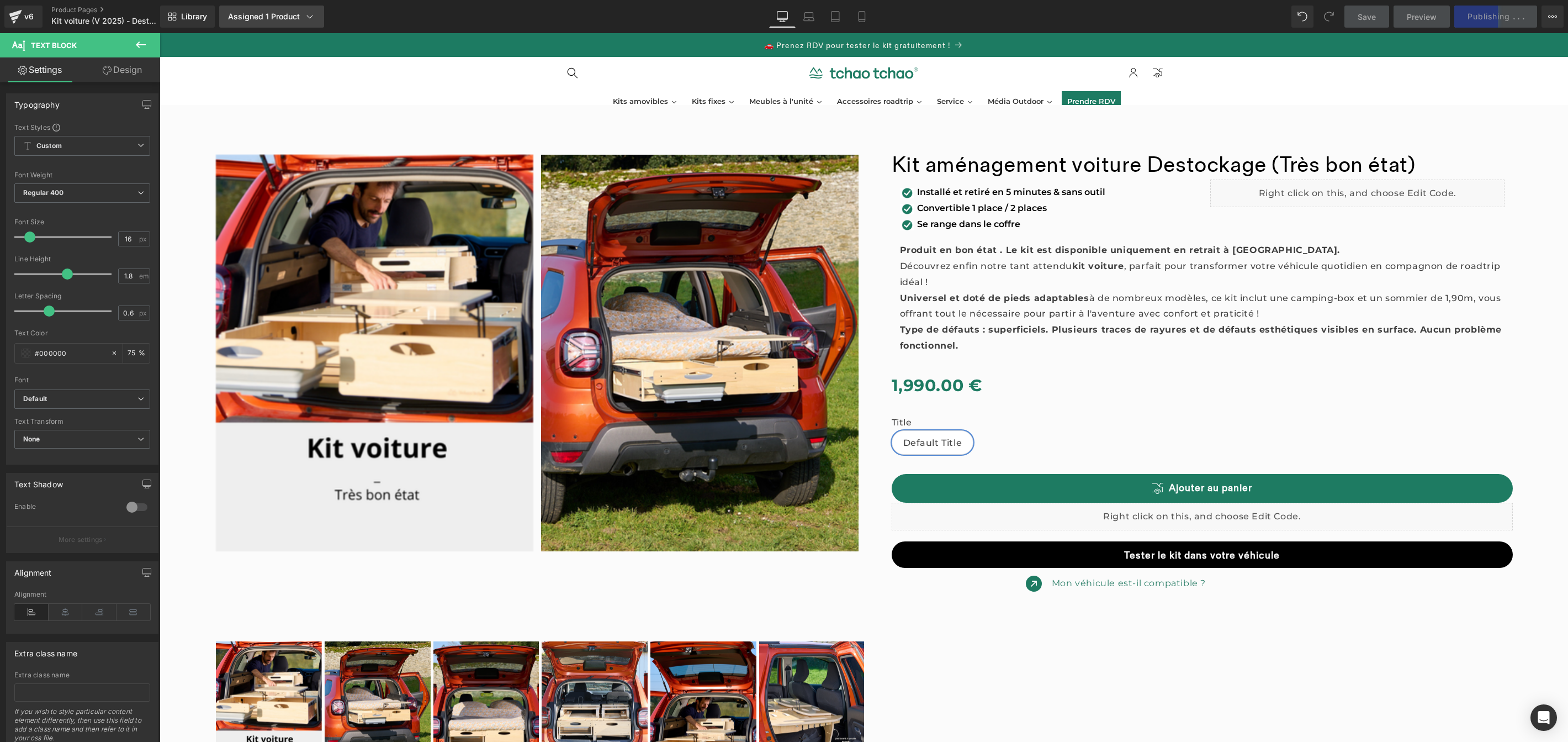
click at [278, 20] on div "Assigned 1 Product" at bounding box center [271, 16] width 87 height 11
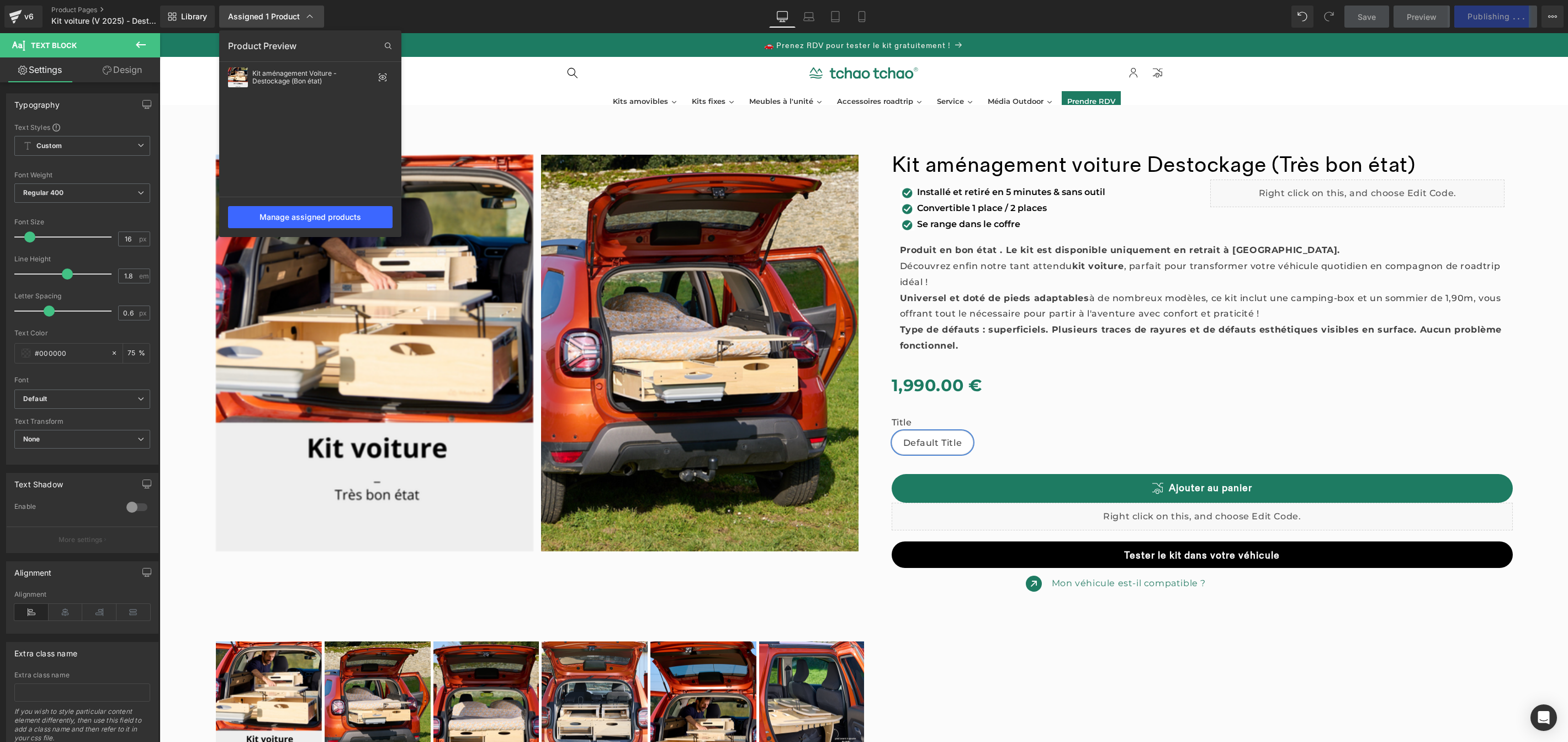
click at [278, 20] on div "Assigned 1 Product" at bounding box center [271, 16] width 87 height 11
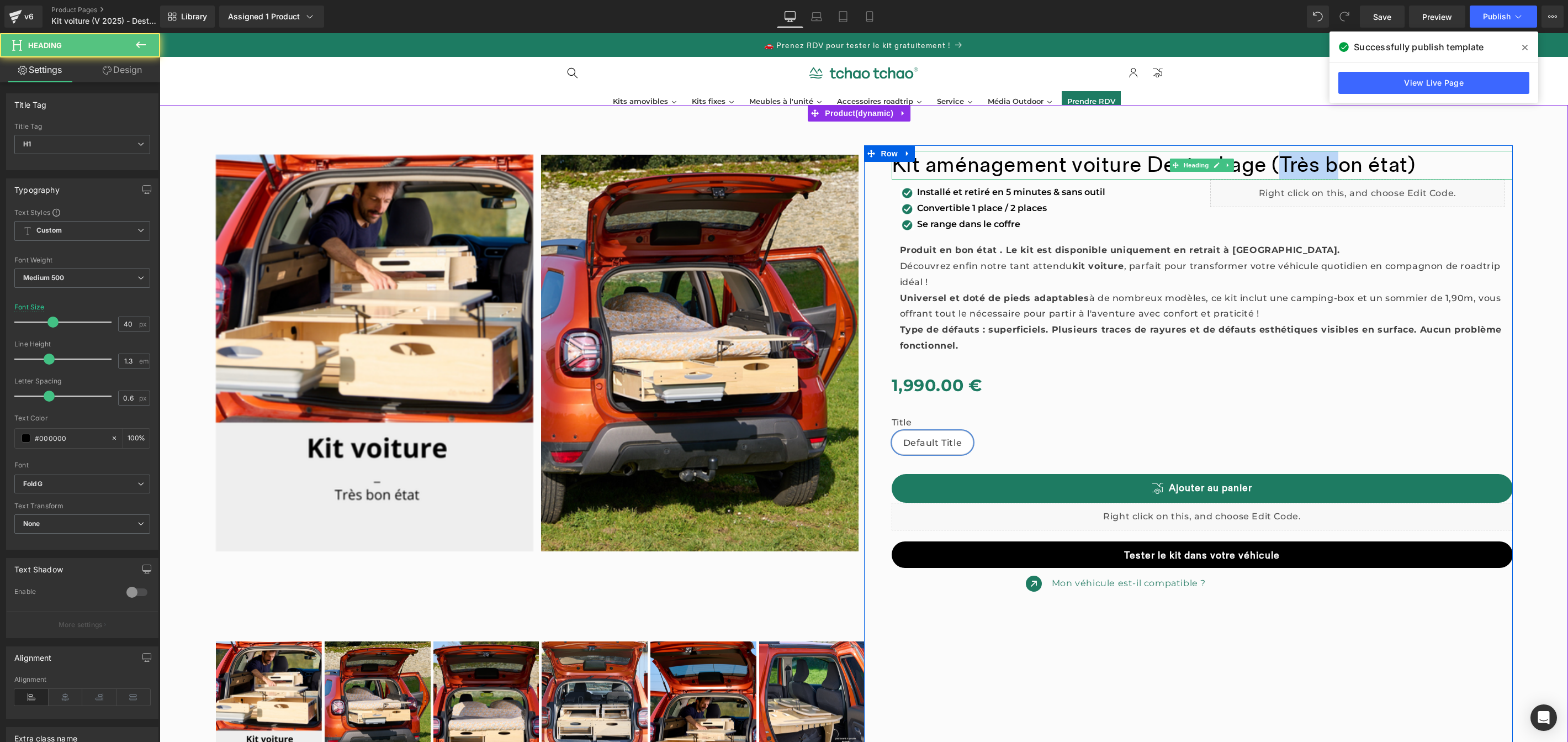
drag, startPoint x: 1336, startPoint y: 165, endPoint x: 1276, endPoint y: 164, distance: 60.0
click at [1276, 164] on font "Kit aménagement voiture Destockage (Très bon état)" at bounding box center [1154, 165] width 524 height 27
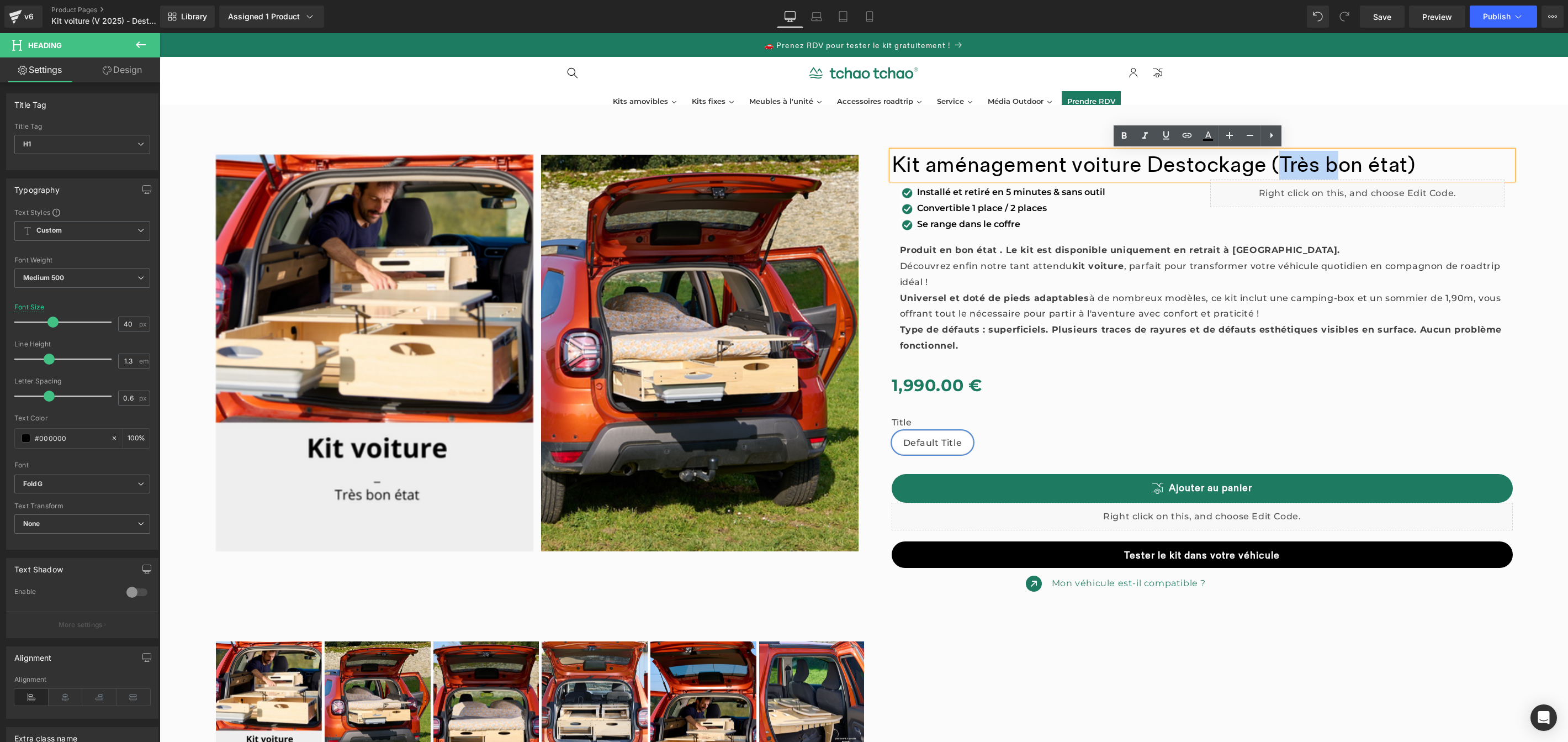
click at [1326, 161] on font "Kit aménagement voiture Destockage (Très bon état)" at bounding box center [1154, 165] width 524 height 27
click at [1334, 162] on font "Kit aménagement voiture Destockage (Très bon état)" at bounding box center [1154, 165] width 524 height 27
click at [868, 16] on icon at bounding box center [869, 16] width 11 height 11
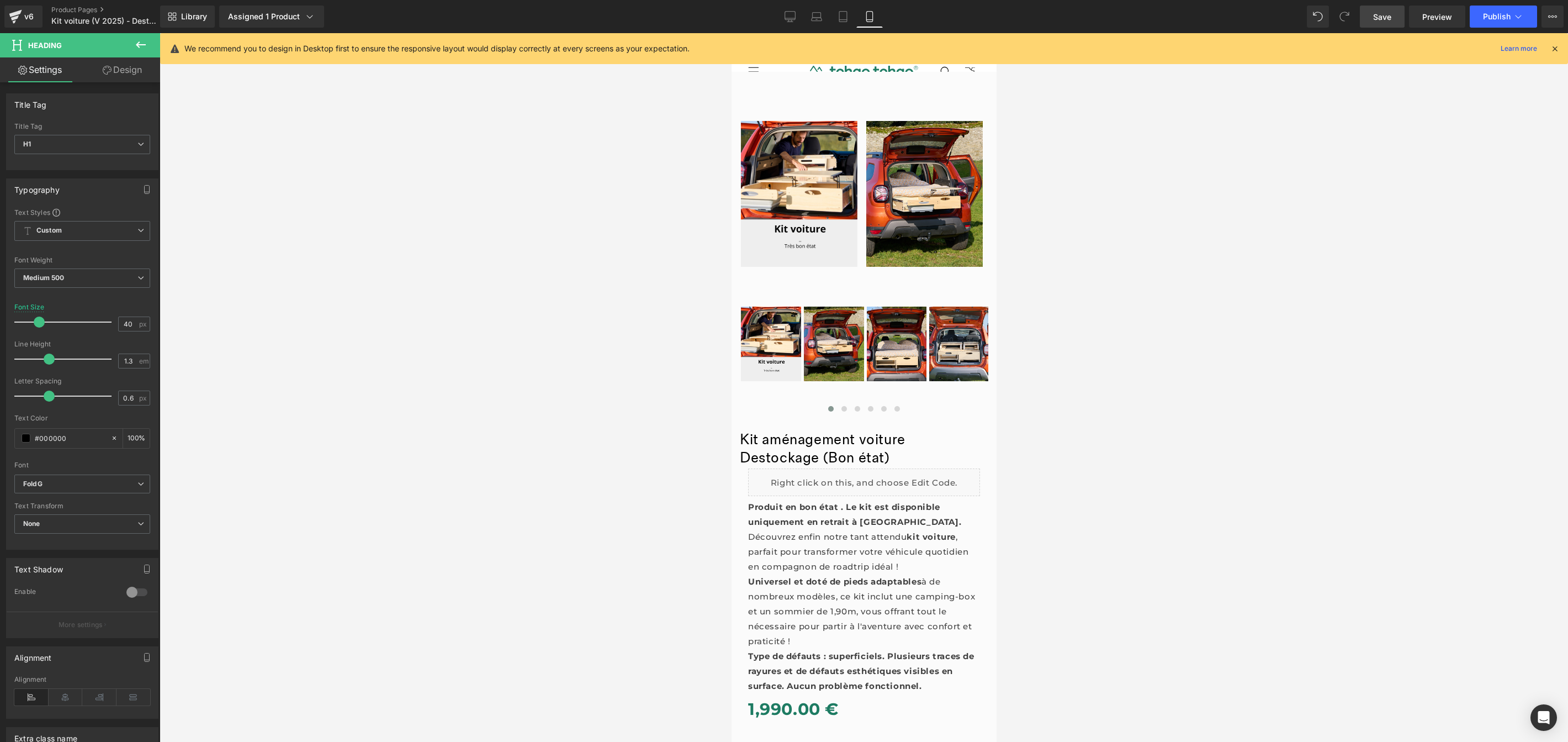
click at [1385, 19] on span "Save" at bounding box center [1383, 17] width 18 height 12
click at [1426, 18] on span "Preview" at bounding box center [1437, 17] width 30 height 12
click at [1388, 13] on span "Save" at bounding box center [1383, 17] width 18 height 12
click at [1448, 19] on span "Preview" at bounding box center [1437, 17] width 30 height 12
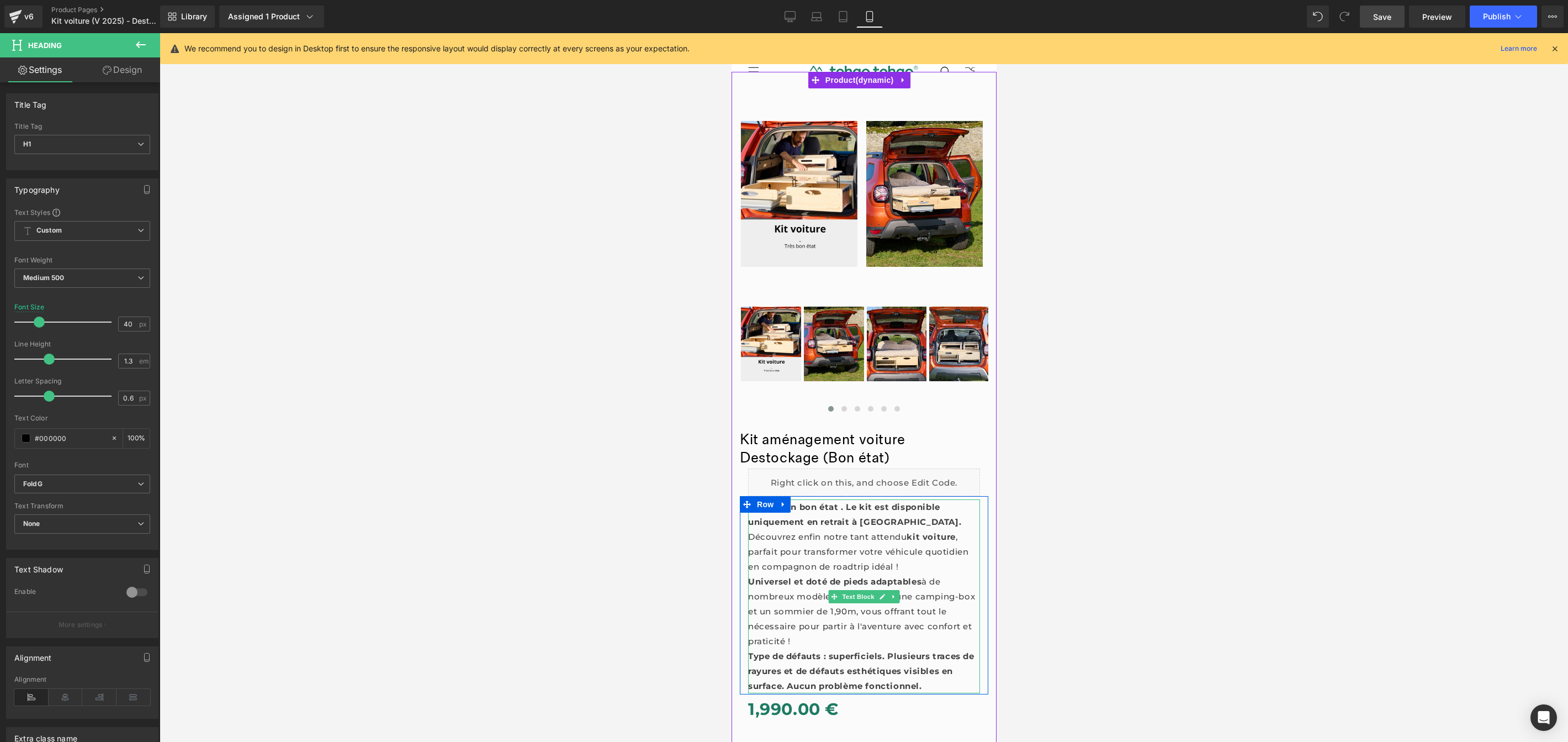
click at [856, 538] on p "Découvrez enfin notre tant attendu kit voiture , parfait pour transformer votre…" at bounding box center [863, 551] width 232 height 45
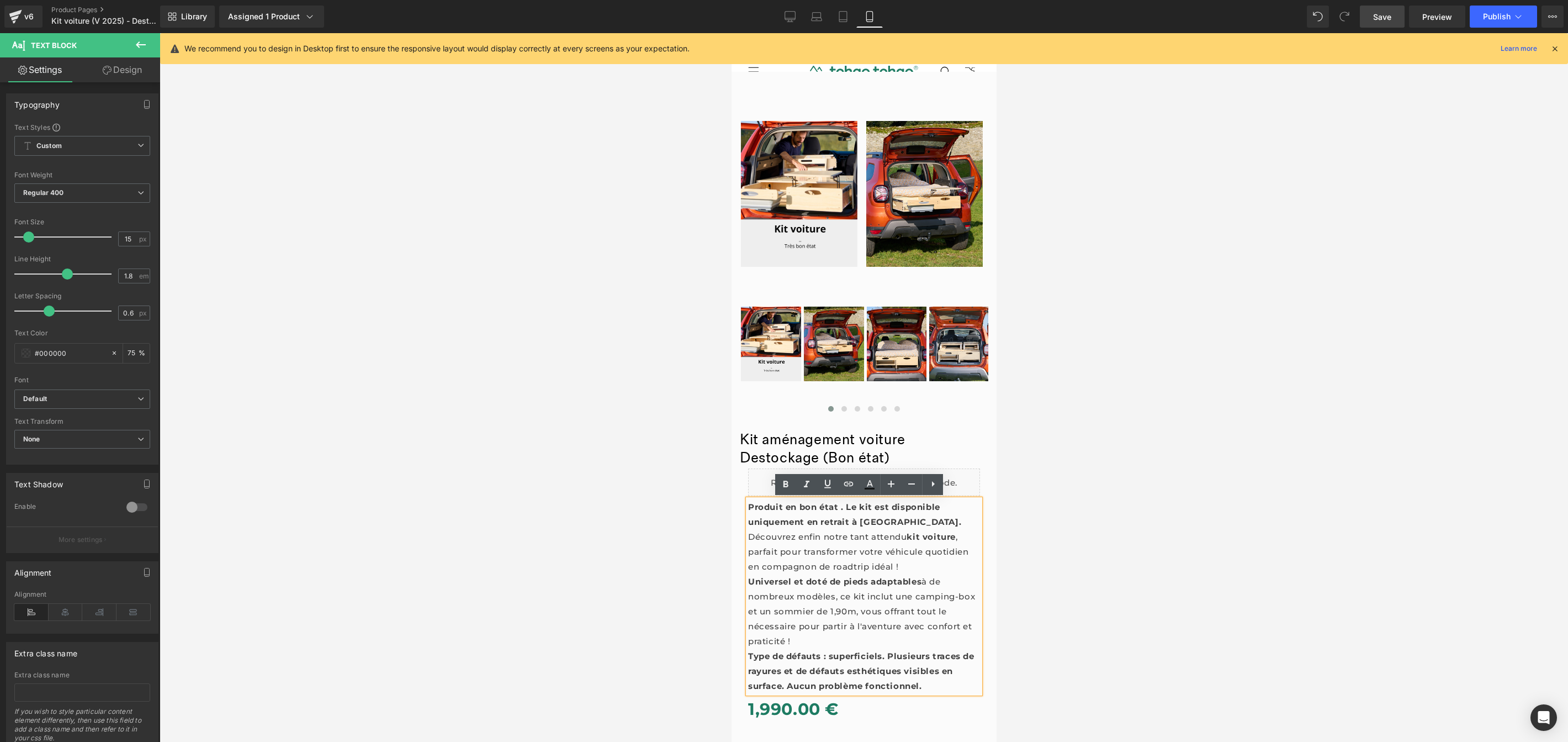
click at [833, 510] on strong "Produit en bon état . Le kit est disponible uniquement en retrait à Angers." at bounding box center [854, 514] width 213 height 25
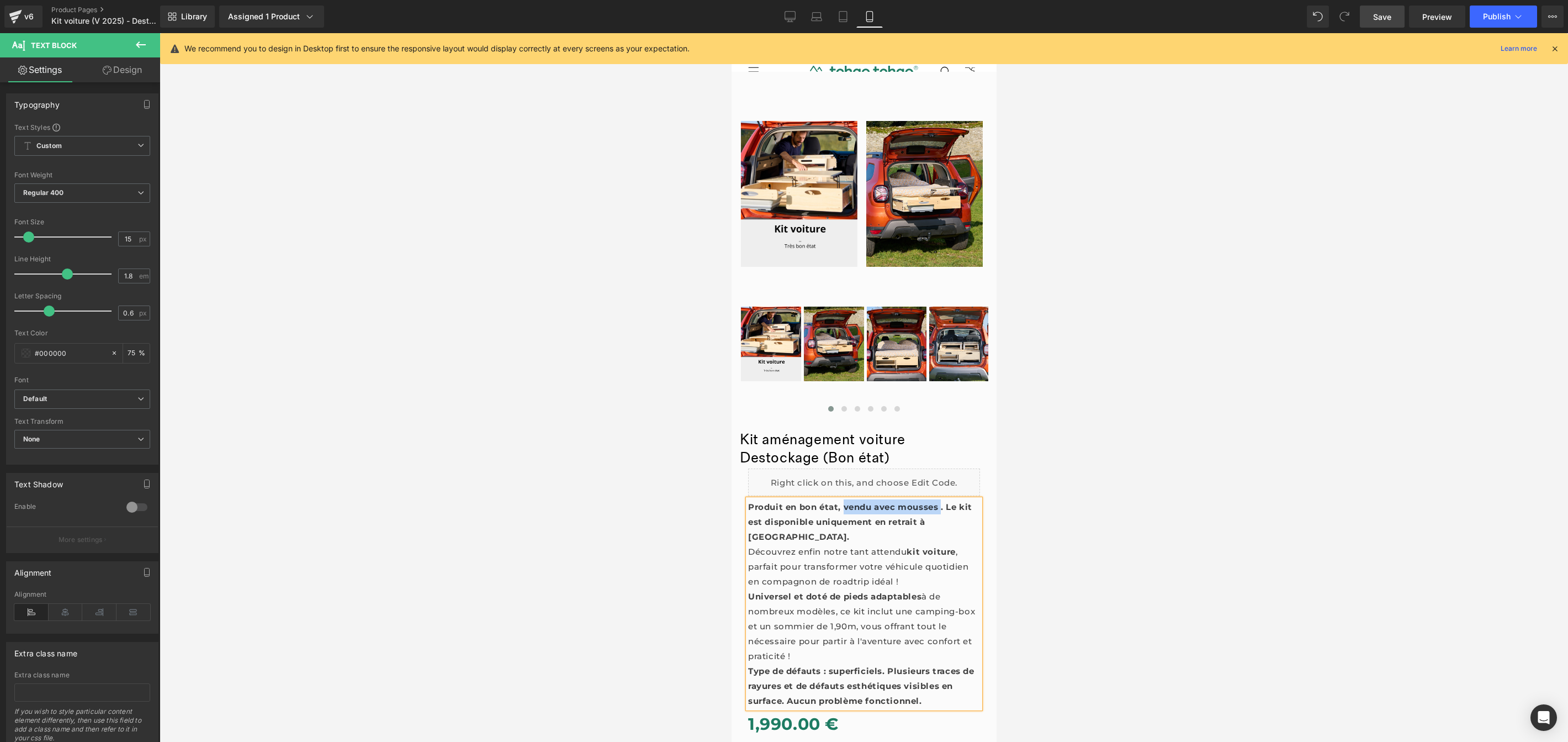
drag, startPoint x: 938, startPoint y: 506, endPoint x: 841, endPoint y: 512, distance: 97.2
click at [841, 512] on strong "Produit en bon état, vendu avec mousses . Le kit est disponible uniquement en r…" at bounding box center [859, 522] width 224 height 40
click at [903, 509] on strong "Produit en bon état, vendu avec mousses . Le kit est disponible uniquement en r…" at bounding box center [859, 522] width 224 height 40
drag, startPoint x: 915, startPoint y: 509, endPoint x: 841, endPoint y: 510, distance: 74.0
click at [841, 510] on strong "Produit en bon état, vendu avec mousses . Le kit est disponible uniquement en r…" at bounding box center [859, 522] width 224 height 40
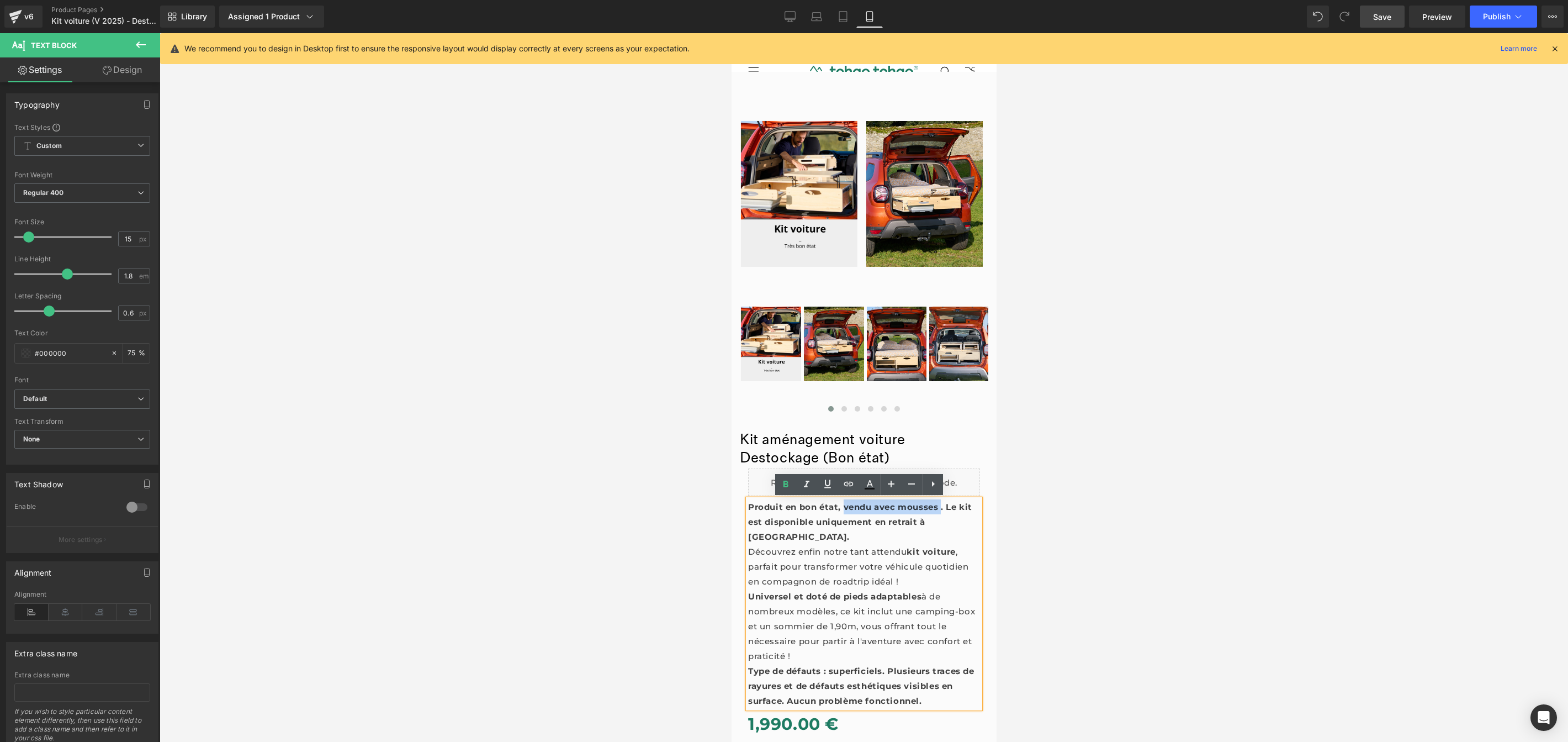
copy strong "vendu avec mousses"
click at [1504, 16] on span "Publish" at bounding box center [1497, 17] width 27 height 9
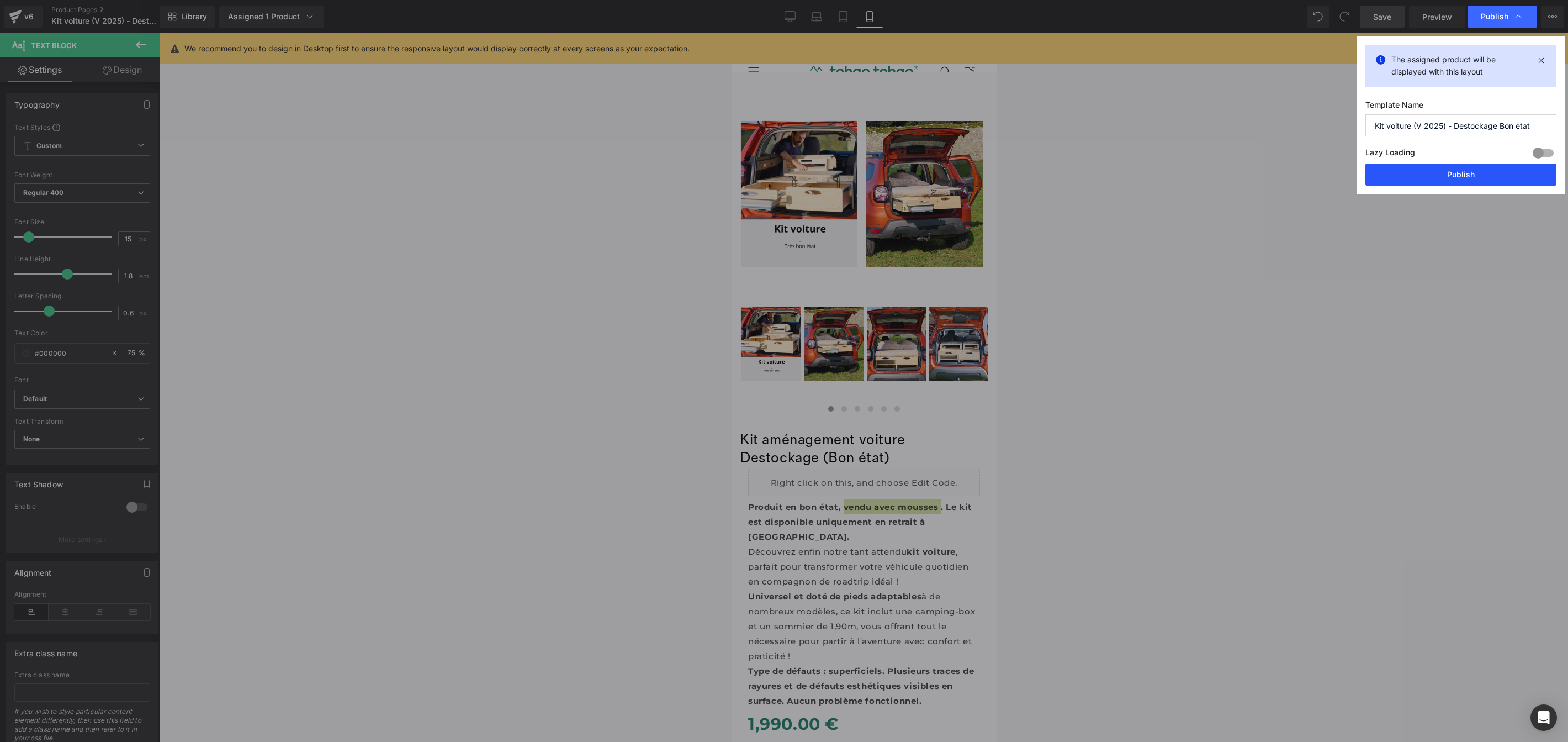
click at [1439, 173] on button "Publish" at bounding box center [1461, 174] width 191 height 22
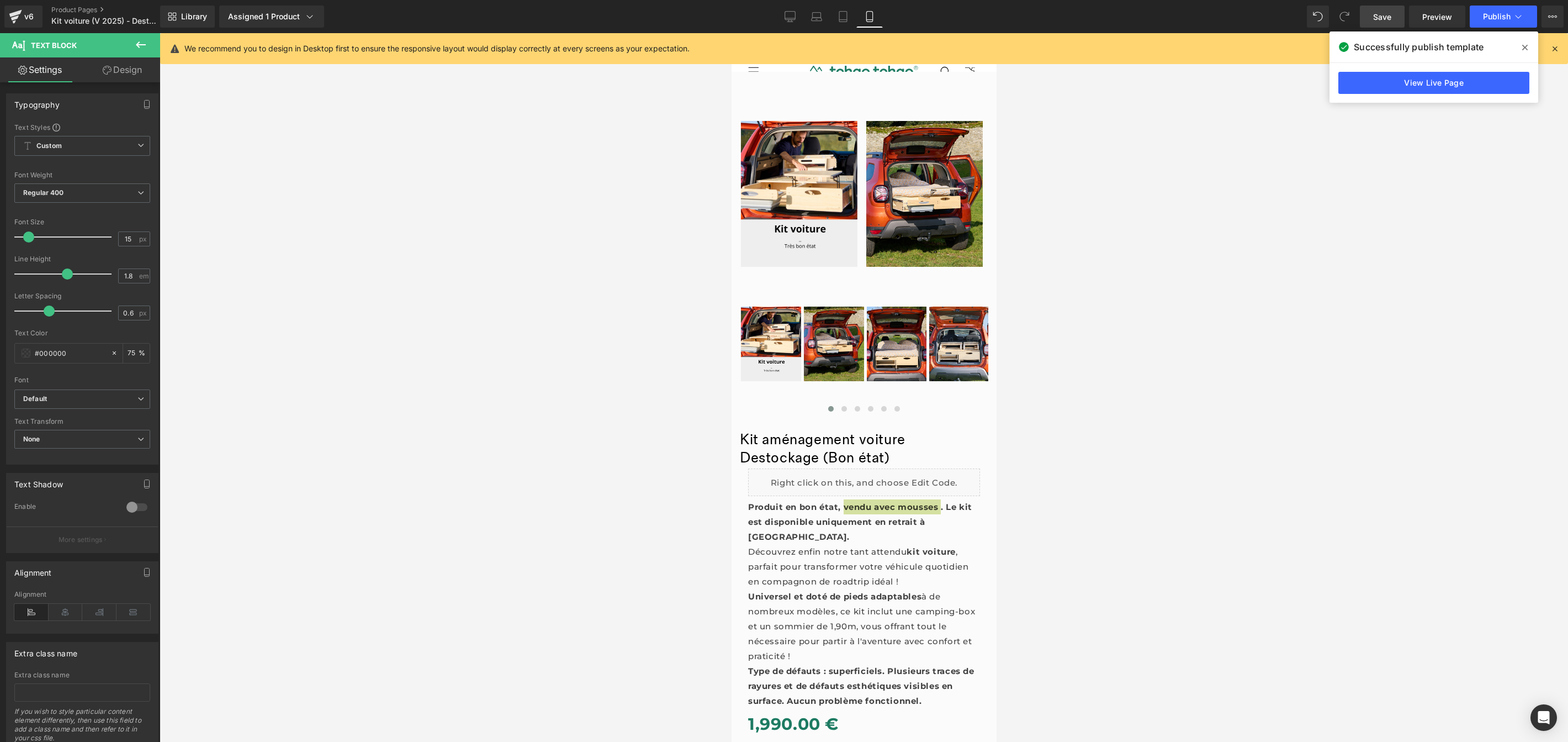
click at [1107, 386] on div at bounding box center [863, 387] width 1409 height 709
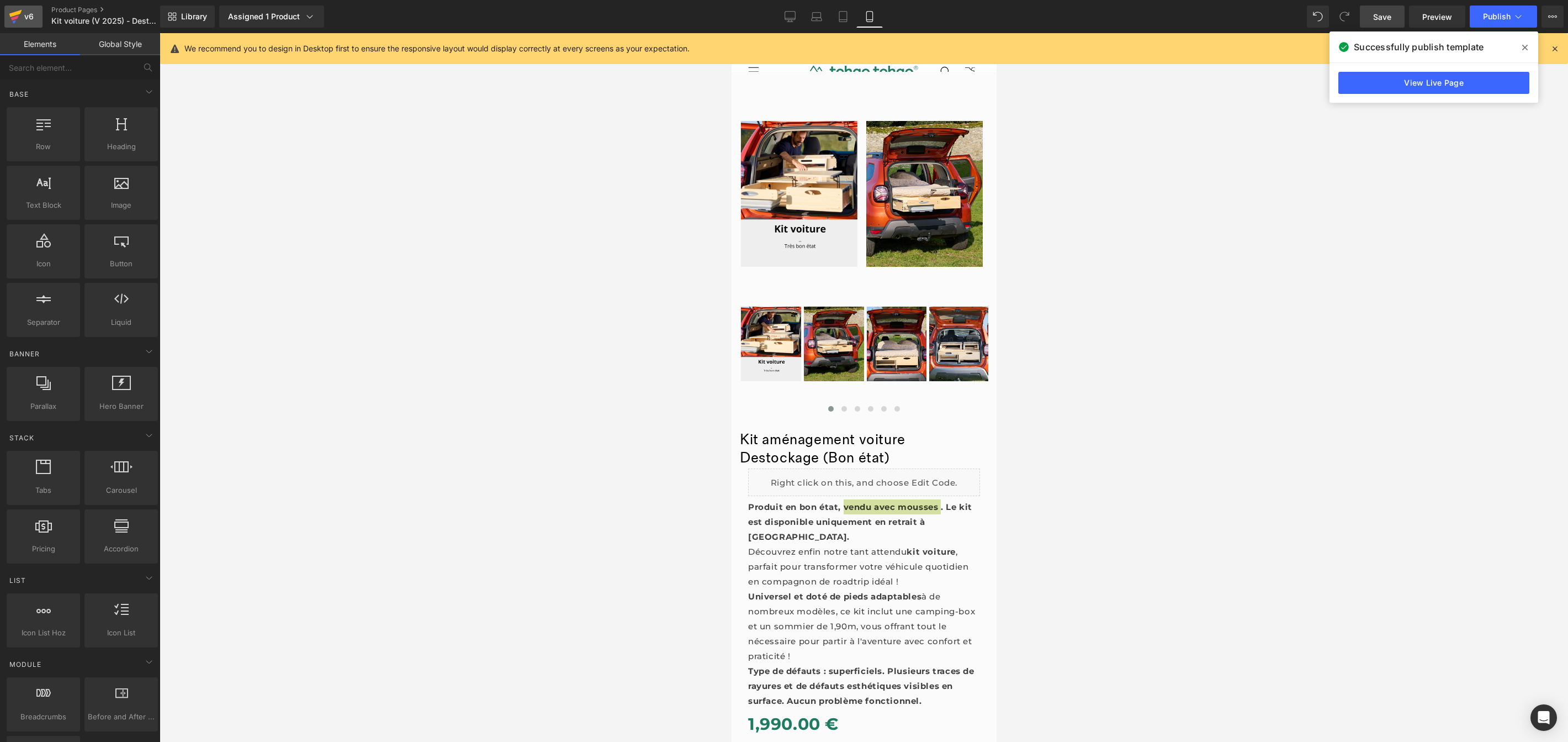
click at [20, 18] on icon at bounding box center [16, 16] width 13 height 27
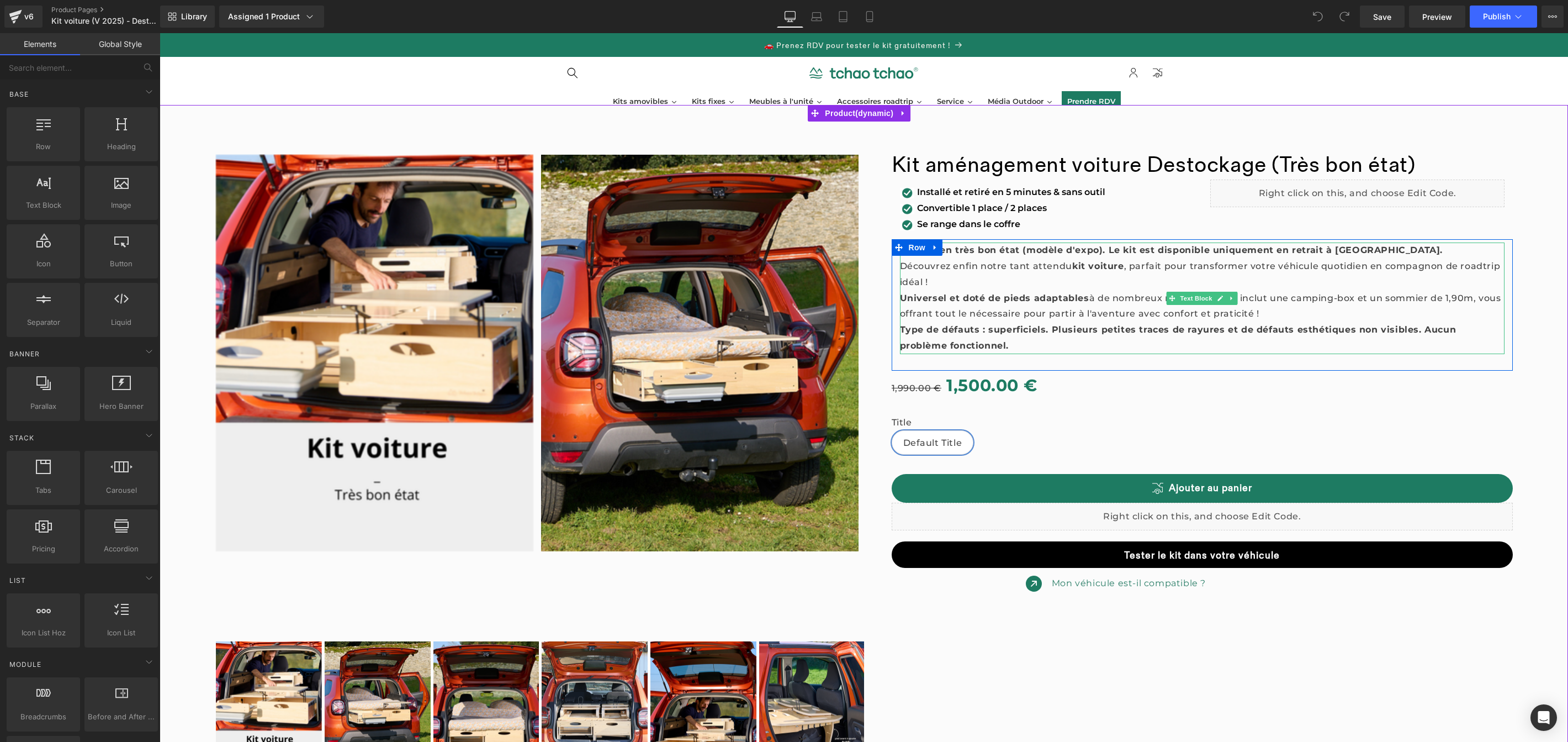
click at [1039, 251] on strong "Produit en très bon état (modèle d'expo). Le kit est disponible uniquement en r…" at bounding box center [1171, 250] width 543 height 10
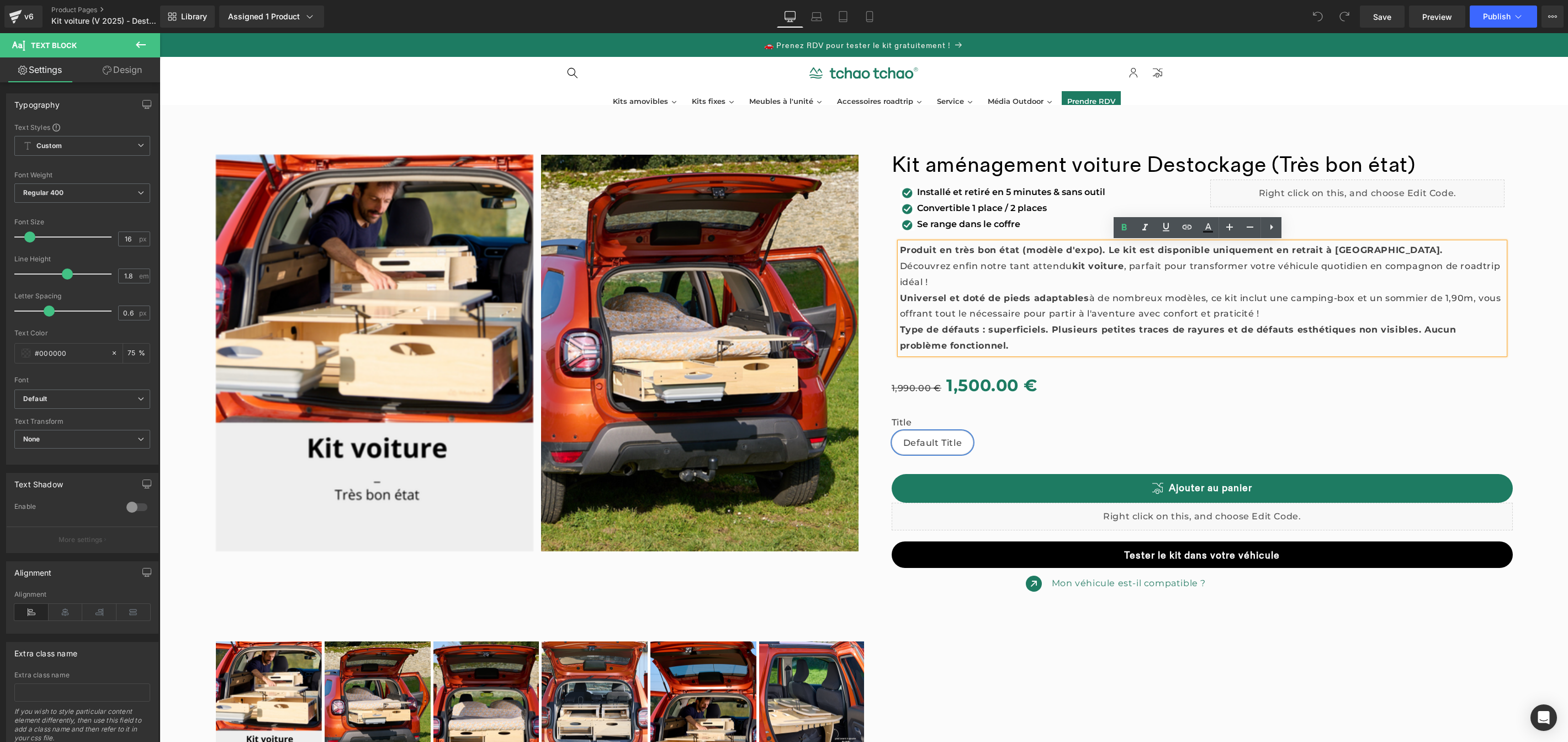
click at [1070, 278] on p "Découvrez enfin notre tant attendu kit voiture , parfait pour transformer votre…" at bounding box center [1202, 274] width 605 height 32
click at [1145, 249] on strong "Produit en très bon état (modèle d'expo). Le kit est disponible uniquement en r…" at bounding box center [1171, 250] width 543 height 10
click at [1092, 253] on strong "Produit en très bon état (modèle d'expo). Le kit est disponible uniquement en r…" at bounding box center [1171, 250] width 543 height 10
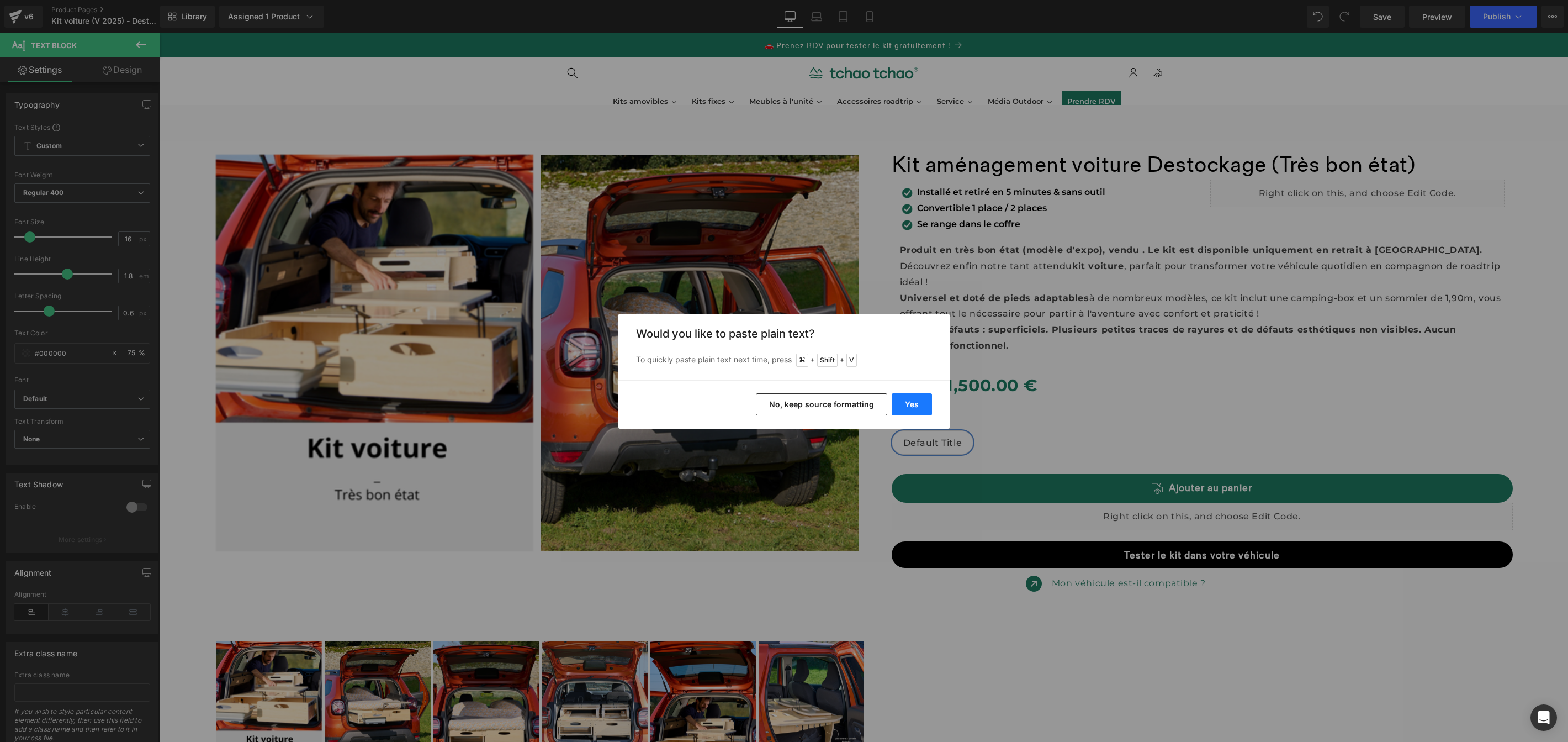
click at [916, 406] on button "Yes" at bounding box center [912, 404] width 40 height 22
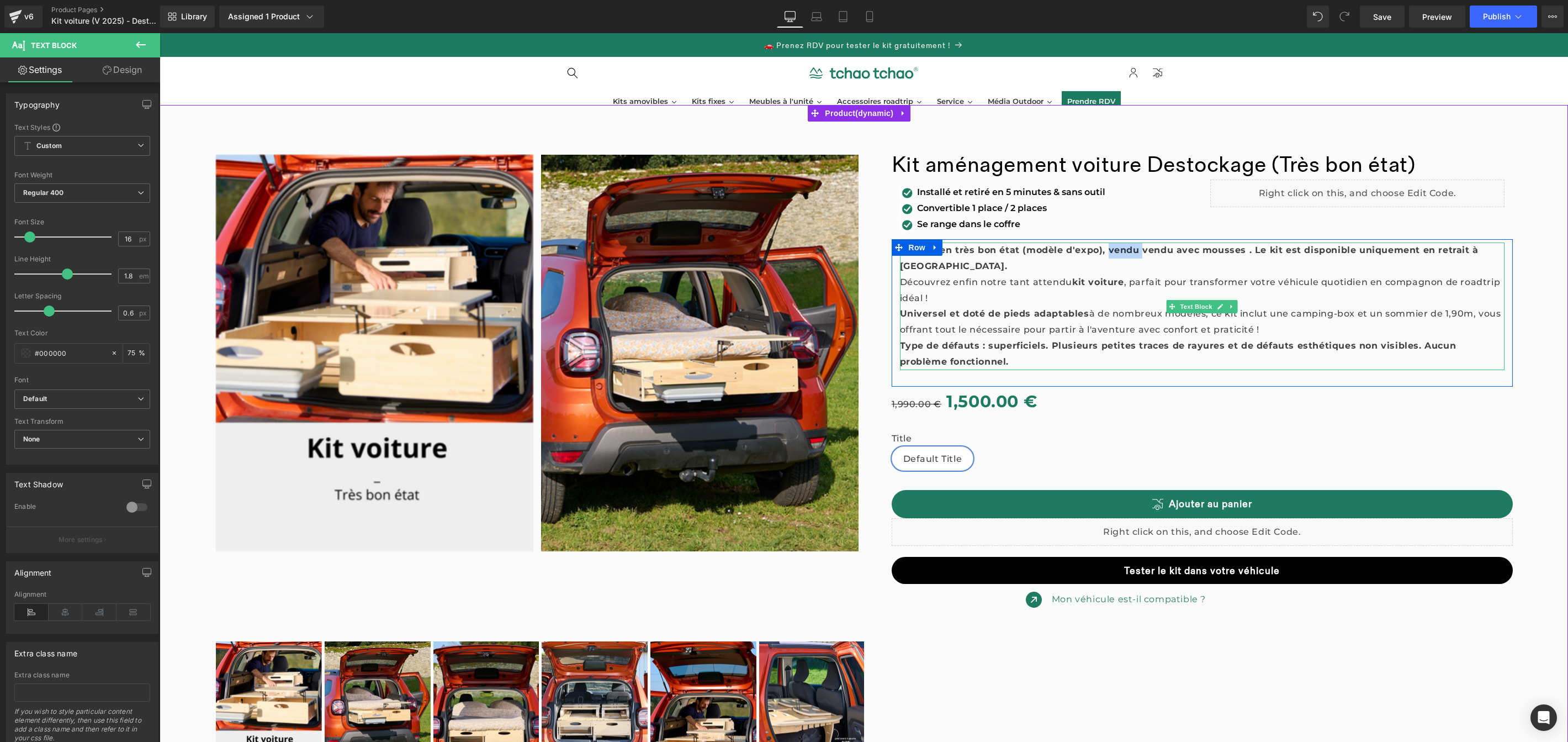
drag, startPoint x: 1133, startPoint y: 250, endPoint x: 1102, endPoint y: 254, distance: 31.3
click at [1102, 254] on strong "Produit en très bon état (modèle d'expo), vendu vendu avec mousses . Le kit est…" at bounding box center [1189, 258] width 578 height 27
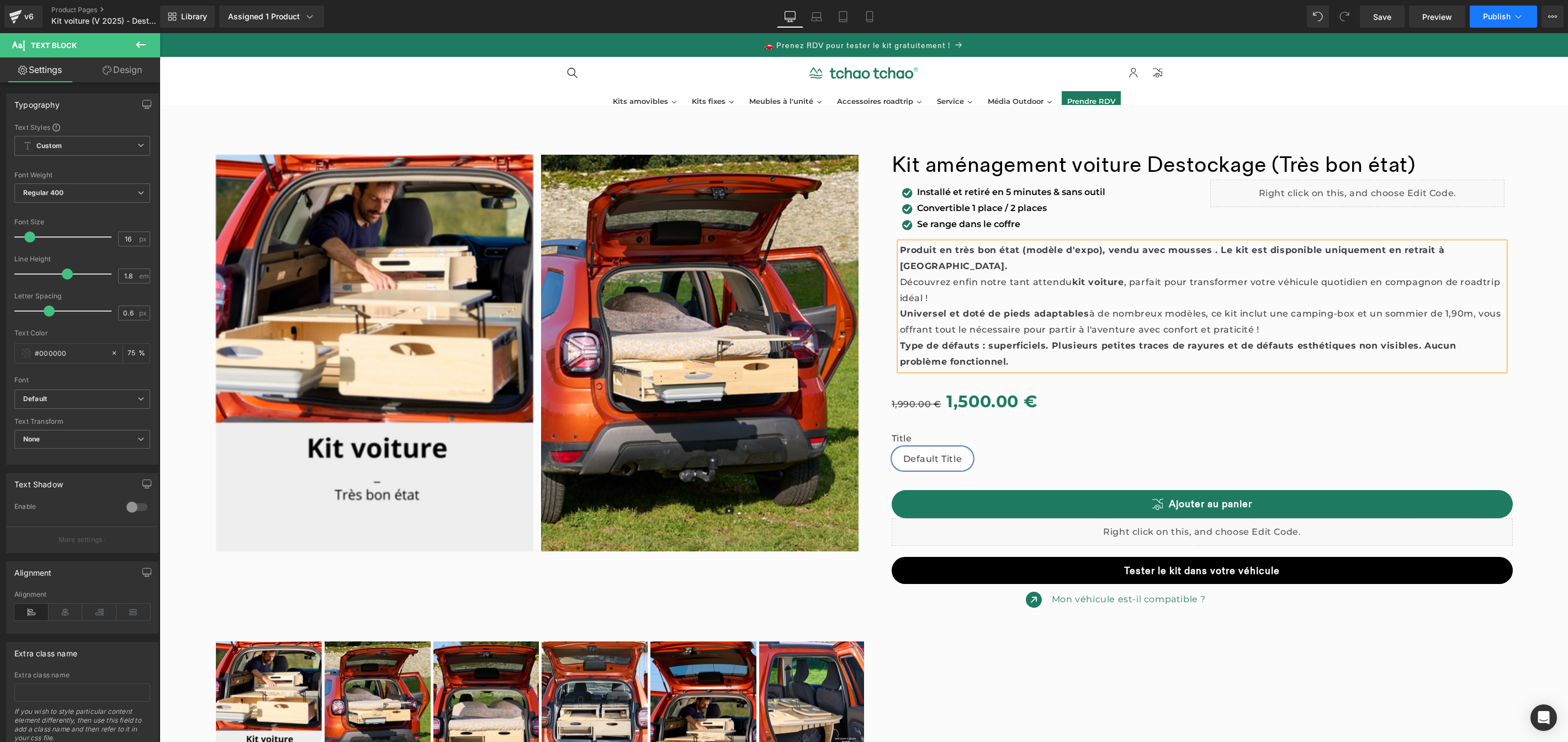
click at [1478, 20] on button "Publish" at bounding box center [1504, 16] width 68 height 22
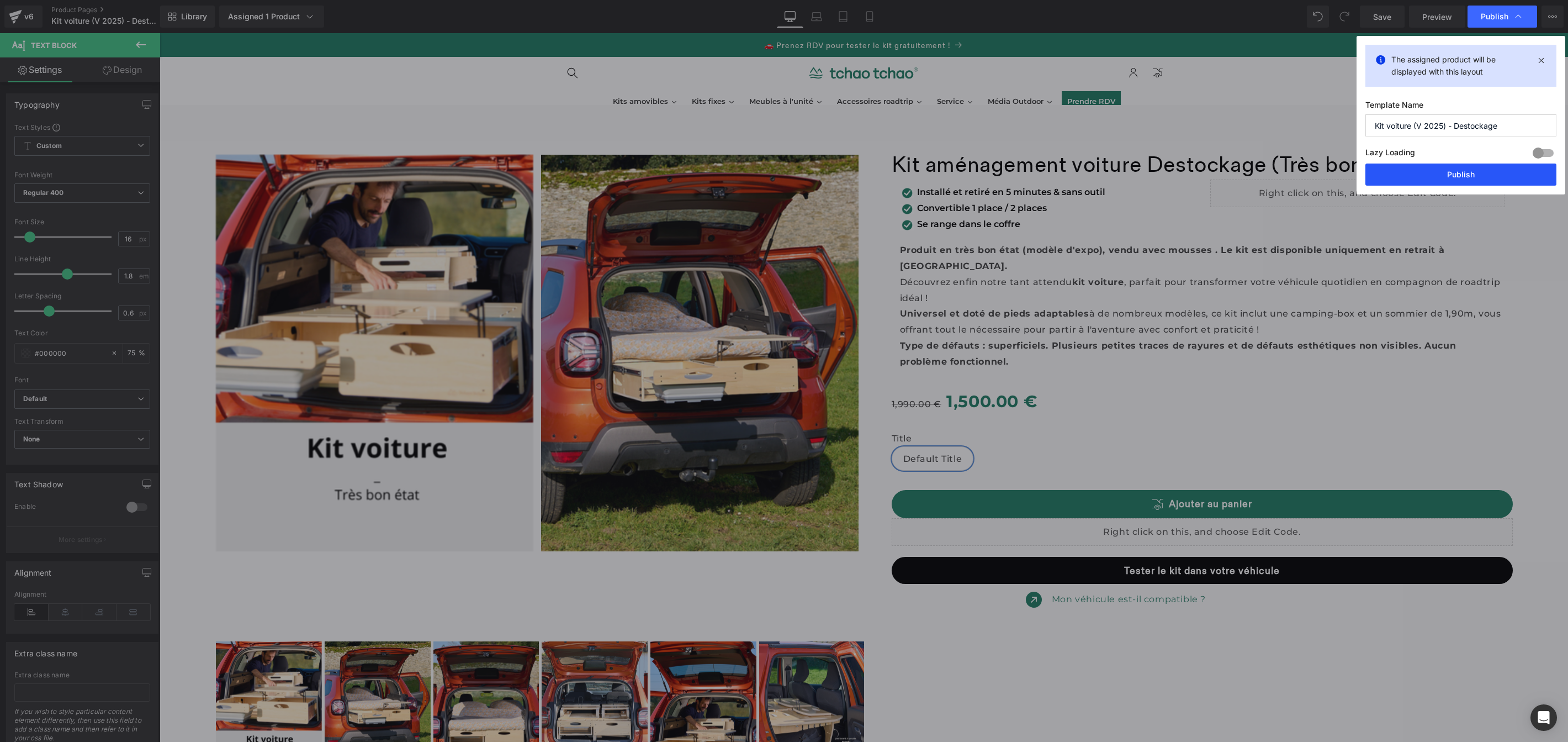
drag, startPoint x: 1419, startPoint y: 169, endPoint x: 1259, endPoint y: 137, distance: 163.2
click at [1419, 169] on button "Publish" at bounding box center [1461, 174] width 191 height 22
